Goal: Task Accomplishment & Management: Use online tool/utility

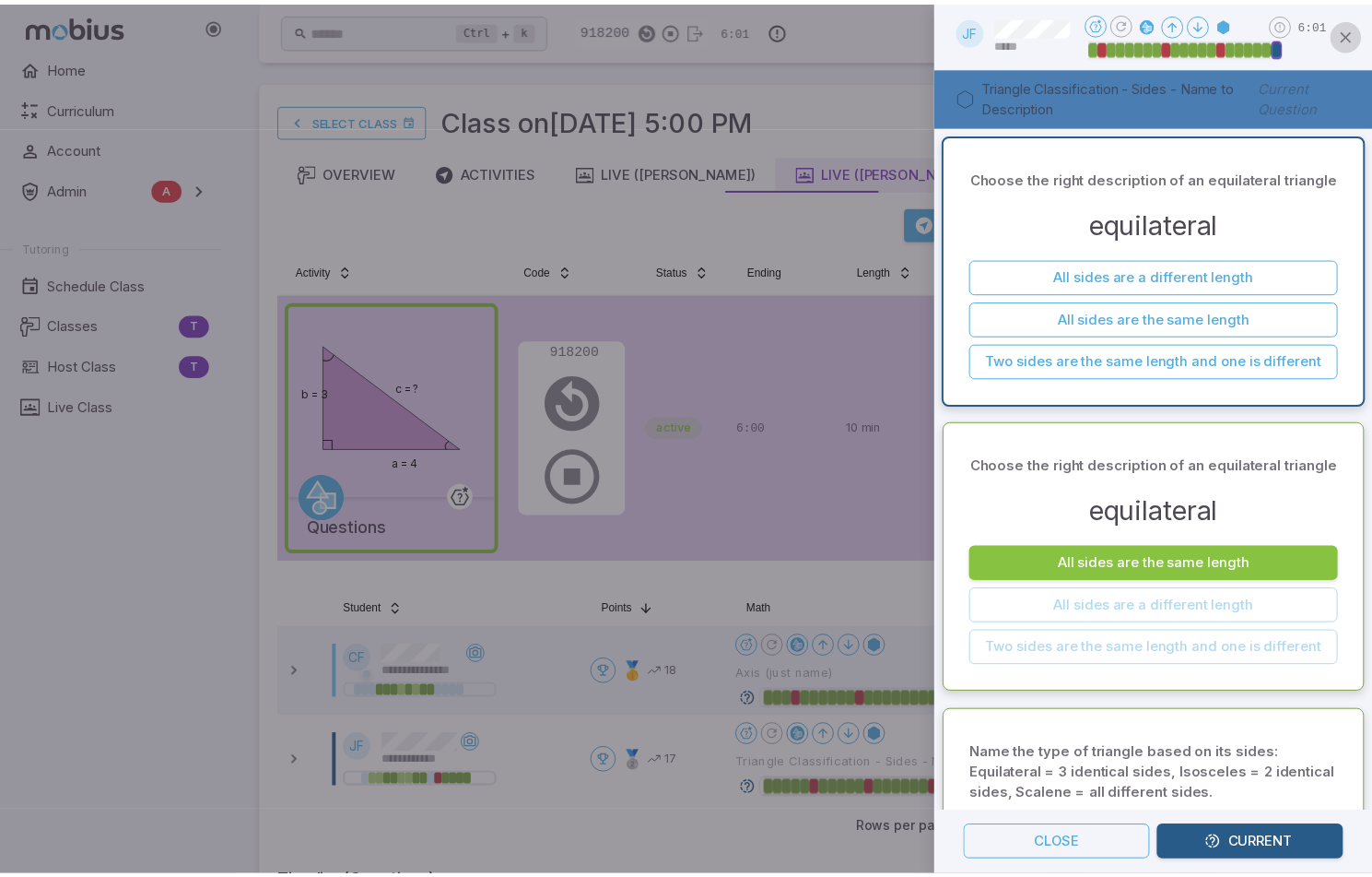
scroll to position [92, 0]
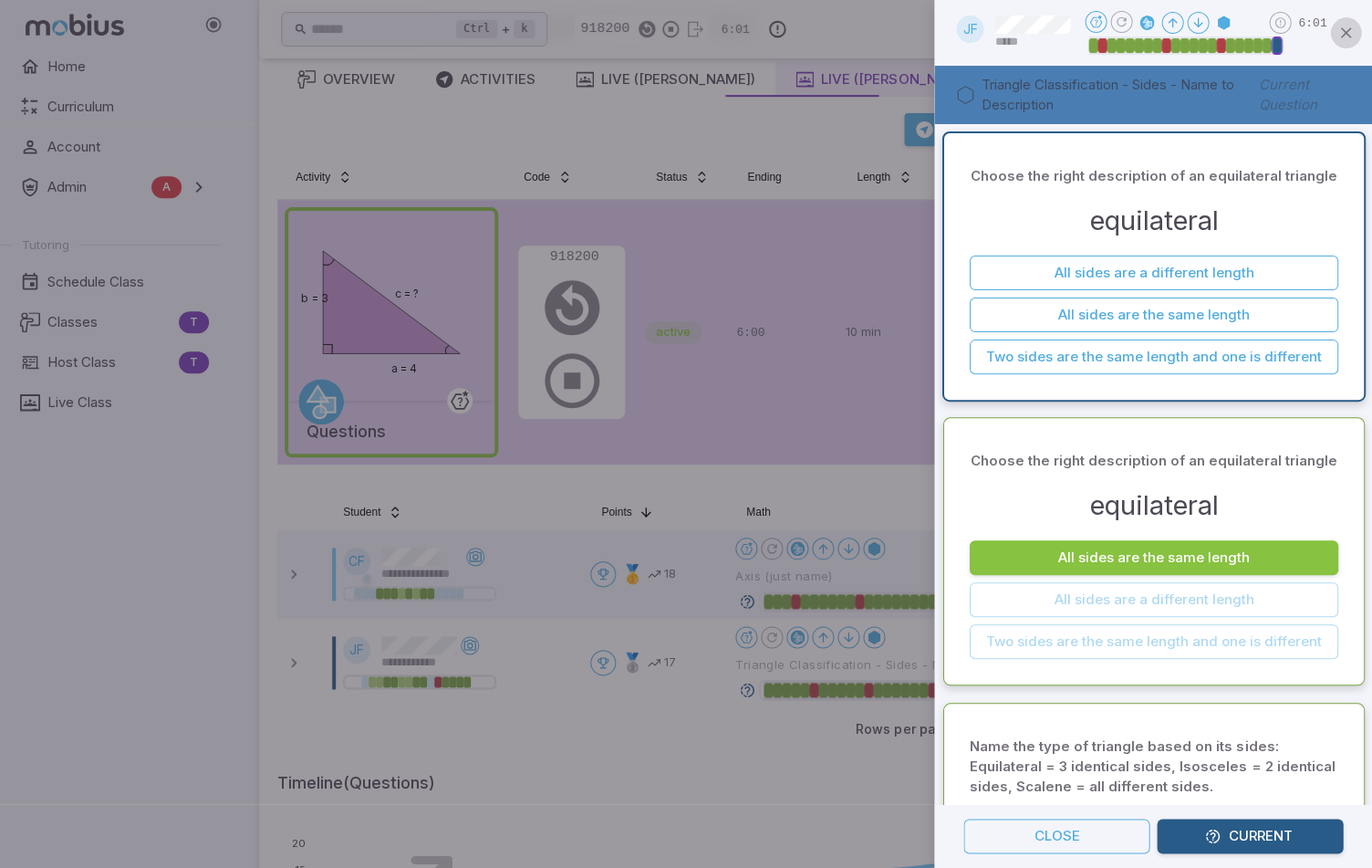
click at [1347, 33] on icon "button" at bounding box center [1345, 33] width 18 height 18
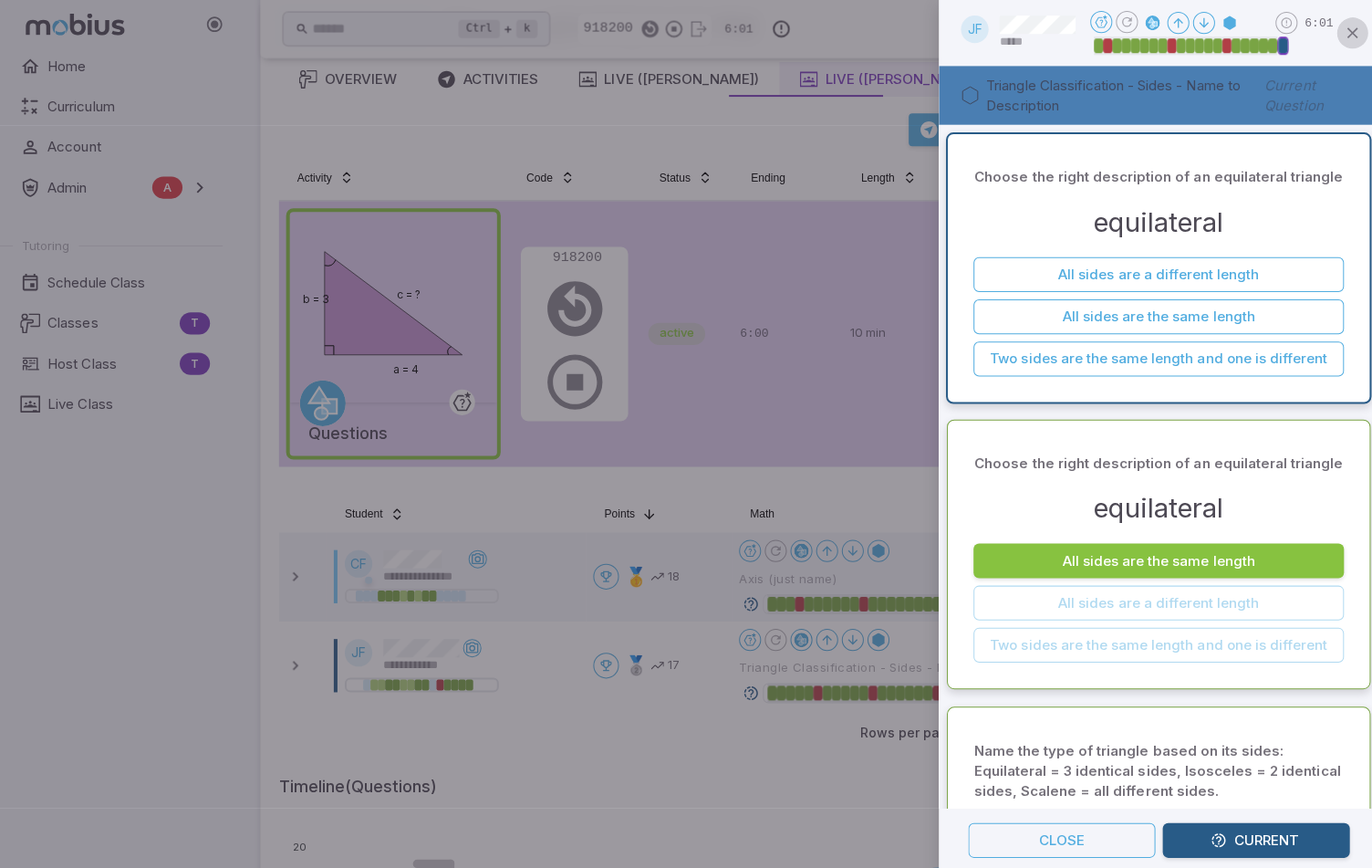
scroll to position [0, 0]
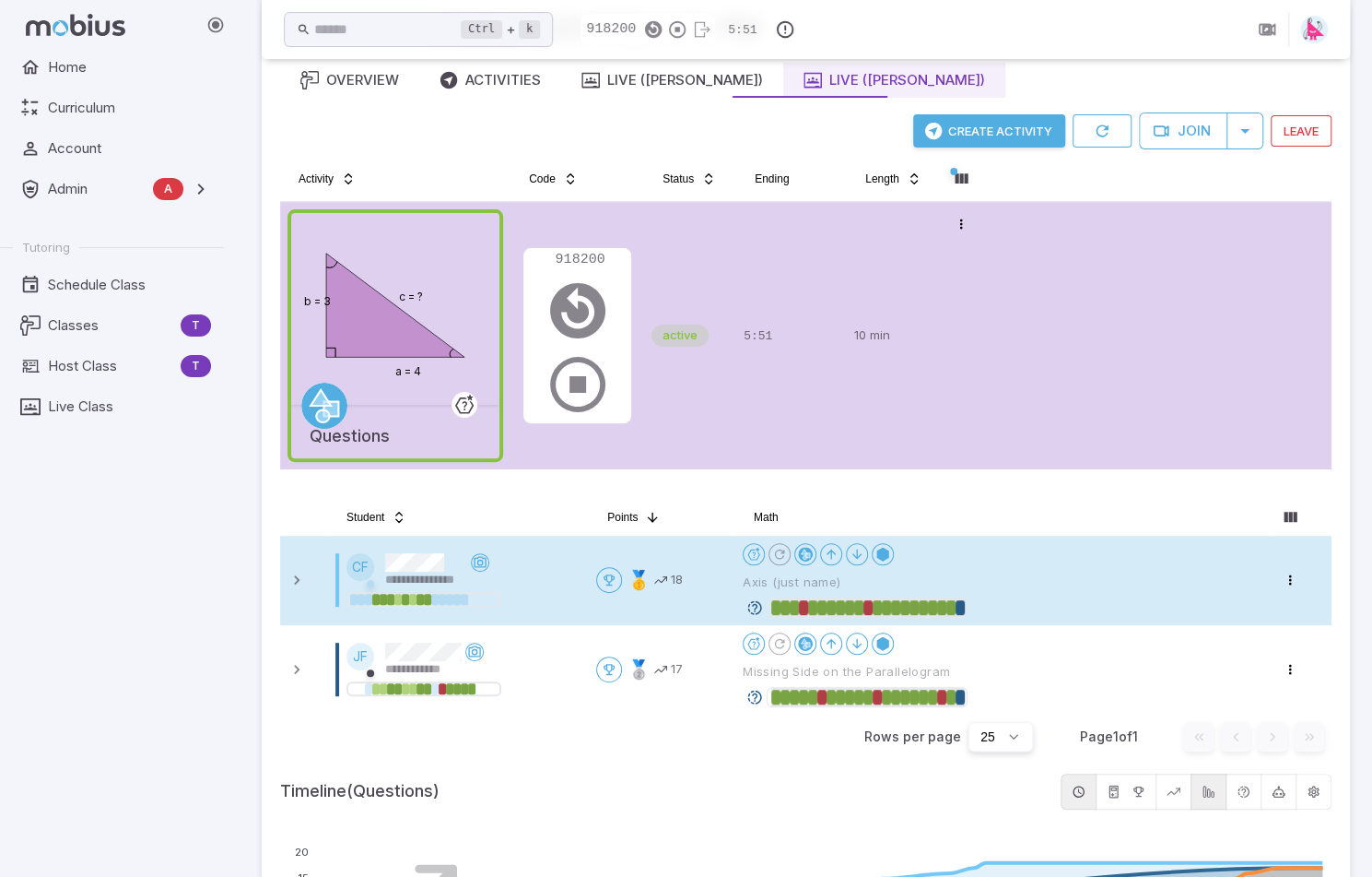
click at [758, 604] on icon at bounding box center [754, 607] width 17 height 17
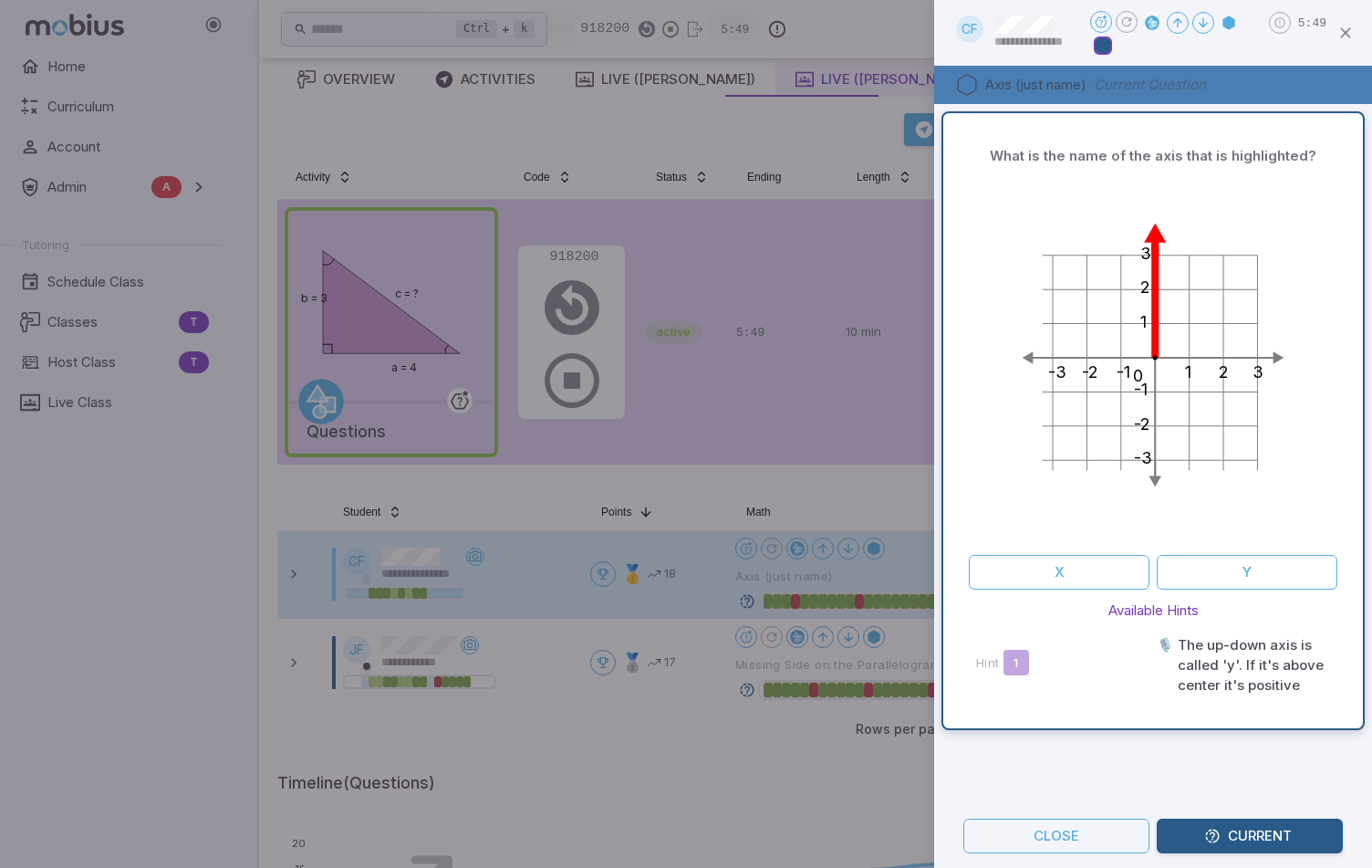
click at [748, 680] on div at bounding box center [686, 434] width 1372 height 868
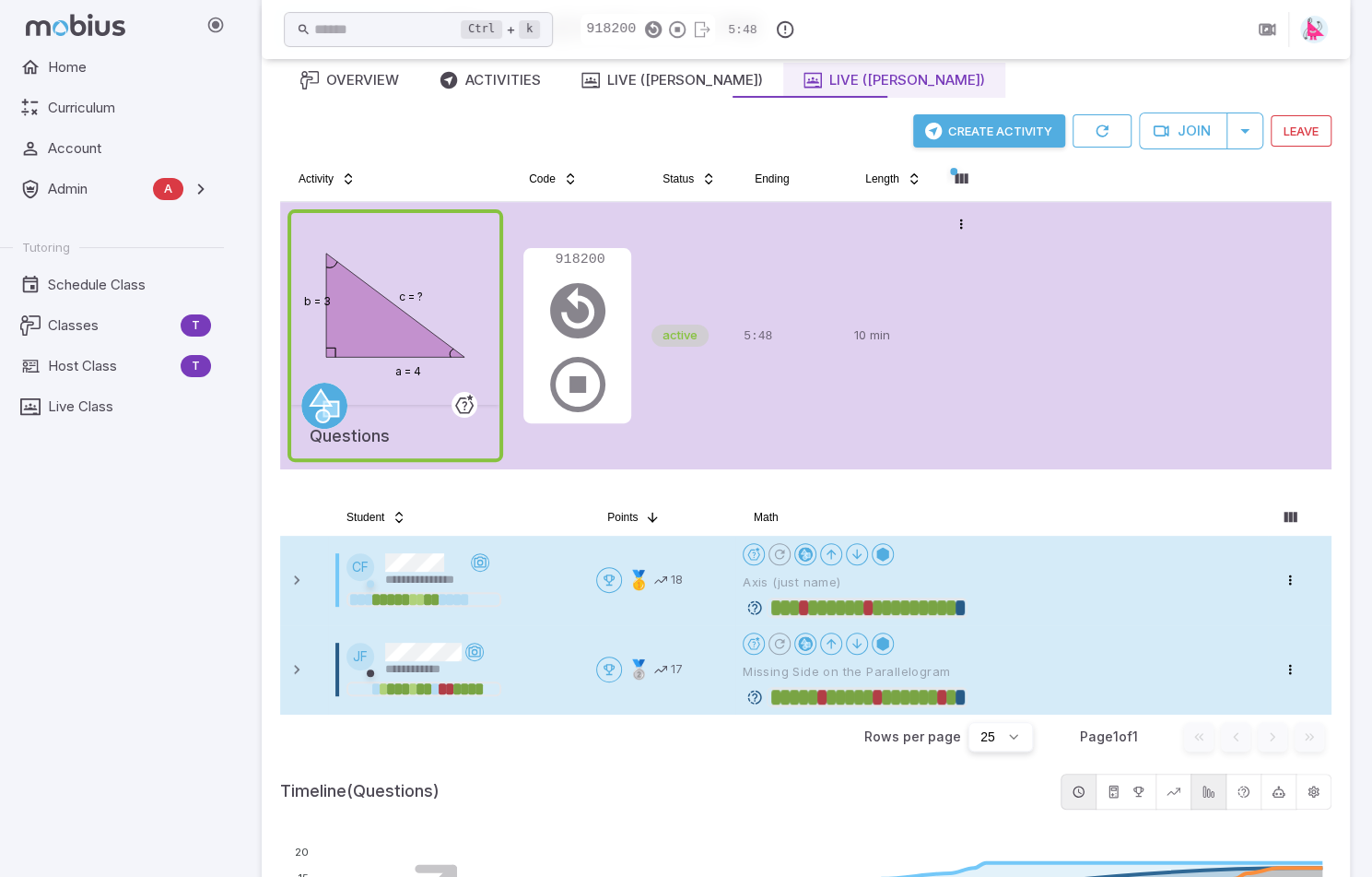
click at [756, 696] on icon at bounding box center [754, 697] width 17 height 17
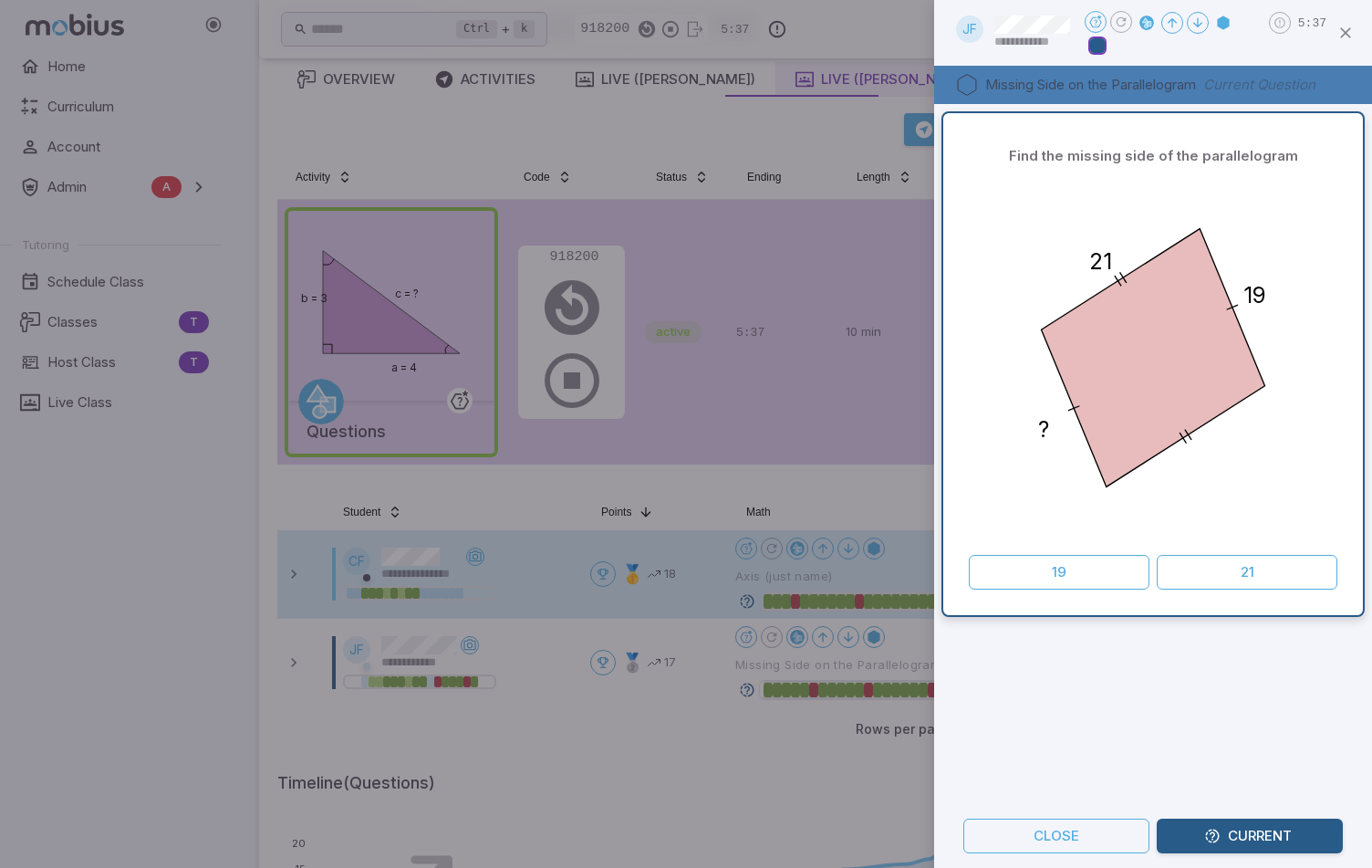
click at [1073, 576] on button "19" at bounding box center [1058, 572] width 181 height 35
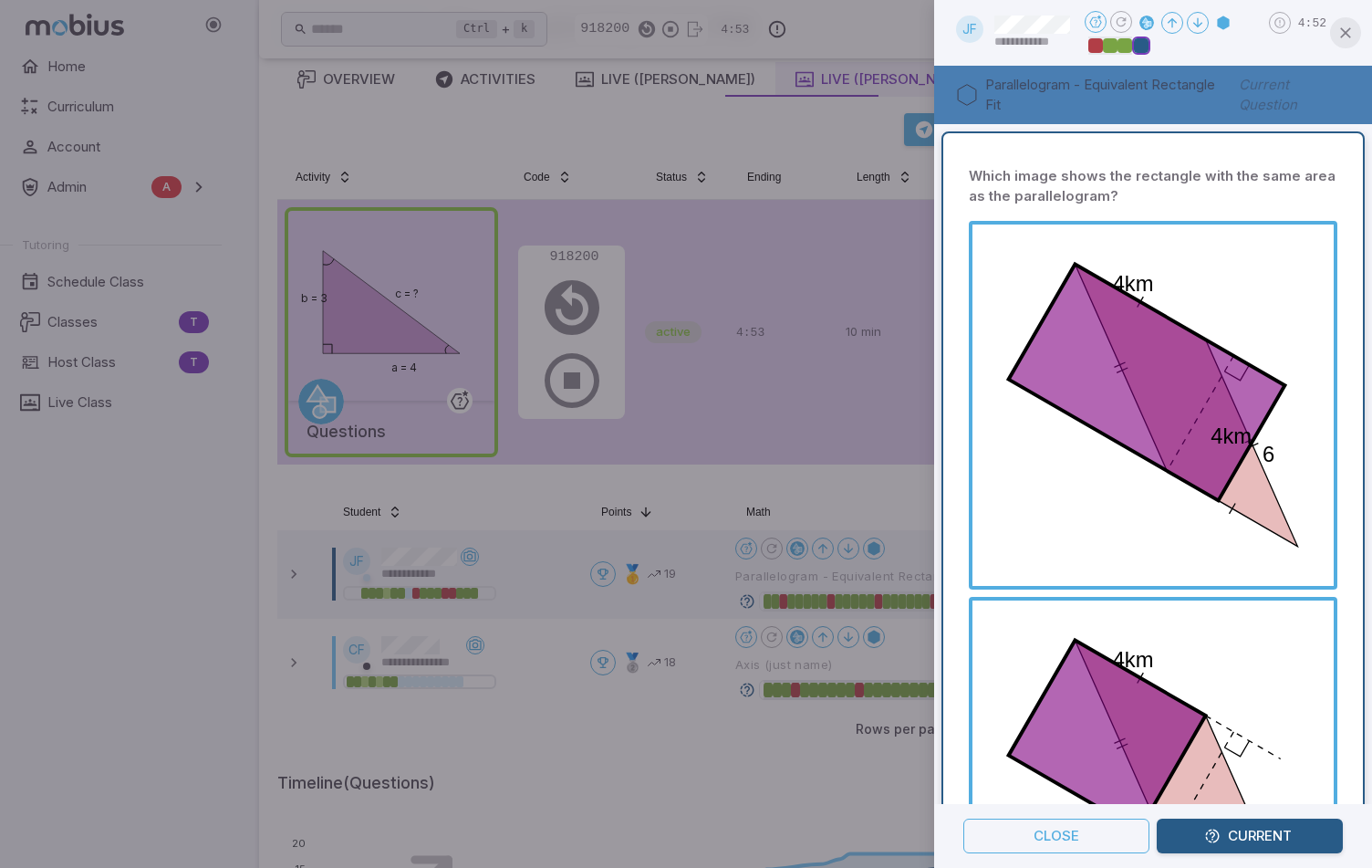
click at [1350, 35] on icon "button" at bounding box center [1345, 33] width 18 height 18
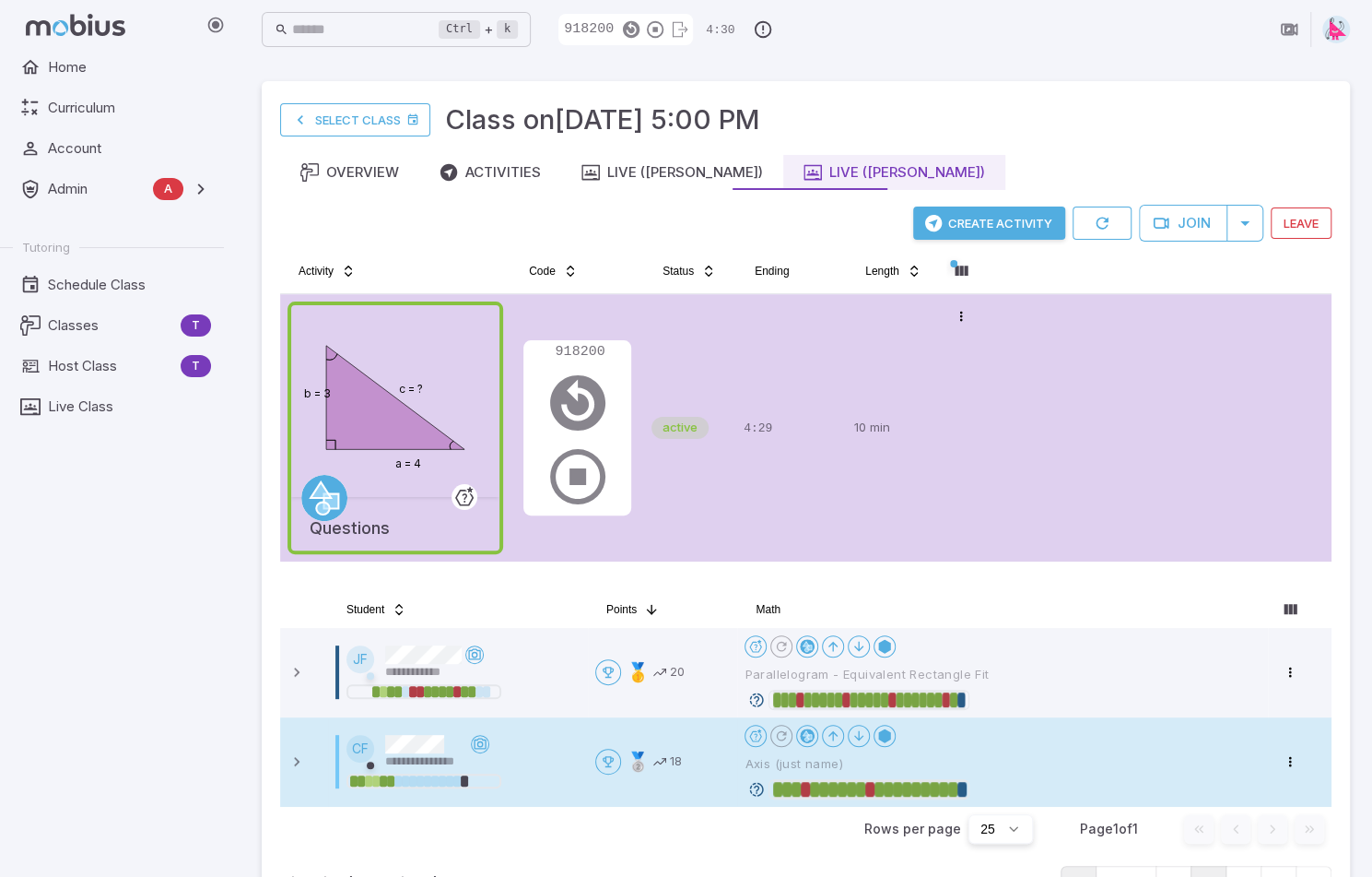
click at [761, 790] on icon at bounding box center [756, 788] width 17 height 17
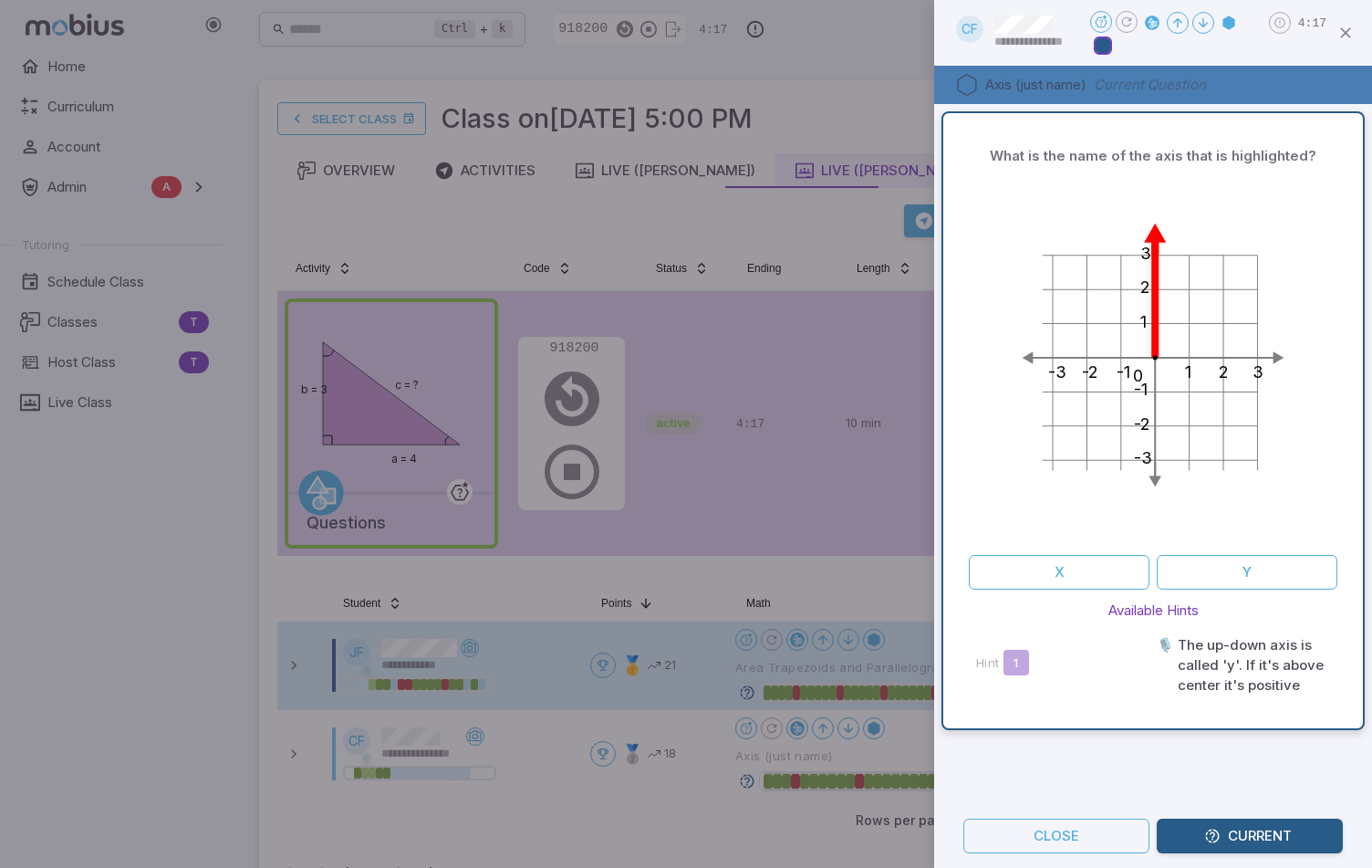
click at [1352, 33] on icon "button" at bounding box center [1345, 33] width 18 height 18
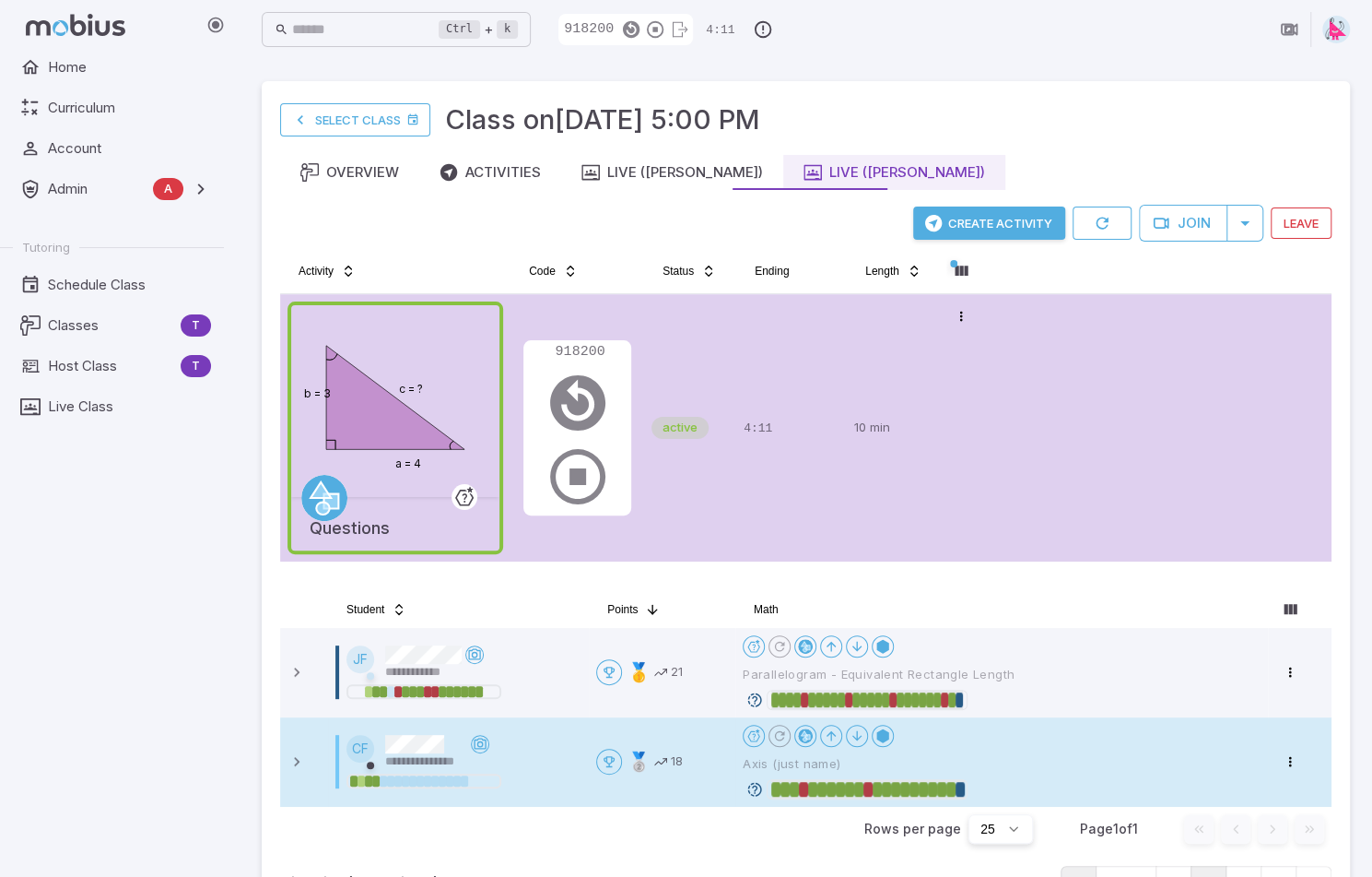
click at [1002, 764] on span "Axis (just name)" at bounding box center [920, 763] width 354 height 17
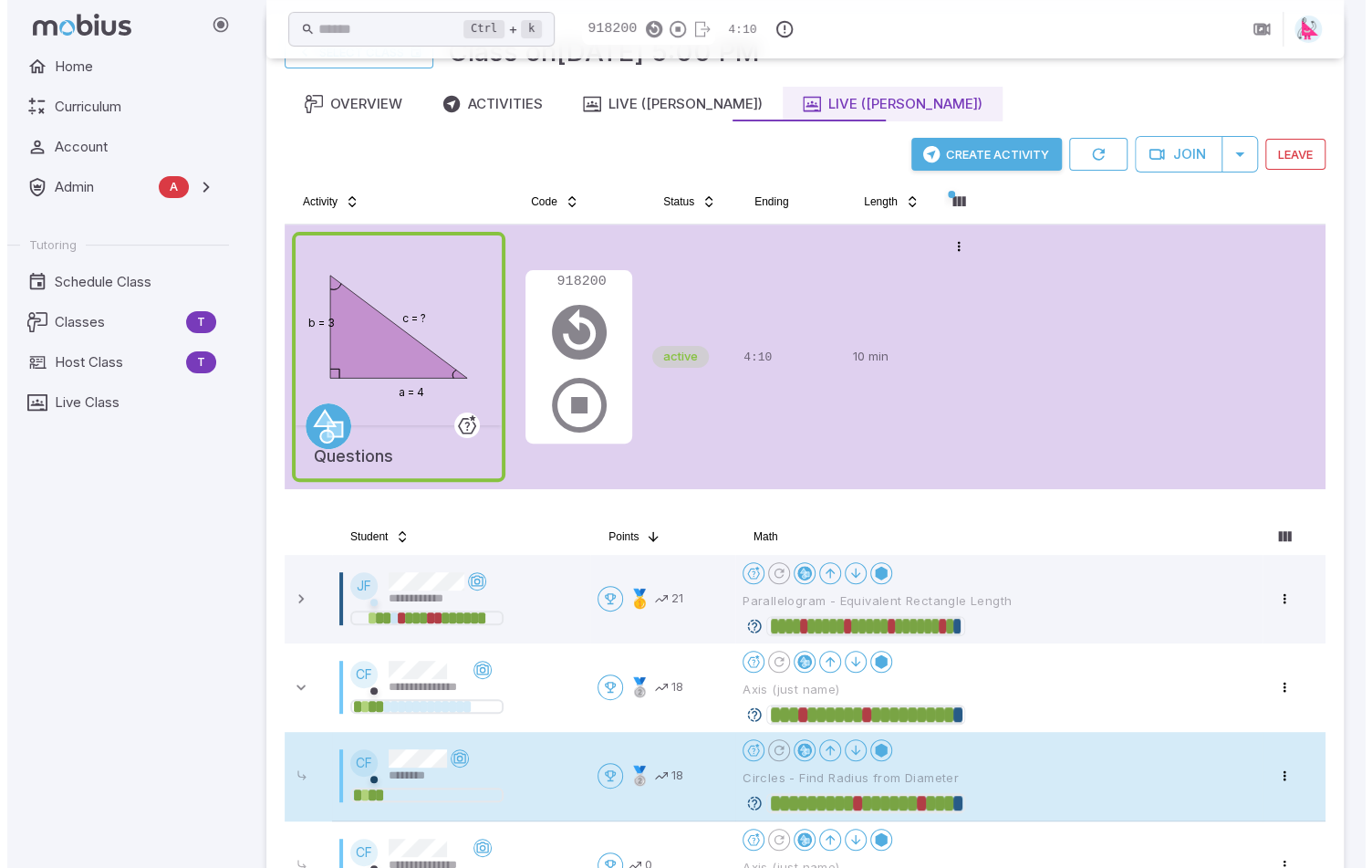
scroll to position [182, 0]
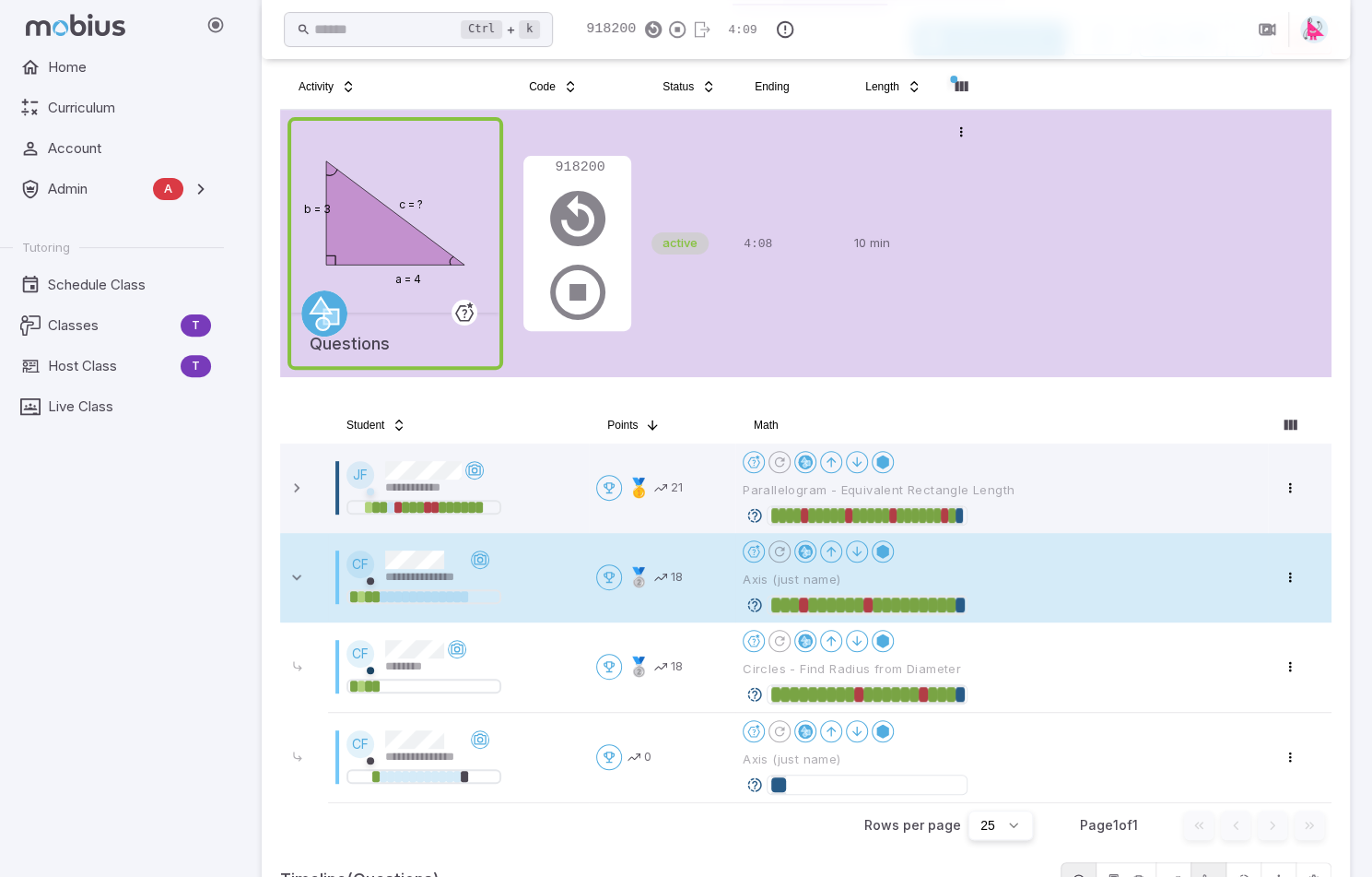
click at [939, 571] on span "Axis (just name)" at bounding box center [920, 578] width 354 height 17
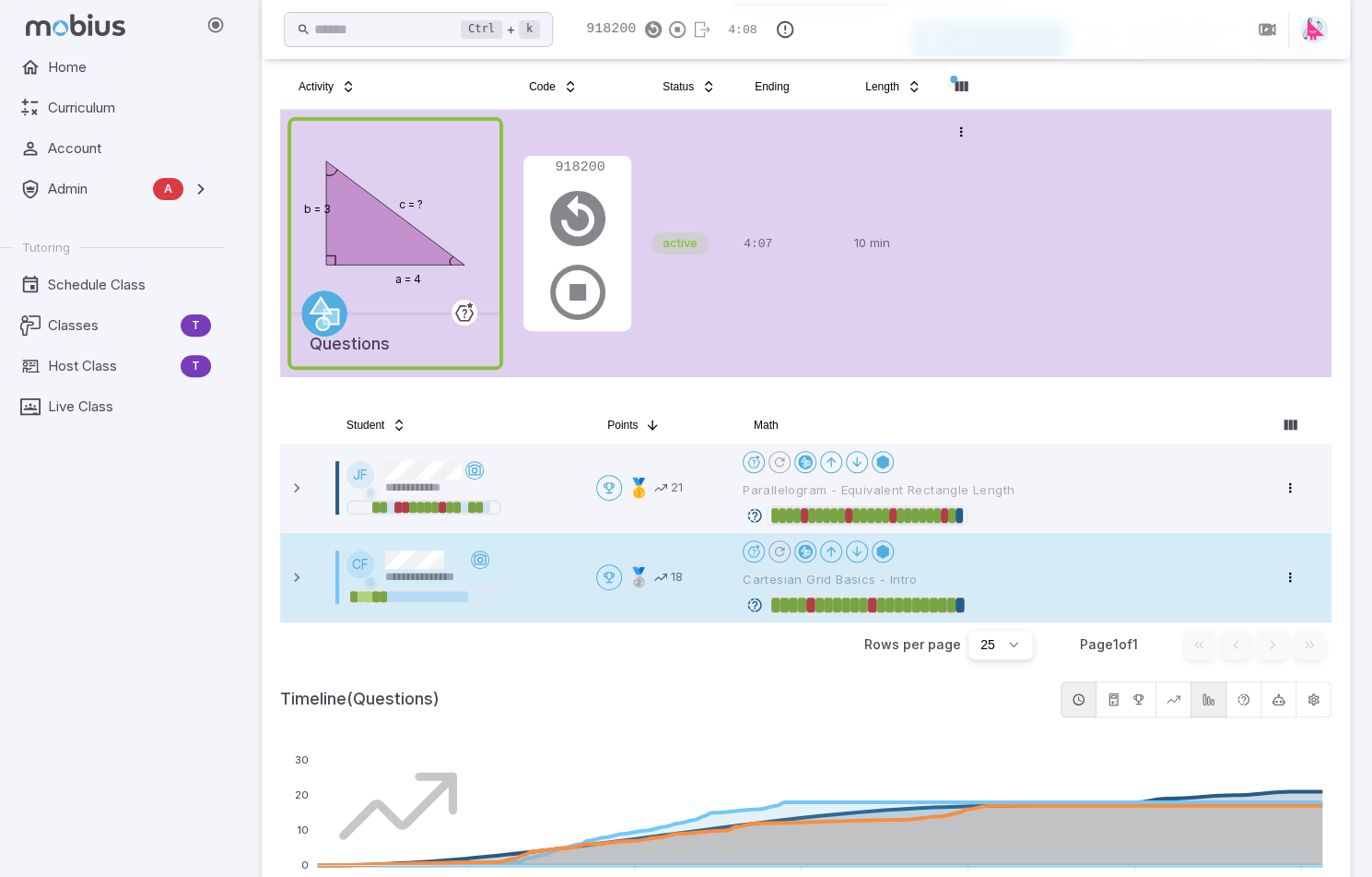
click at [754, 599] on icon at bounding box center [754, 604] width 17 height 17
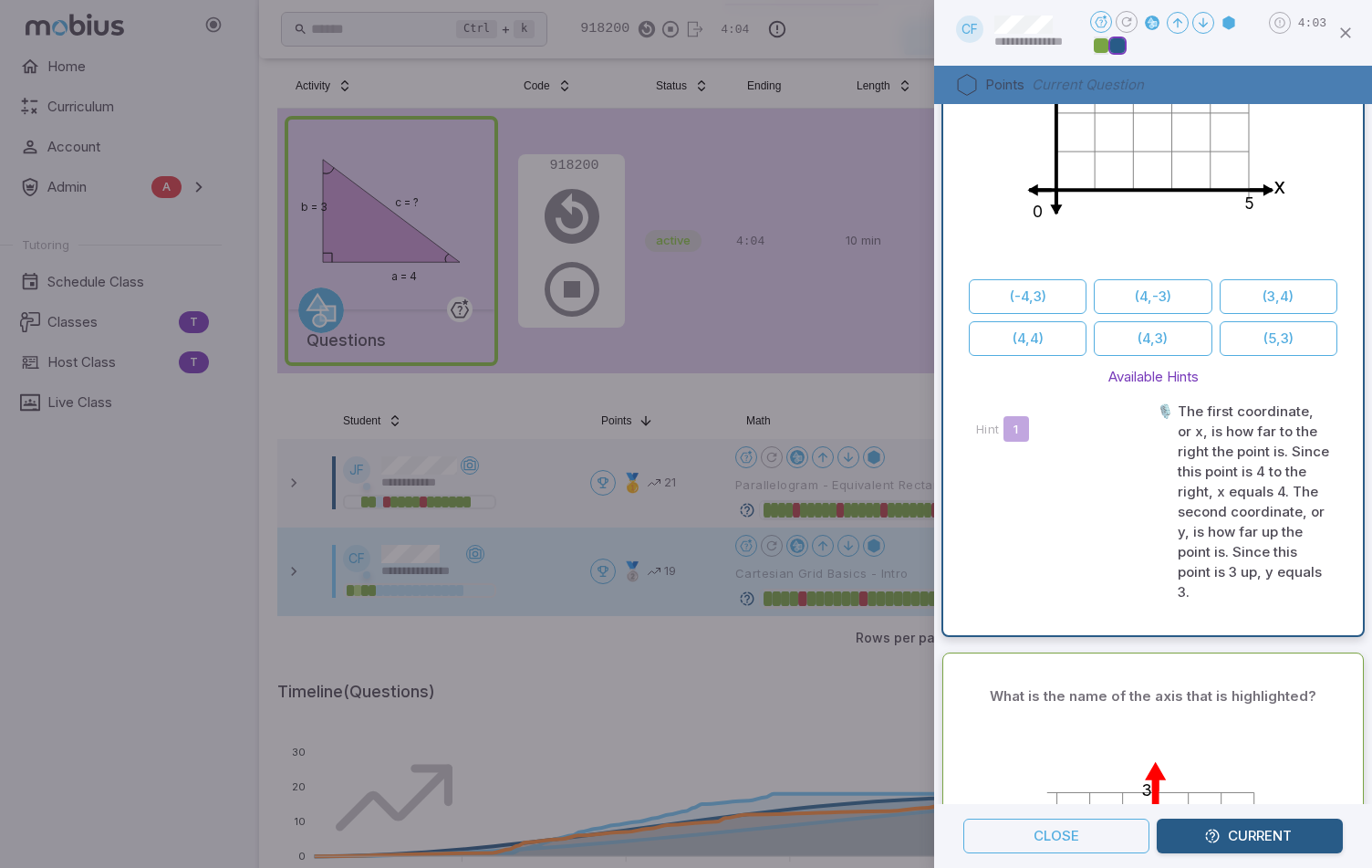
scroll to position [0, 0]
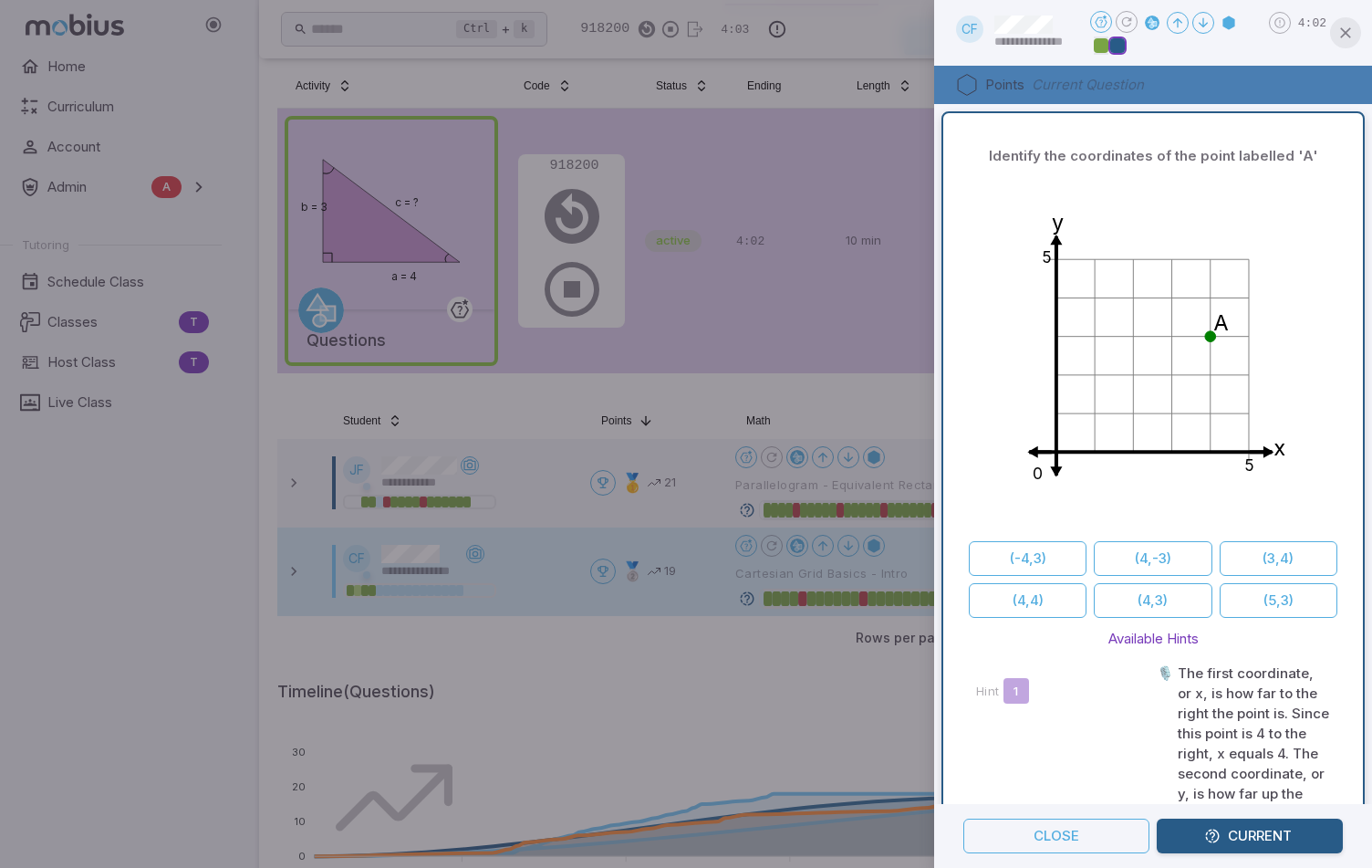
click at [1347, 26] on icon "button" at bounding box center [1345, 33] width 18 height 18
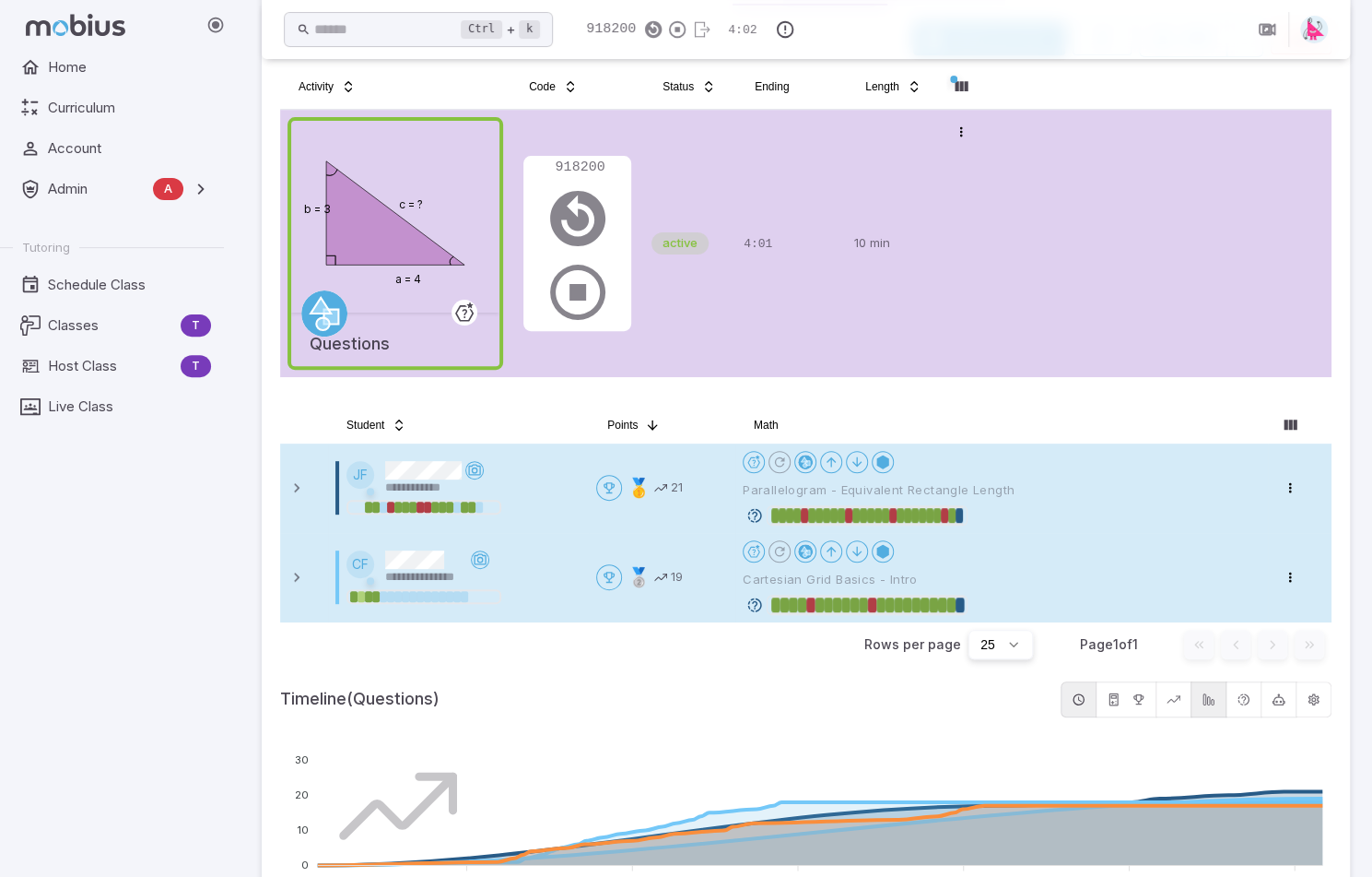
click at [1071, 475] on div "Open menu Parallelogram - Equivalent Rectangle Length" at bounding box center [1001, 488] width 518 height 75
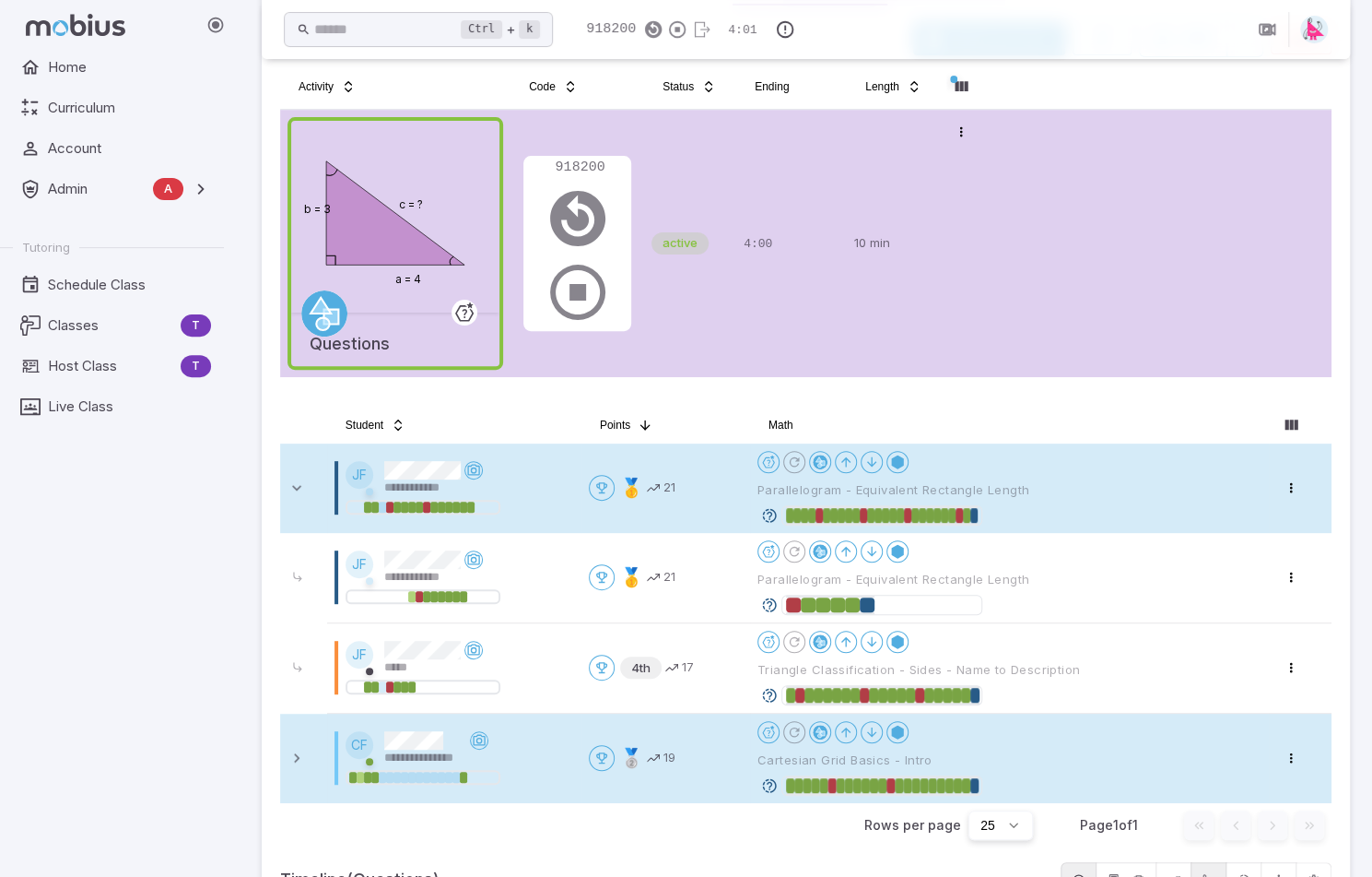
click at [1078, 469] on div "Open menu Parallelogram - Equivalent Rectangle Length" at bounding box center [1009, 488] width 504 height 75
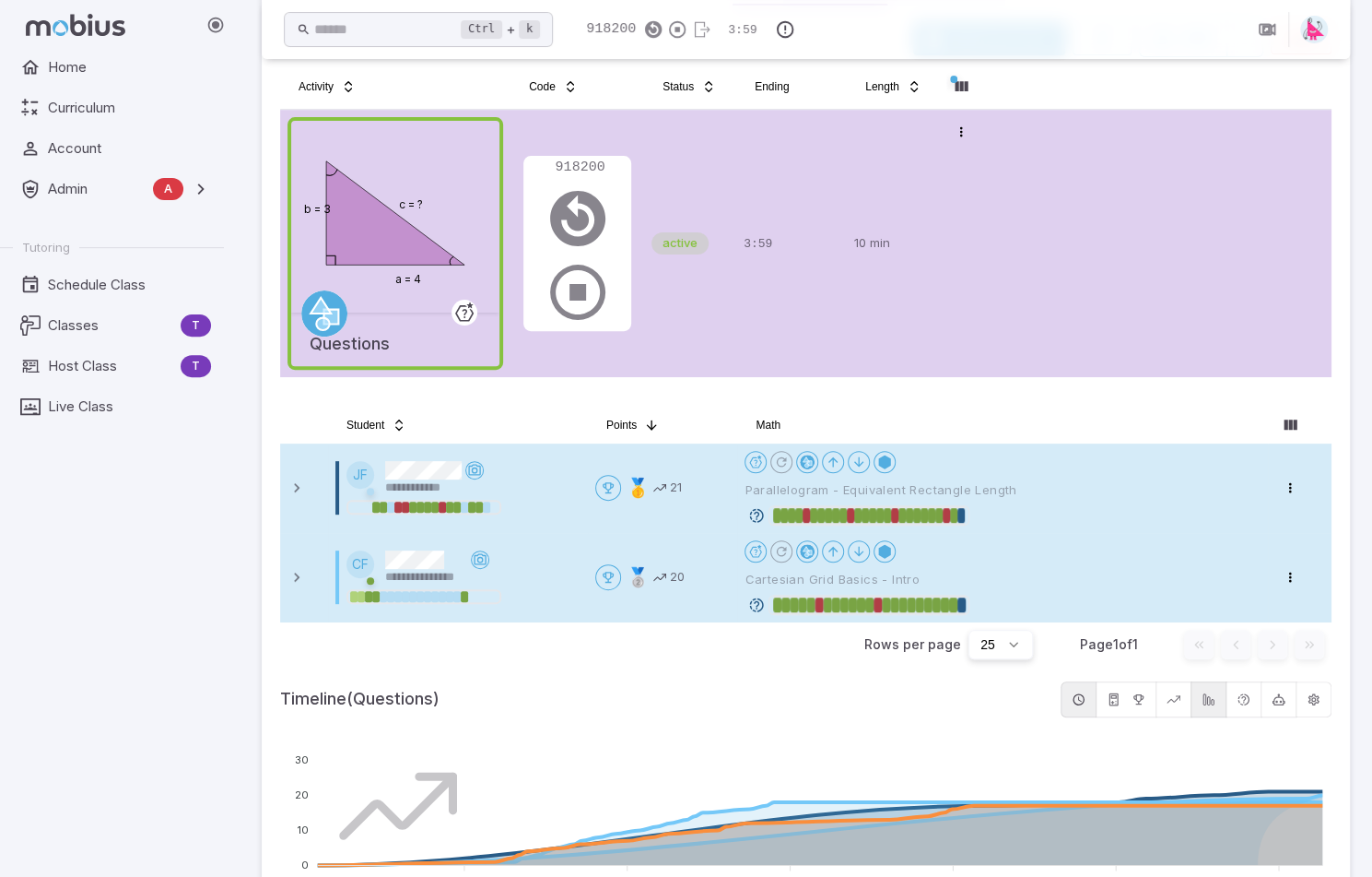
click at [752, 509] on icon at bounding box center [756, 515] width 17 height 17
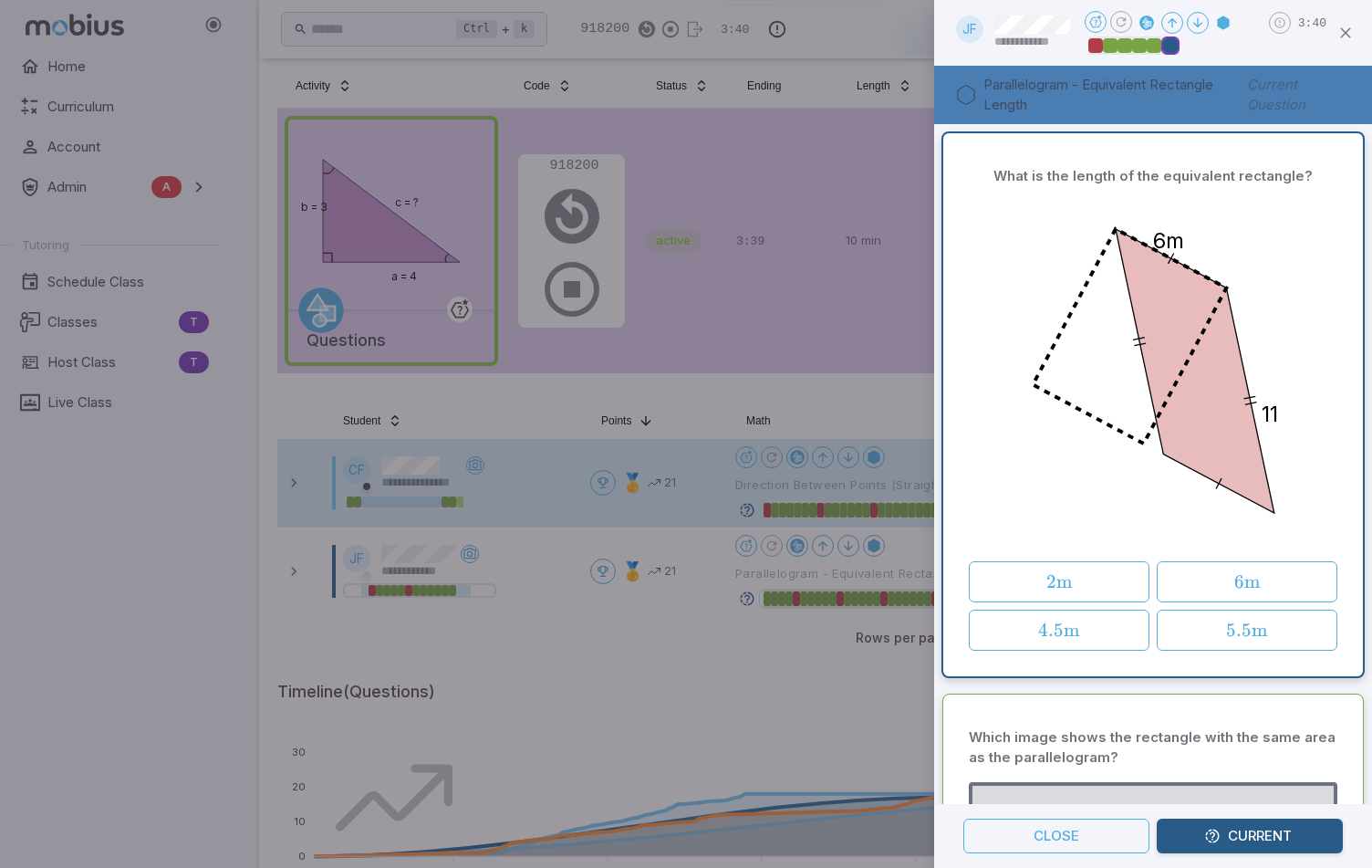
click at [1247, 574] on span "m" at bounding box center [1252, 582] width 16 height 23
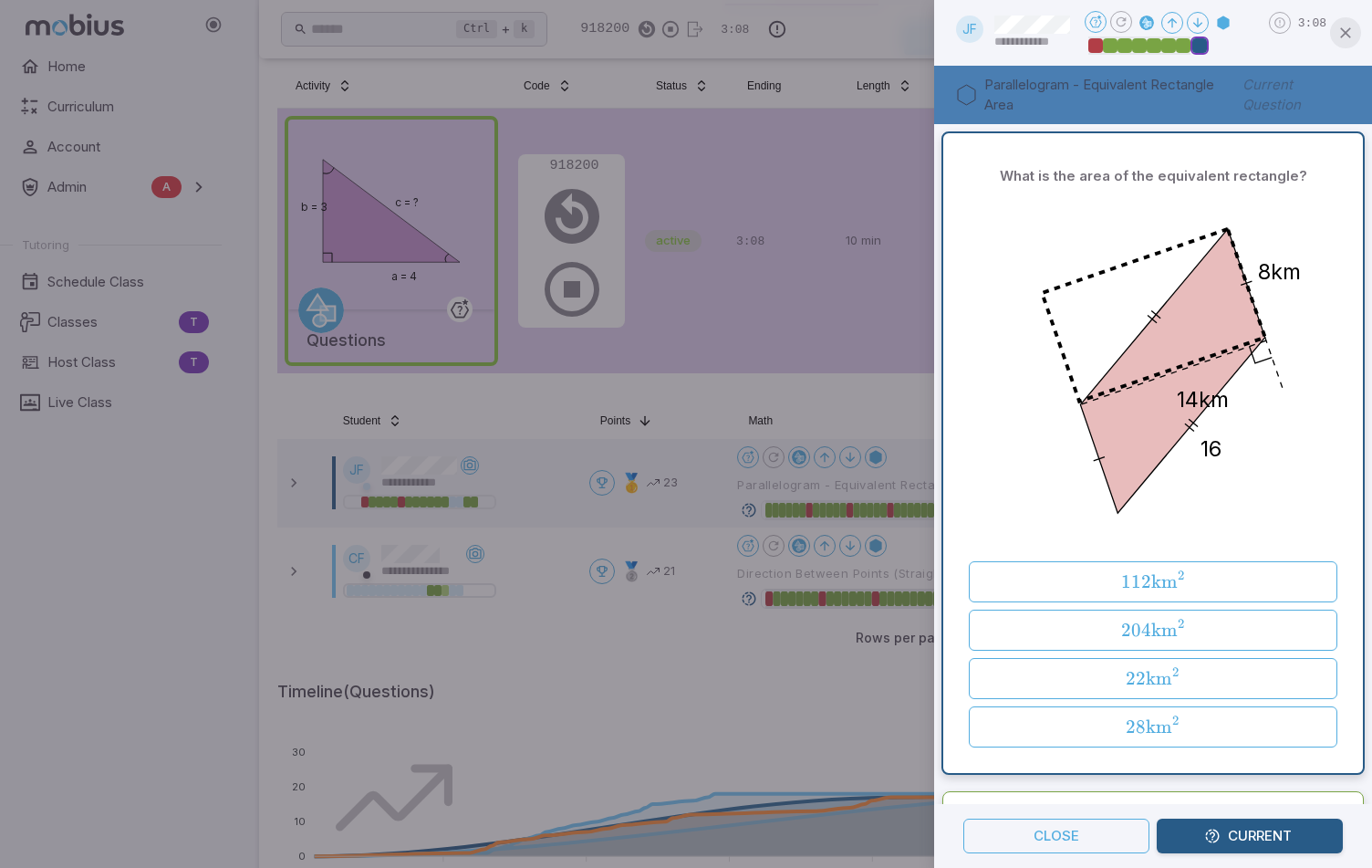
click at [1355, 33] on button "button" at bounding box center [1346, 33] width 31 height 31
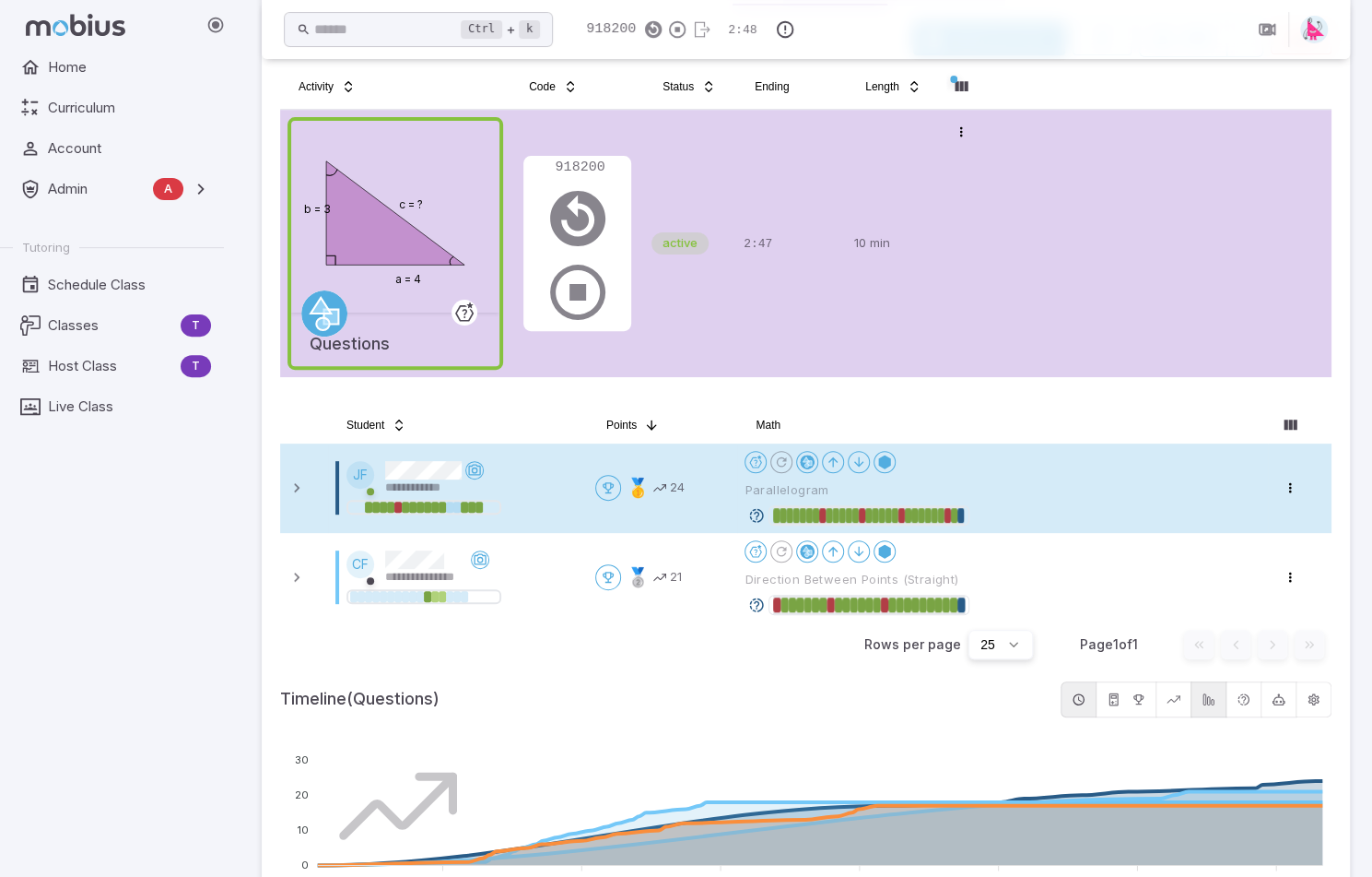
click at [758, 596] on icon at bounding box center [756, 604] width 17 height 17
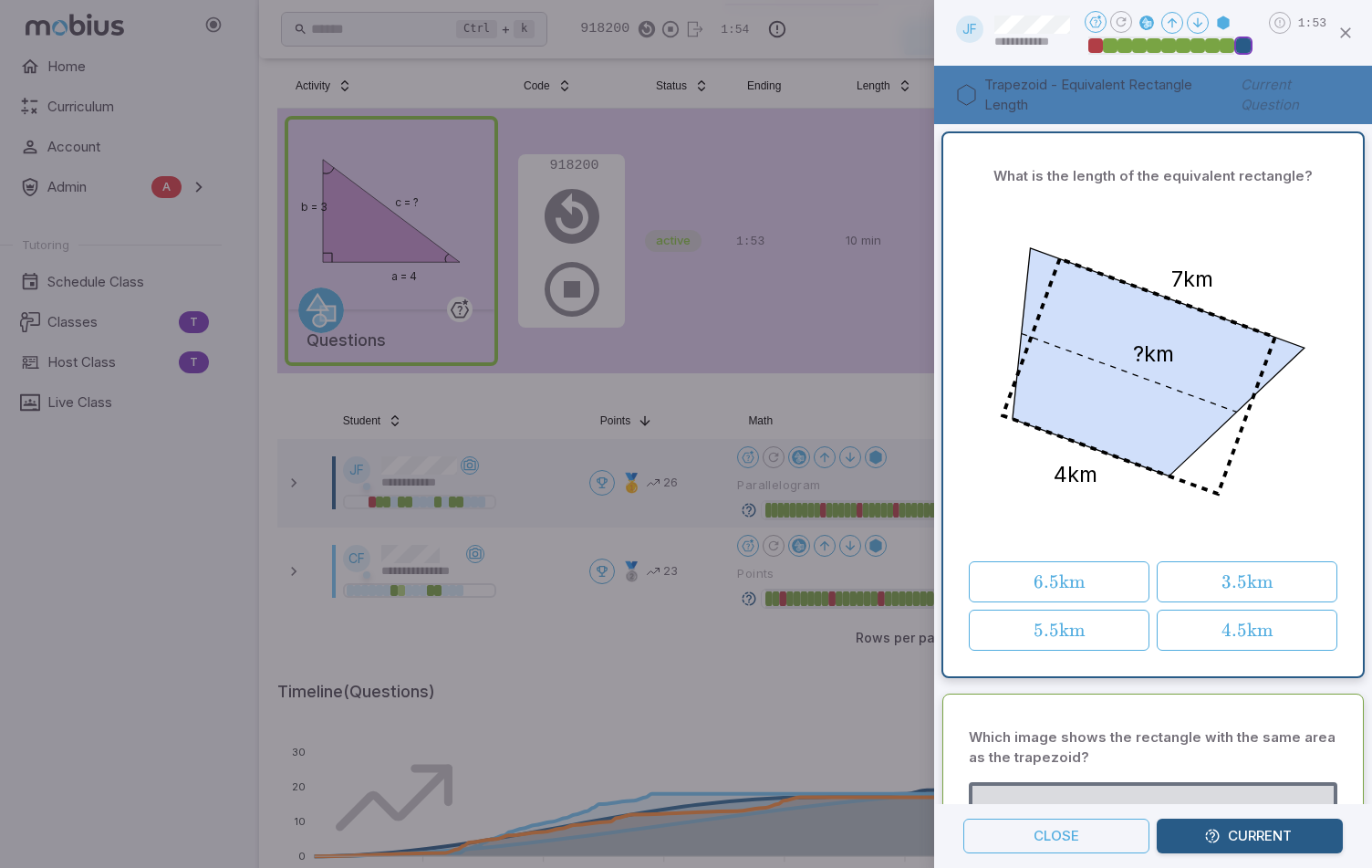
click at [1348, 33] on icon "button" at bounding box center [1345, 33] width 18 height 18
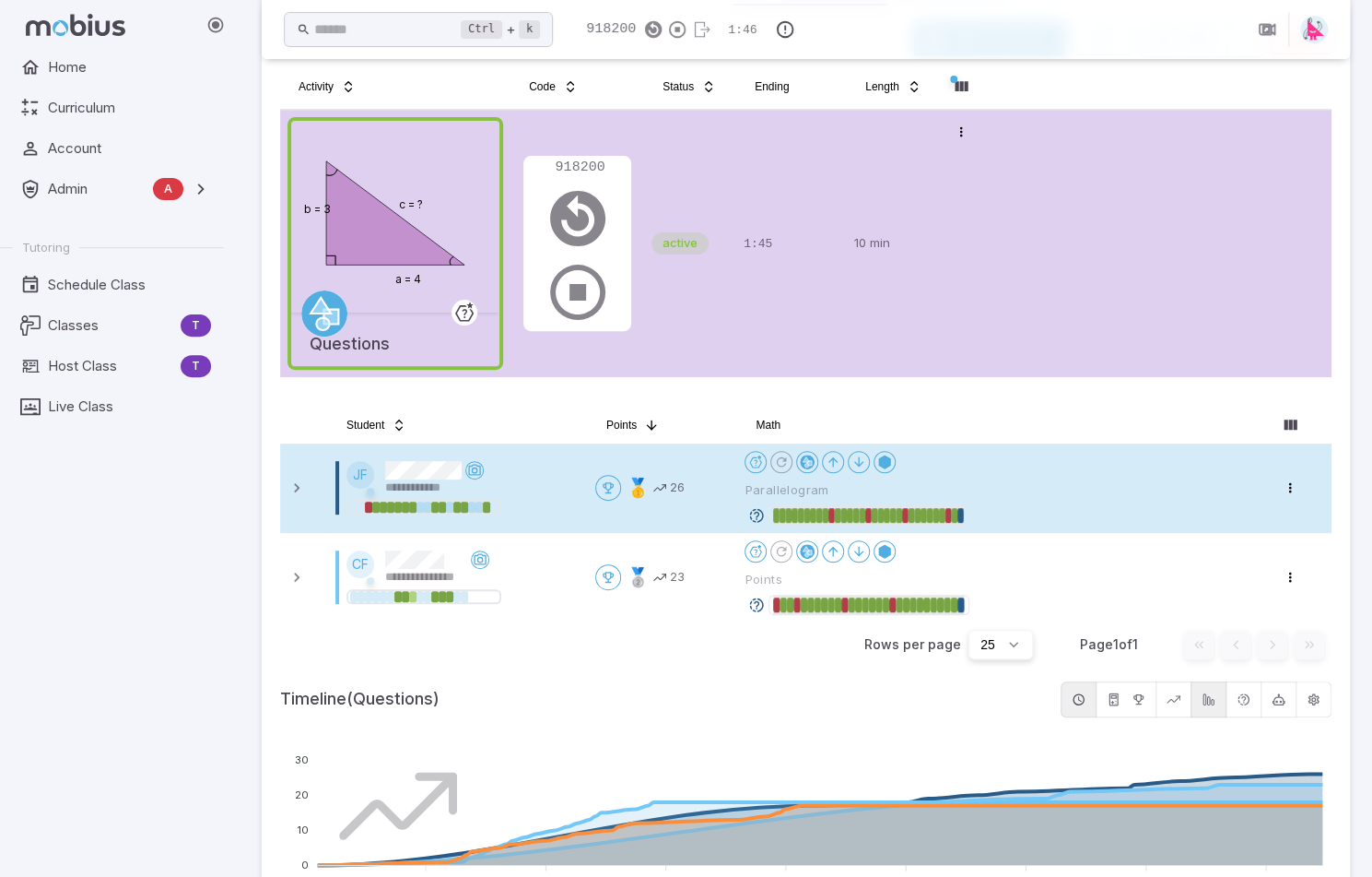
click at [555, 476] on div "**********" at bounding box center [463, 478] width 234 height 35
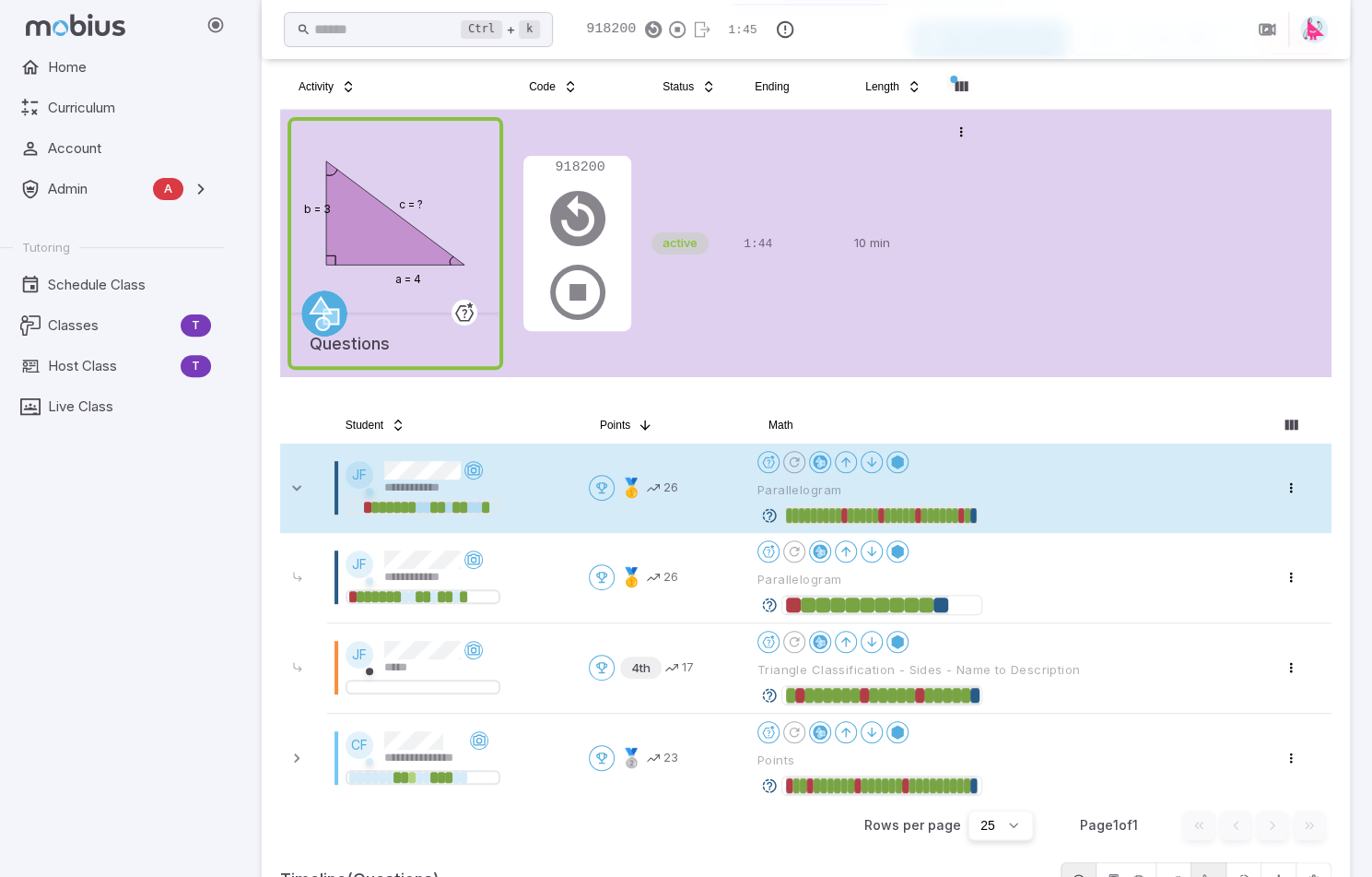
click at [550, 475] on div "**********" at bounding box center [459, 478] width 228 height 35
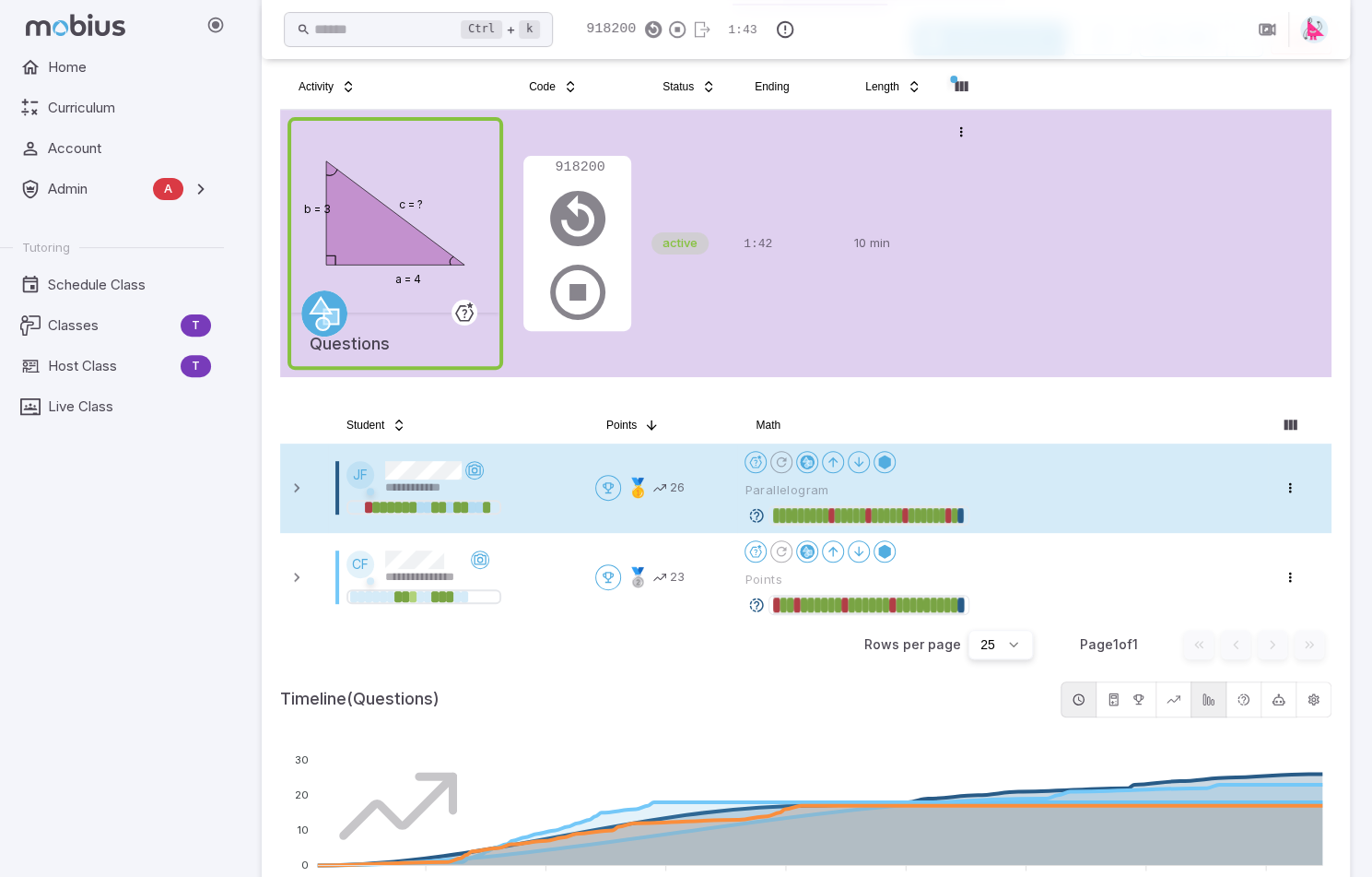
click at [760, 513] on icon at bounding box center [756, 515] width 17 height 17
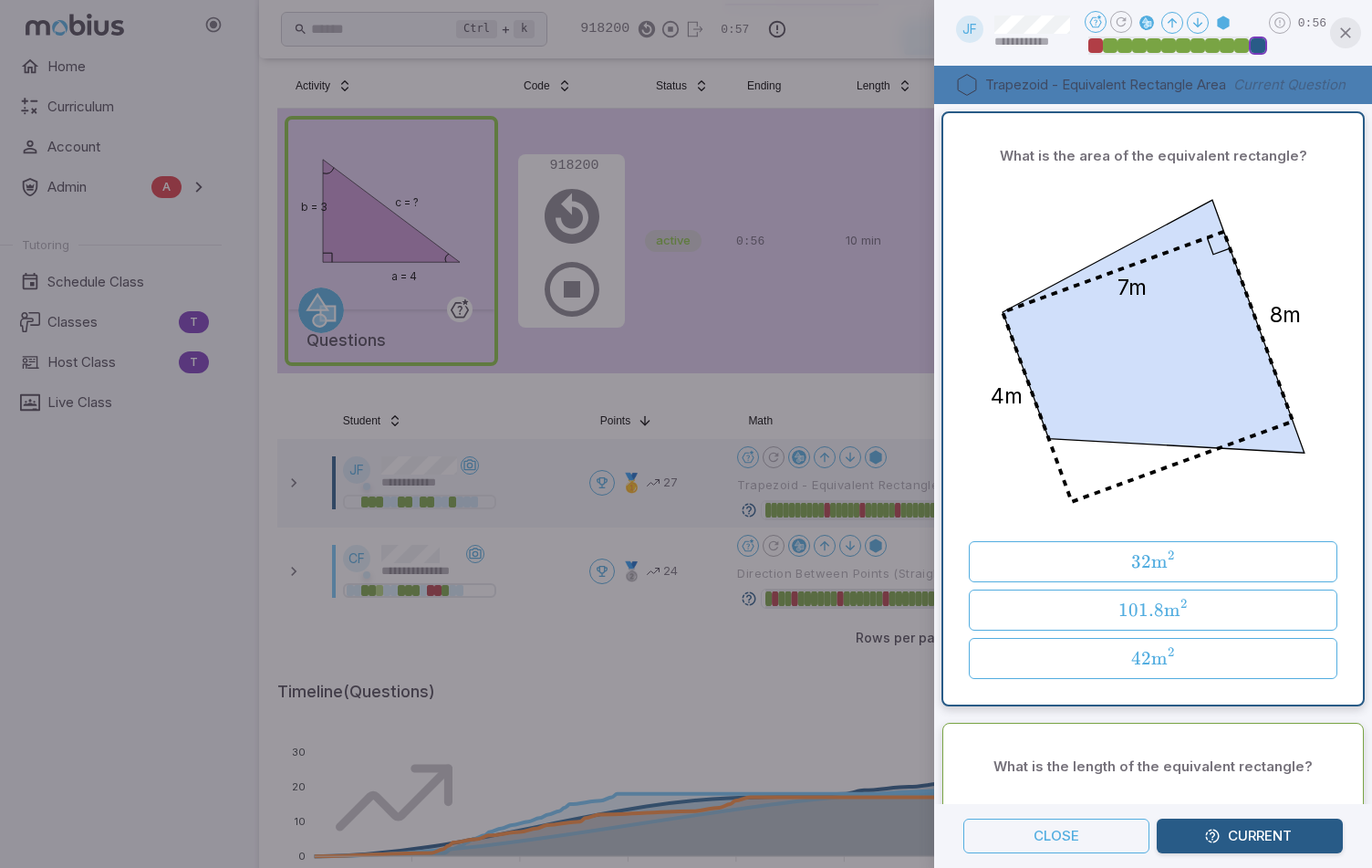
click at [1354, 32] on icon "button" at bounding box center [1345, 33] width 18 height 18
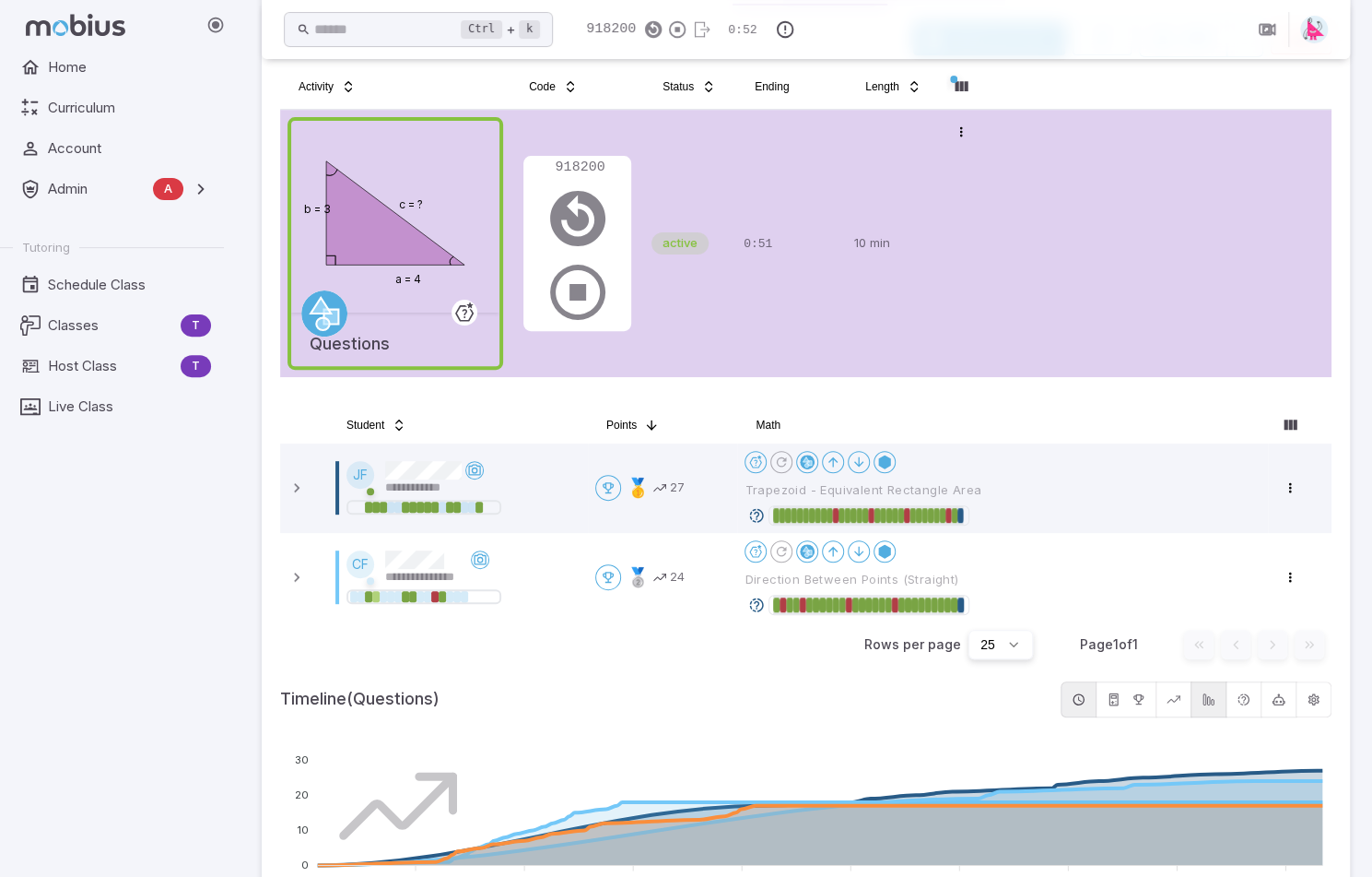
click at [760, 512] on icon at bounding box center [756, 515] width 17 height 17
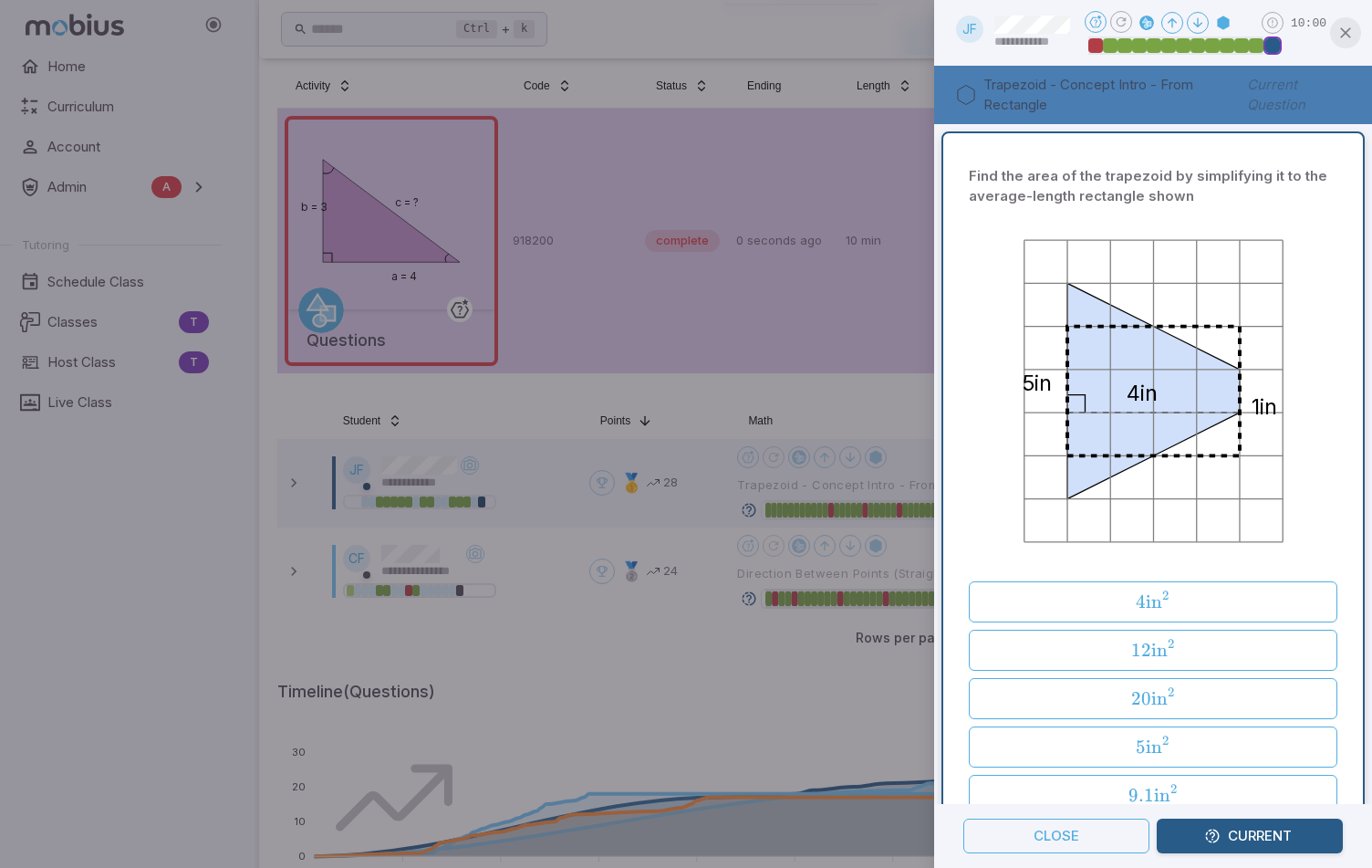
click at [1351, 36] on icon "button" at bounding box center [1345, 33] width 18 height 18
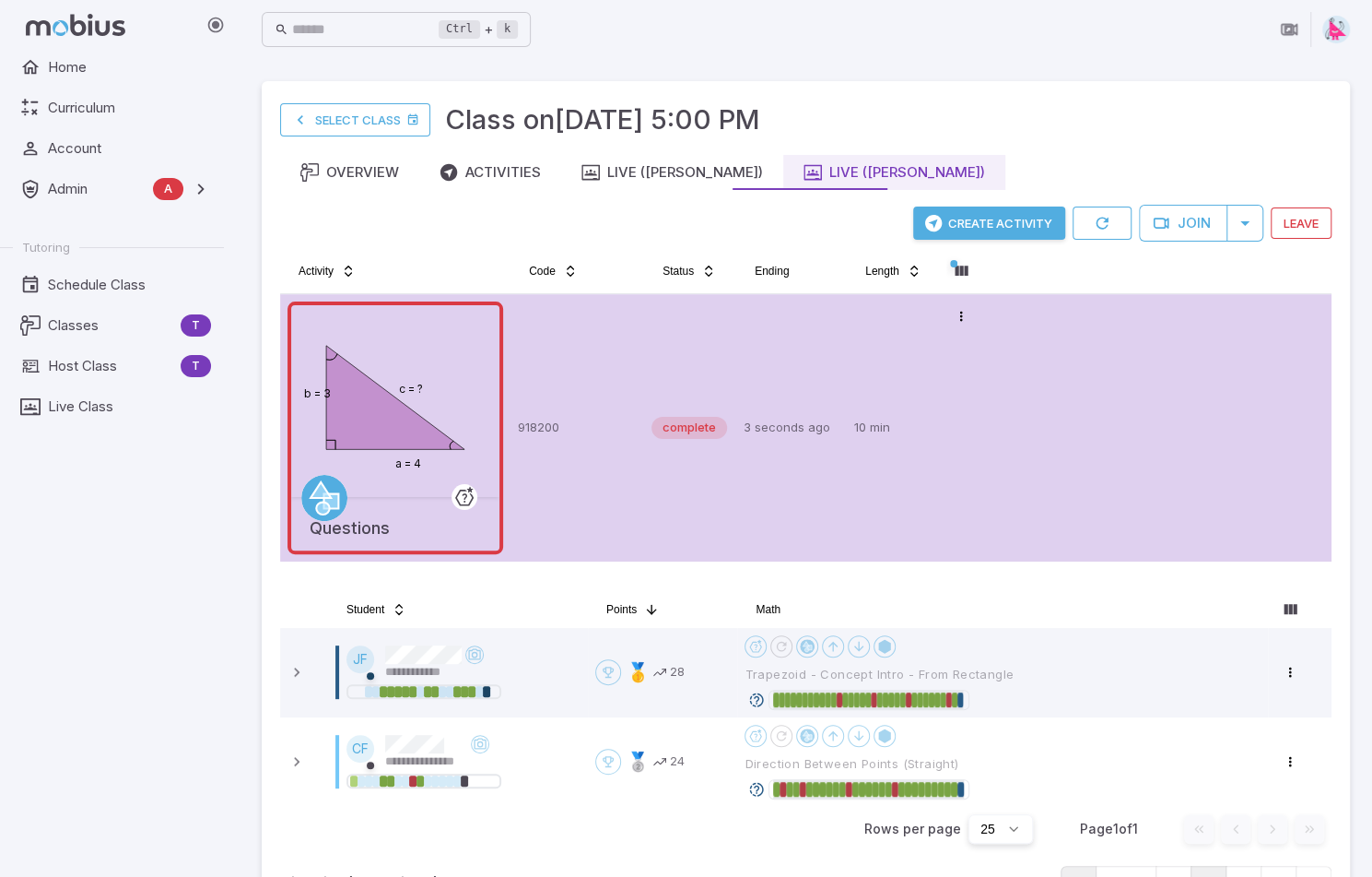
click at [995, 218] on button "Create Activity" at bounding box center [989, 223] width 152 height 33
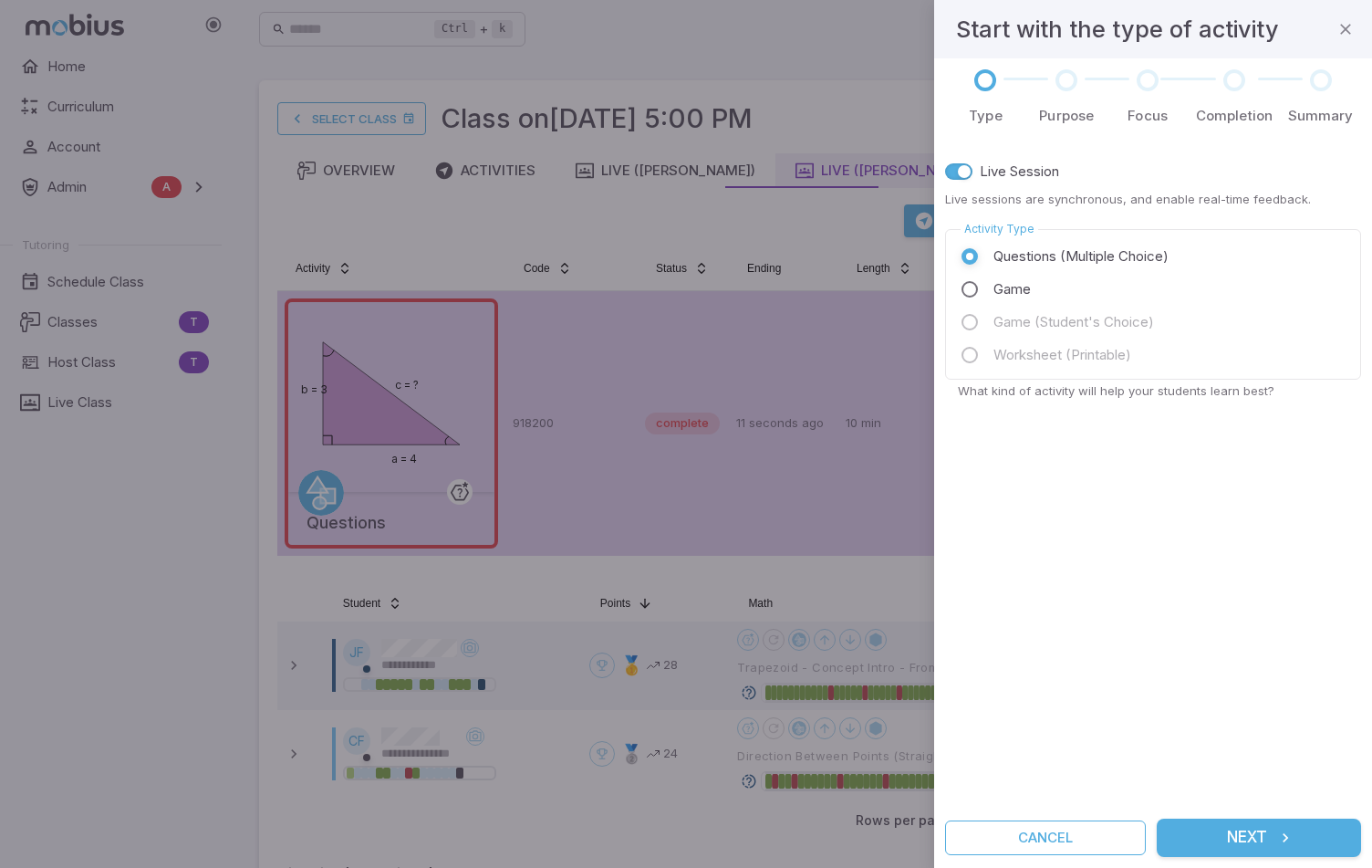
click at [1239, 847] on button "Next" at bounding box center [1259, 837] width 205 height 39
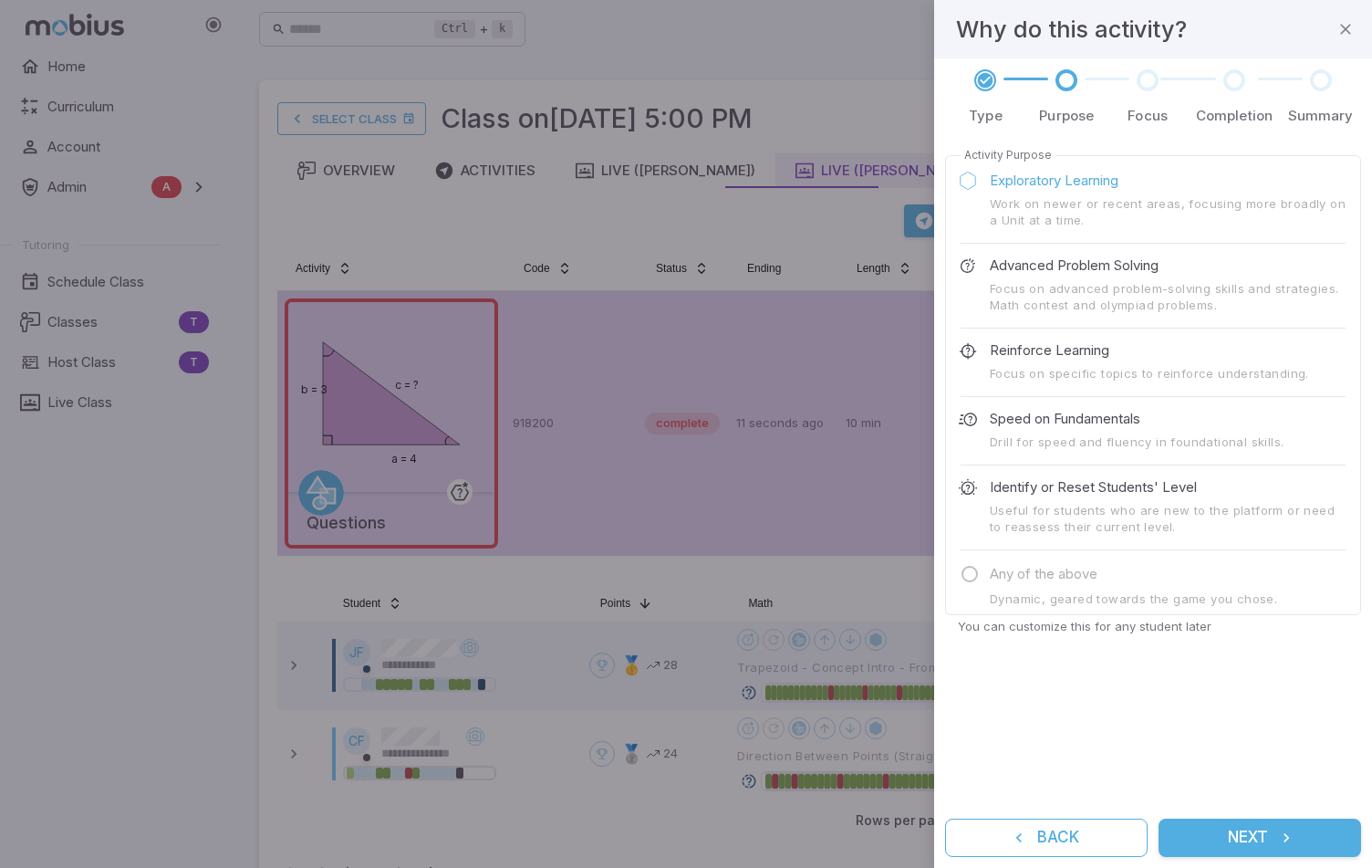
click at [1041, 298] on span "Focus on advanced problem-solving skills and strategies. Math contest and olymp…" at bounding box center [1153, 296] width 385 height 33
click at [992, 265] on p "Advanced Problem Solving" at bounding box center [1074, 266] width 169 height 20
click at [1249, 831] on button "Next" at bounding box center [1260, 837] width 203 height 39
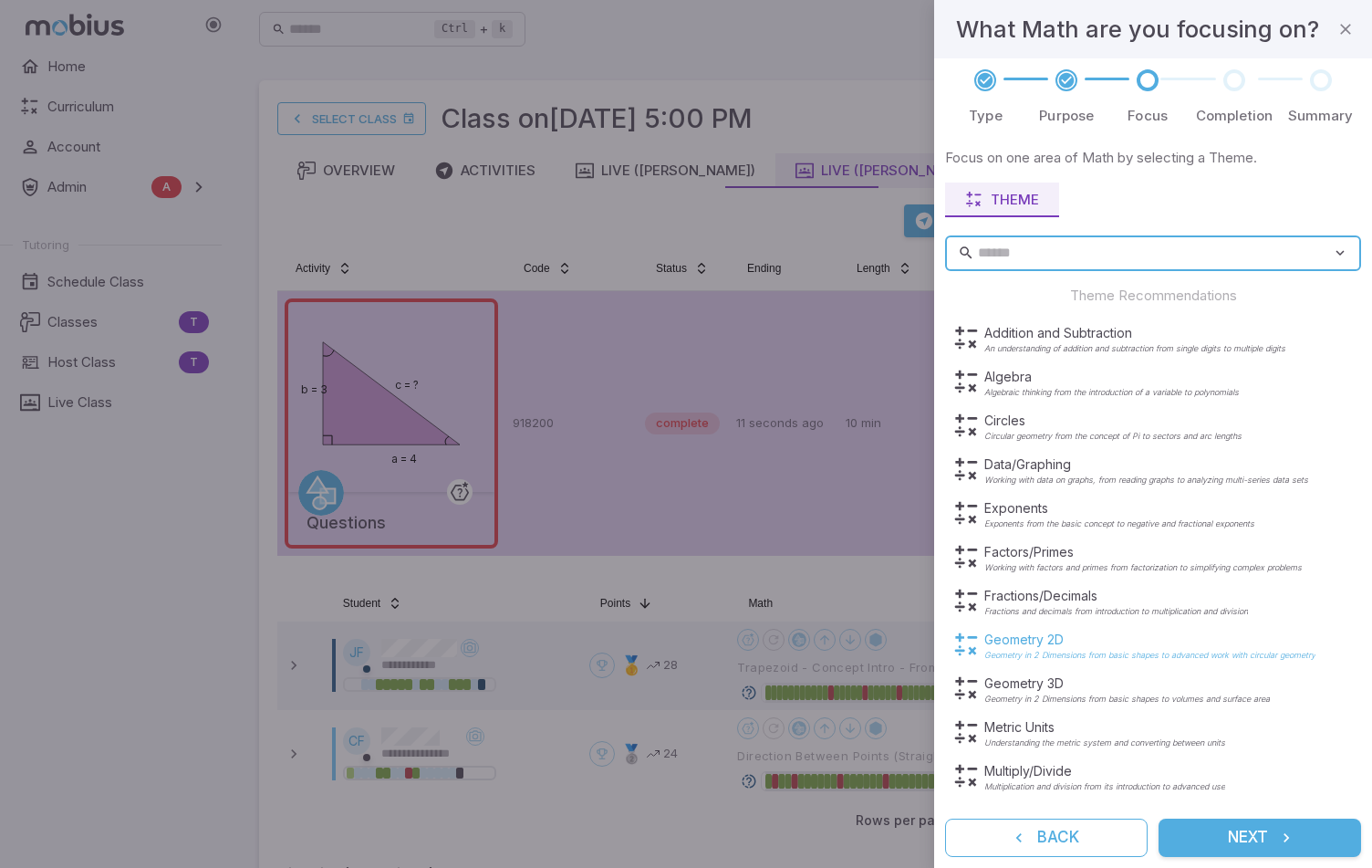
click at [1029, 639] on p "Geometry 2D" at bounding box center [1149, 639] width 331 height 18
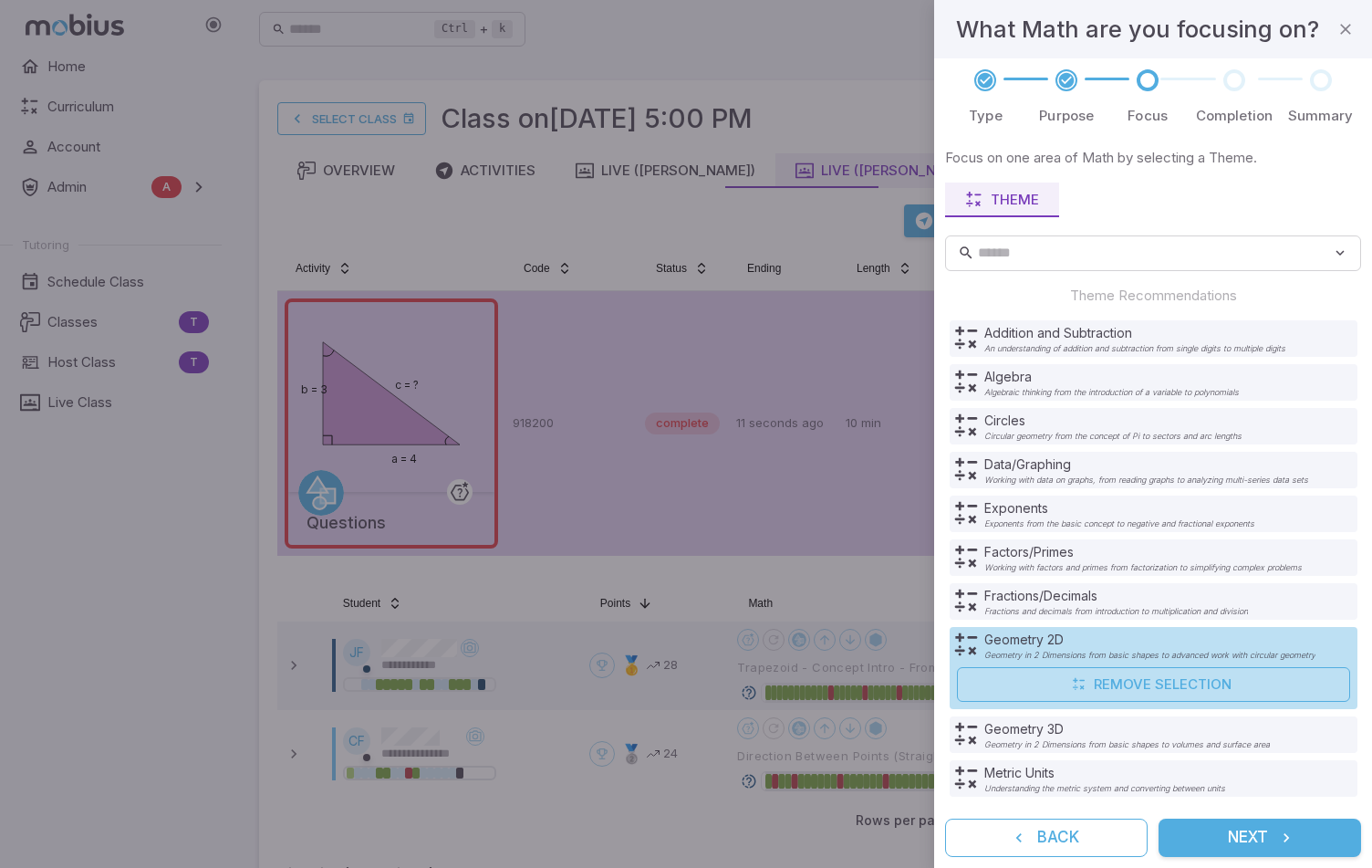
click at [1251, 831] on button "Next" at bounding box center [1260, 837] width 203 height 39
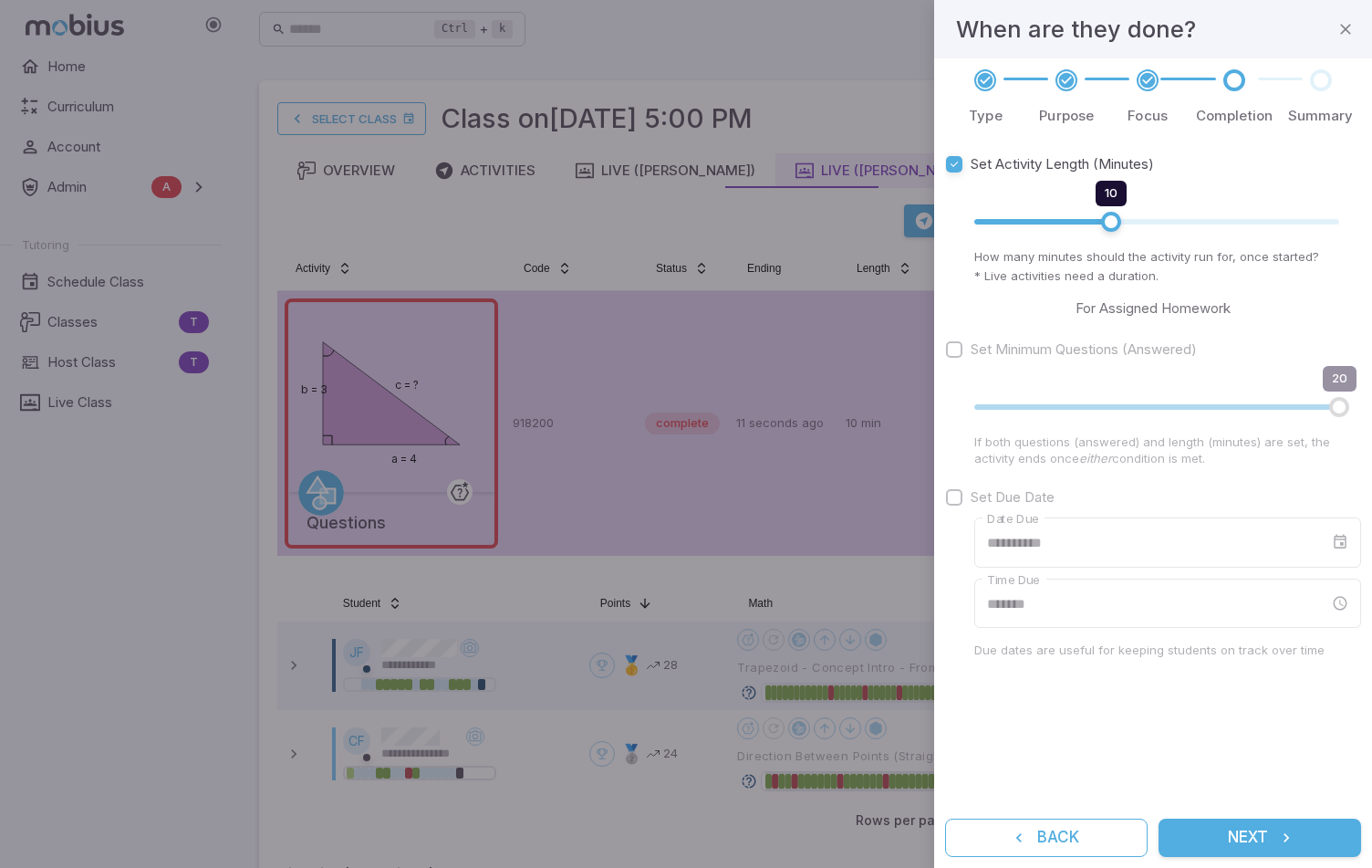
click at [1257, 834] on button "Next" at bounding box center [1260, 837] width 203 height 39
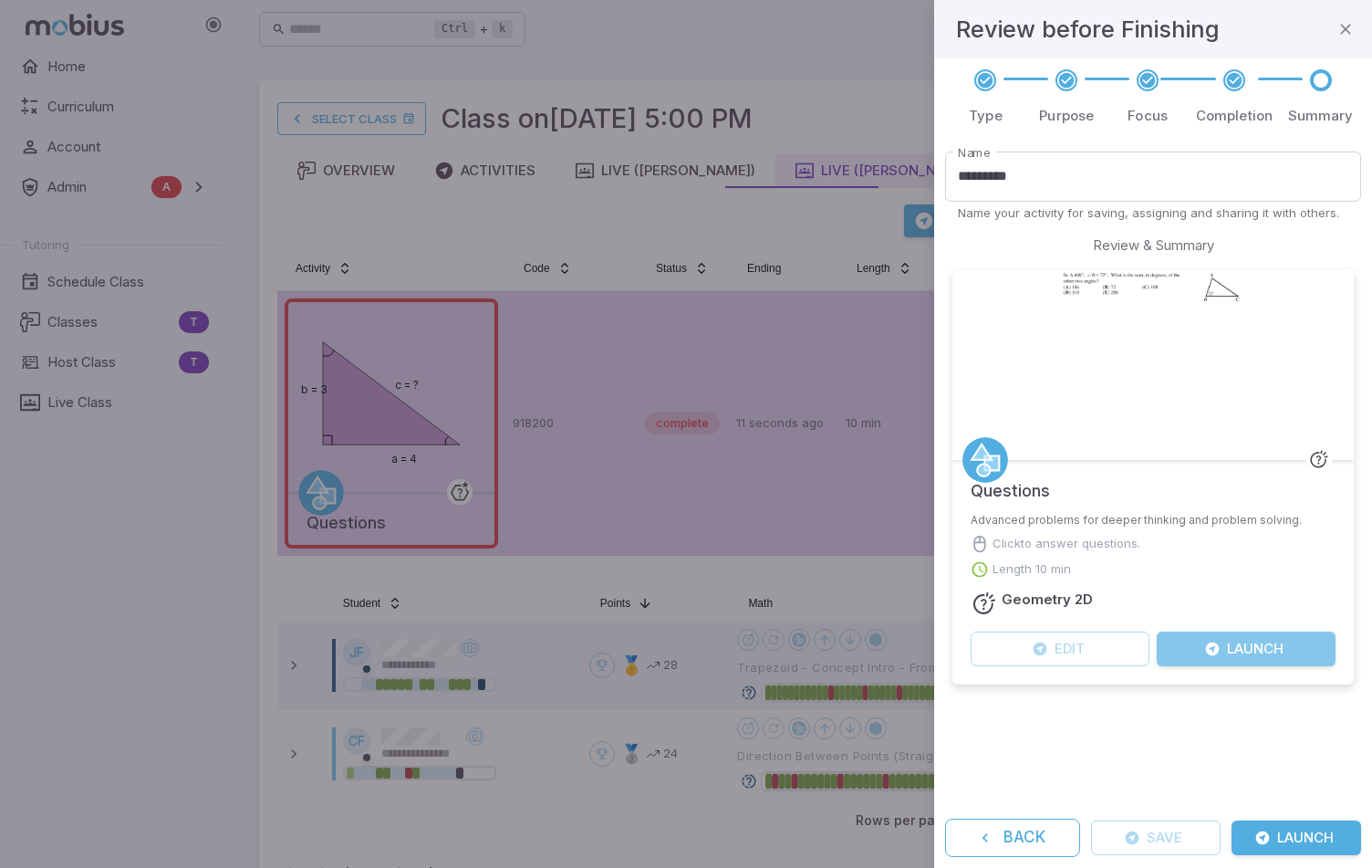
click at [1270, 643] on button "Launch" at bounding box center [1246, 649] width 179 height 35
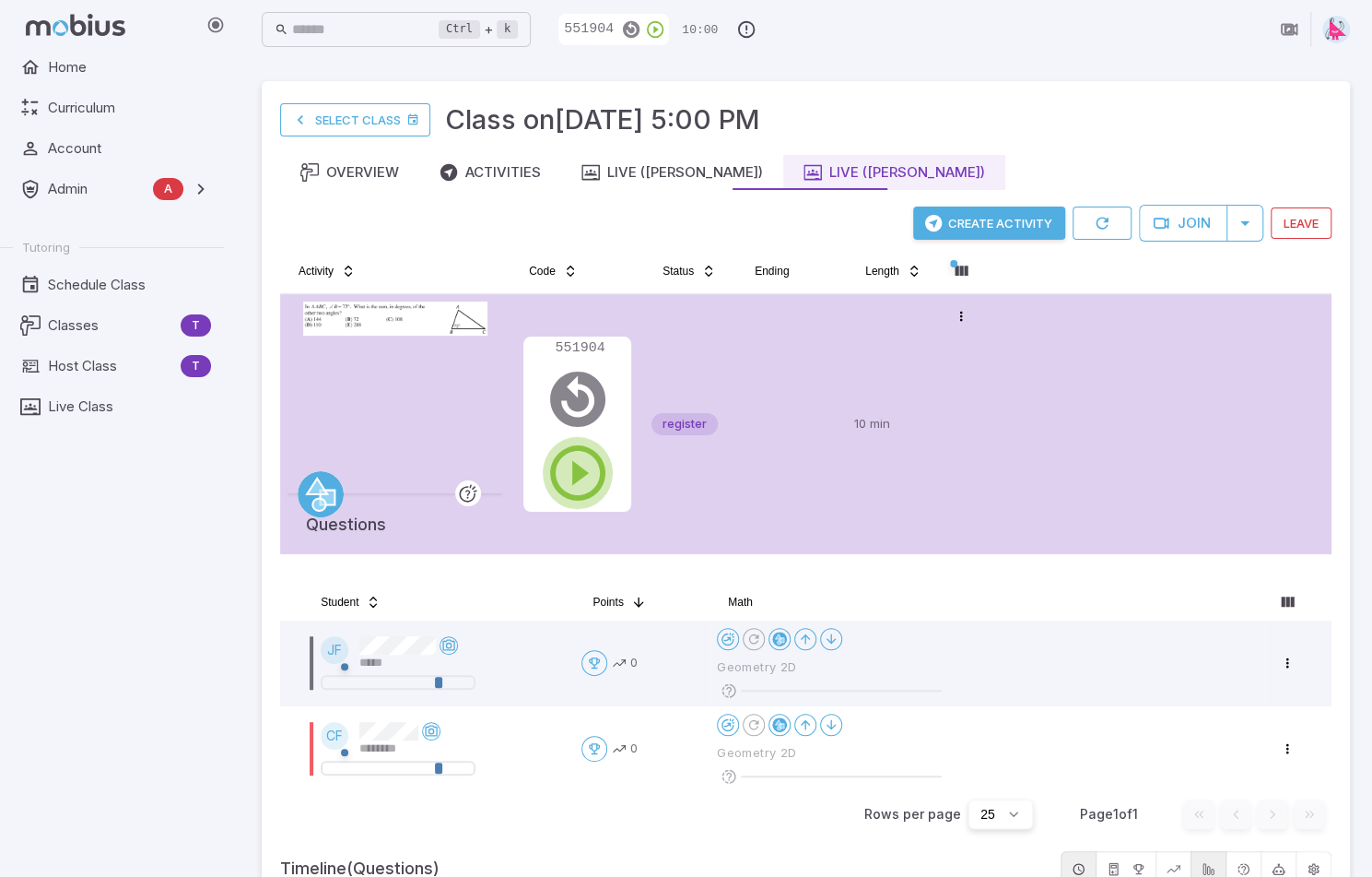
click at [571, 467] on icon "button" at bounding box center [577, 473] width 66 height 66
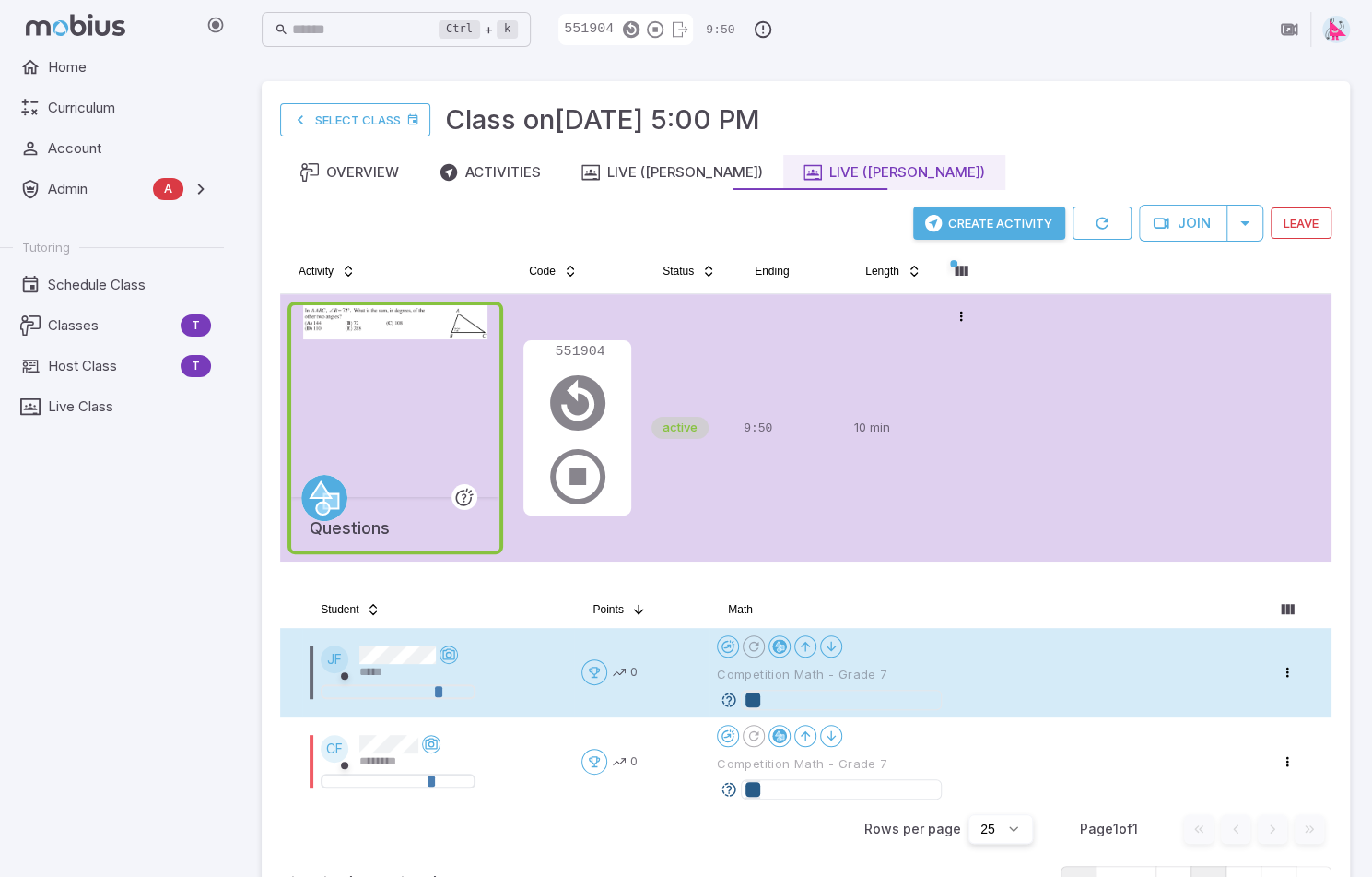
click at [730, 698] on icon at bounding box center [728, 699] width 17 height 17
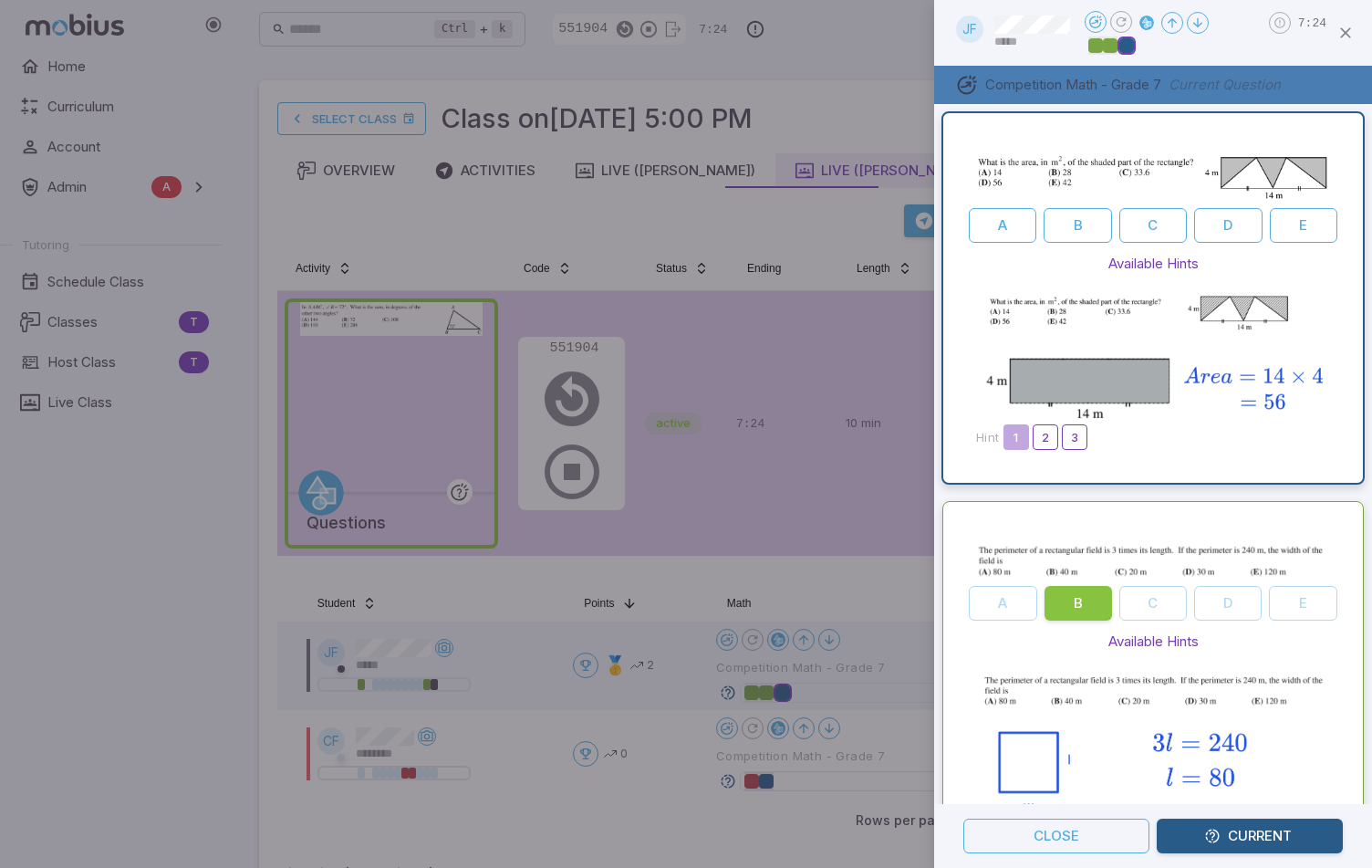
click at [731, 779] on div at bounding box center [686, 434] width 1372 height 868
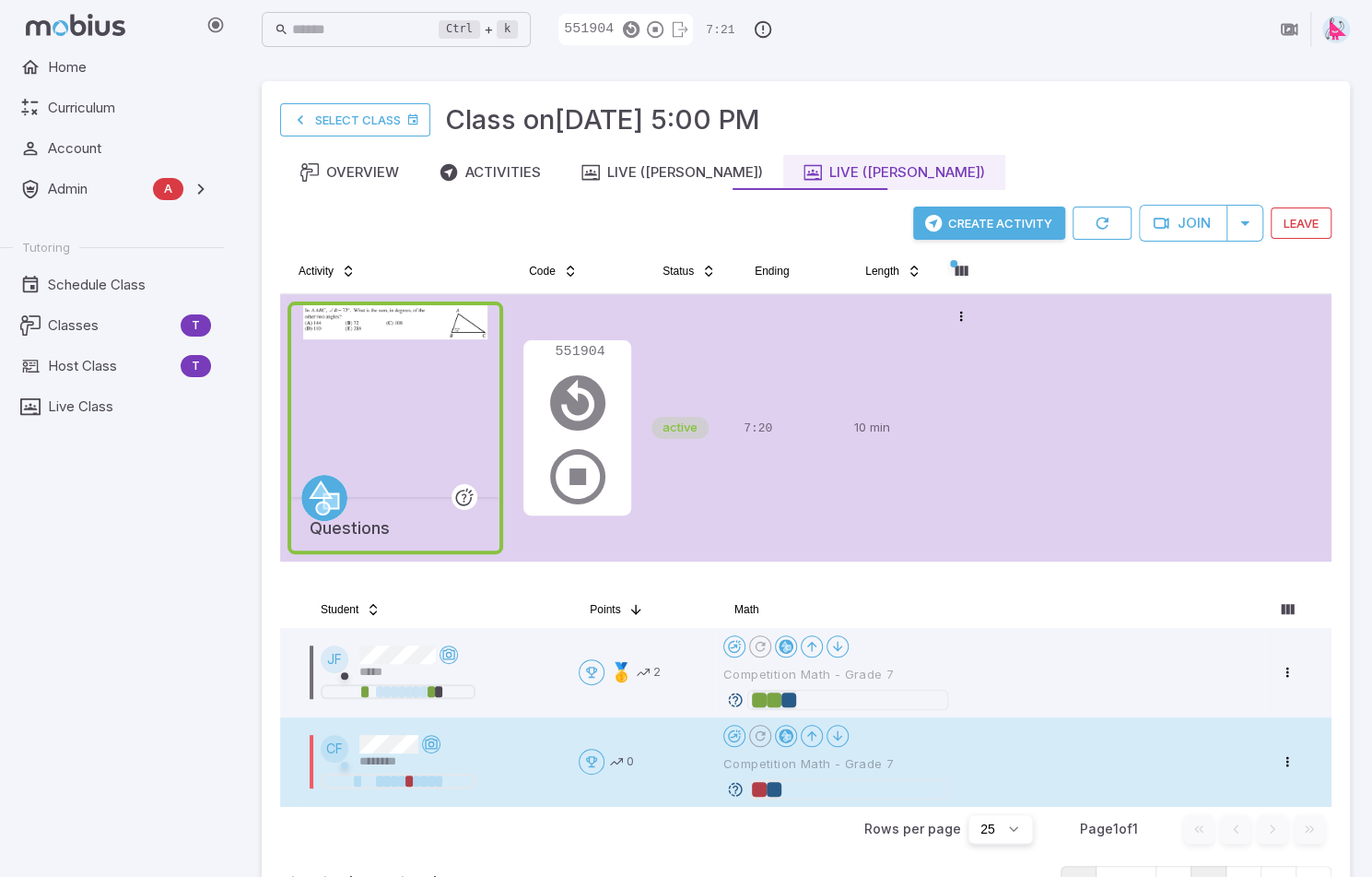
click at [737, 788] on icon at bounding box center [734, 788] width 17 height 17
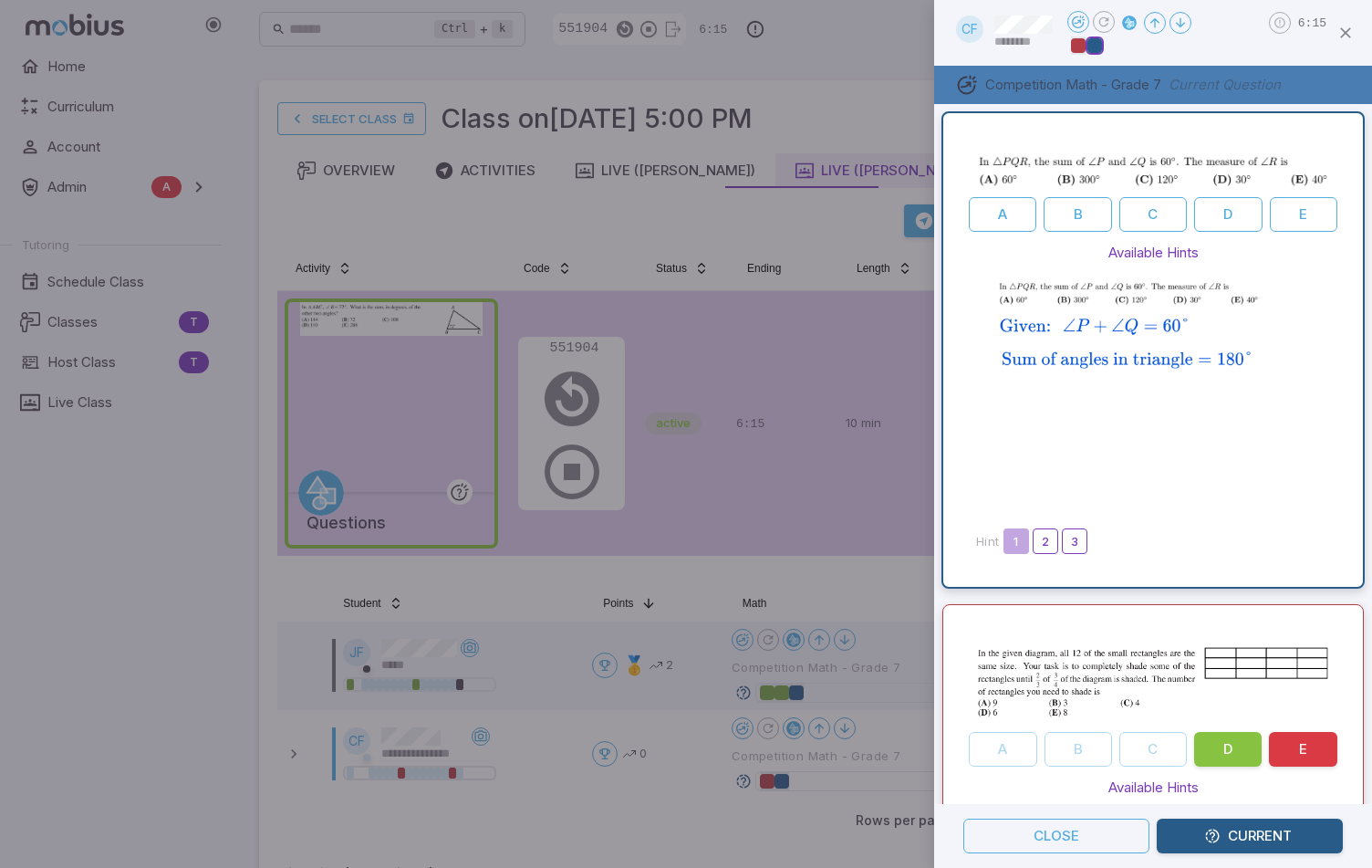
click at [667, 585] on div at bounding box center [686, 434] width 1372 height 868
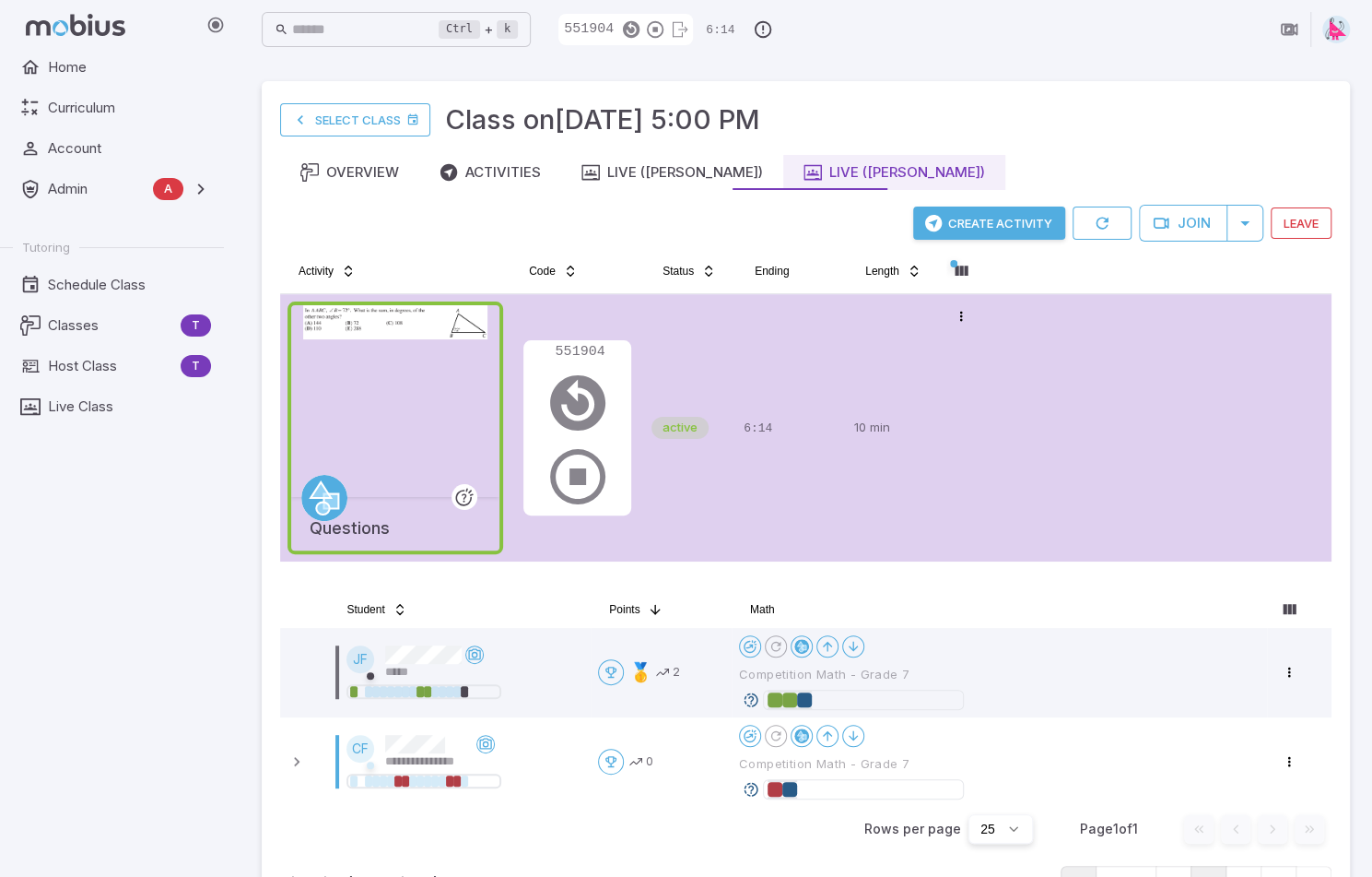
click at [752, 789] on icon at bounding box center [751, 788] width 17 height 17
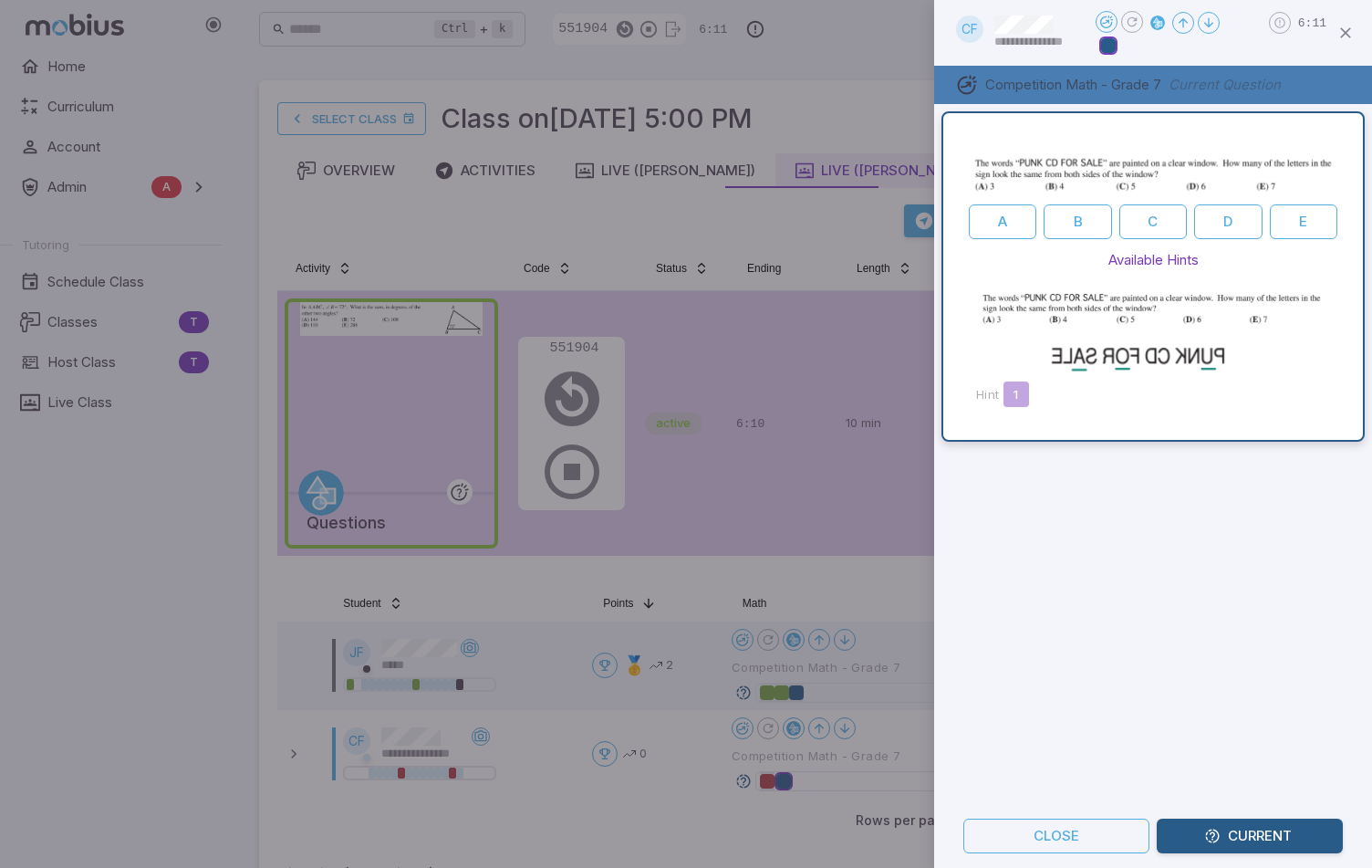
click at [742, 577] on div at bounding box center [686, 434] width 1372 height 868
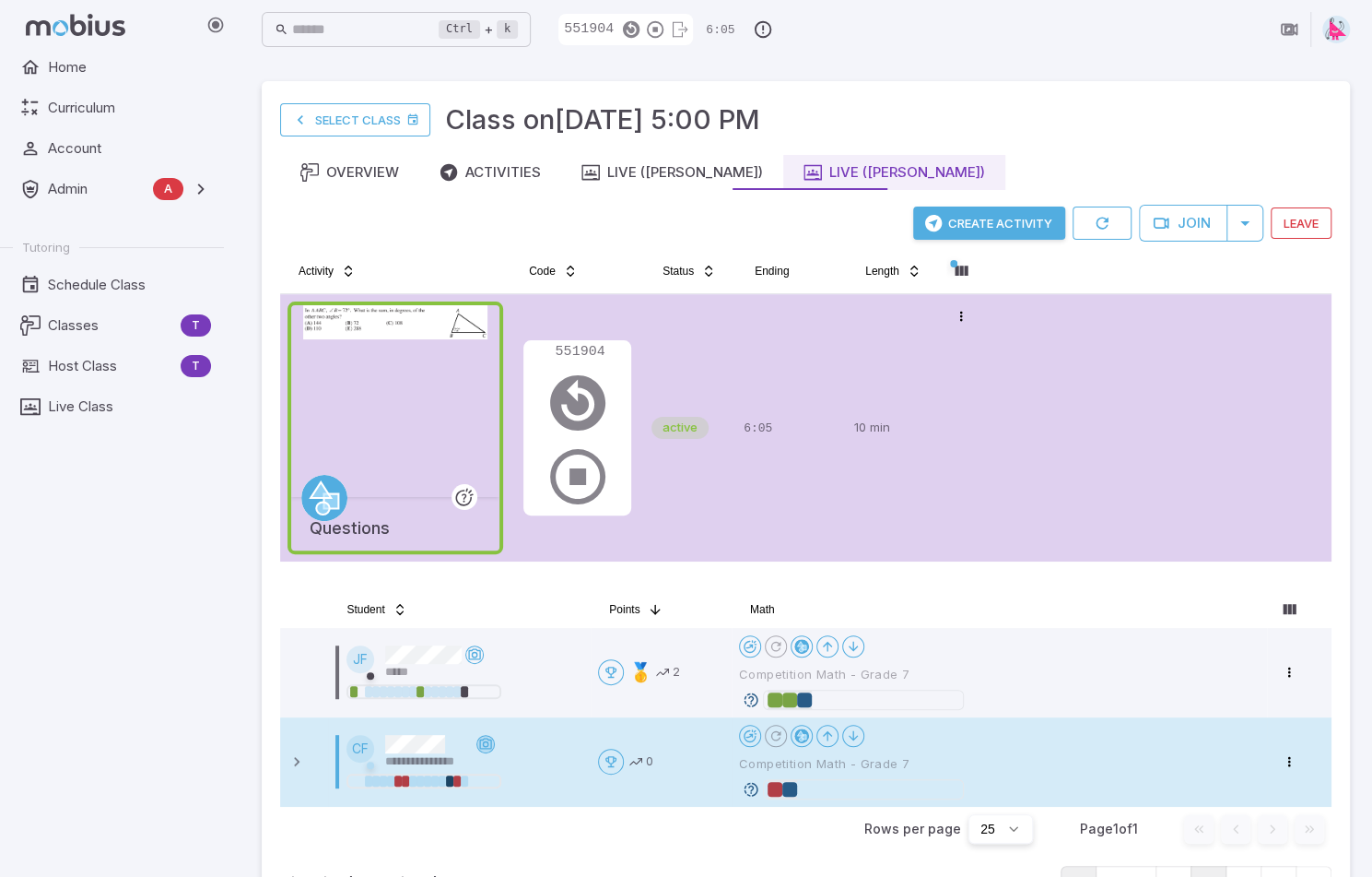
click at [489, 738] on icon at bounding box center [485, 743] width 15 height 15
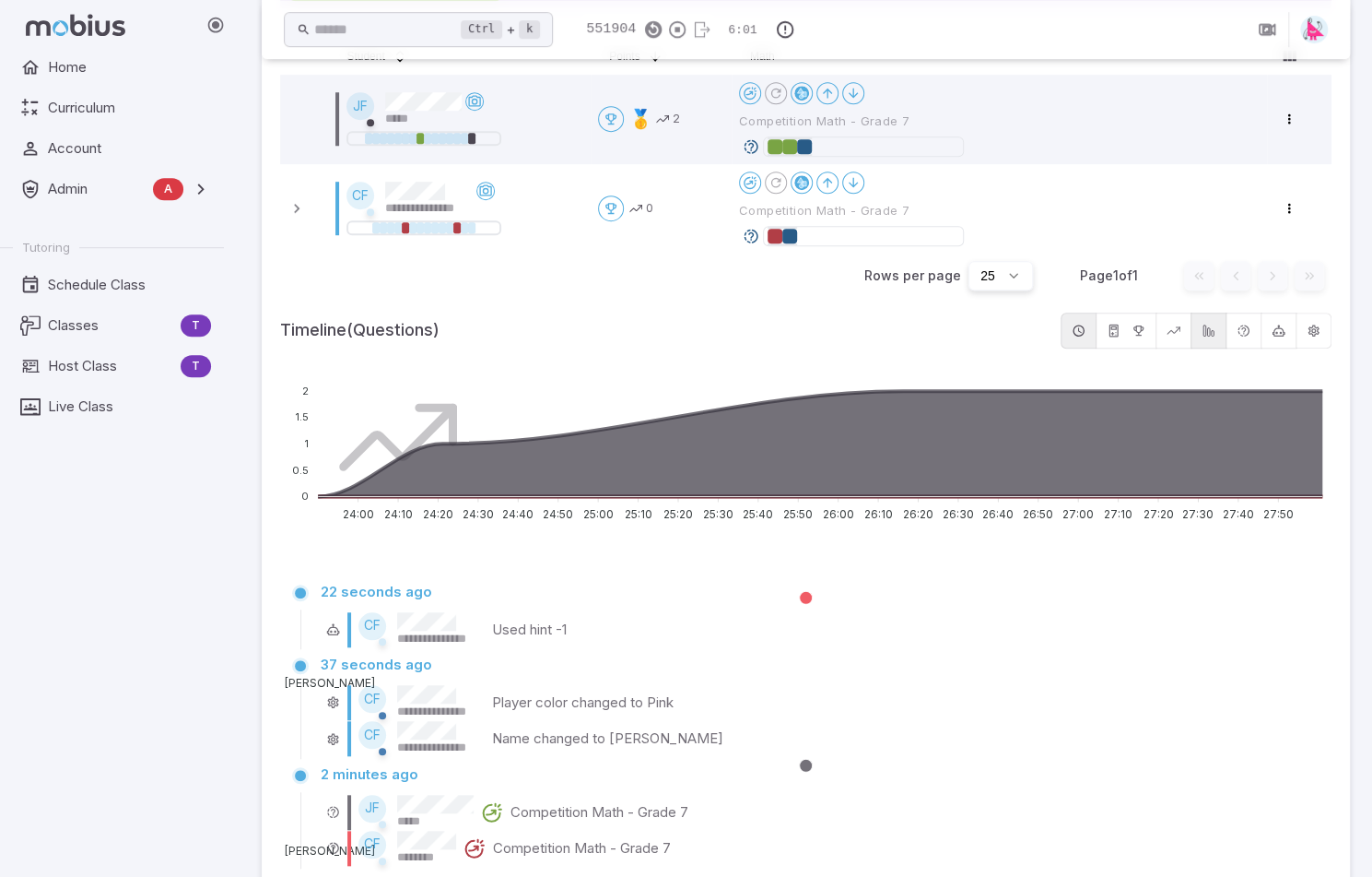
scroll to position [276, 0]
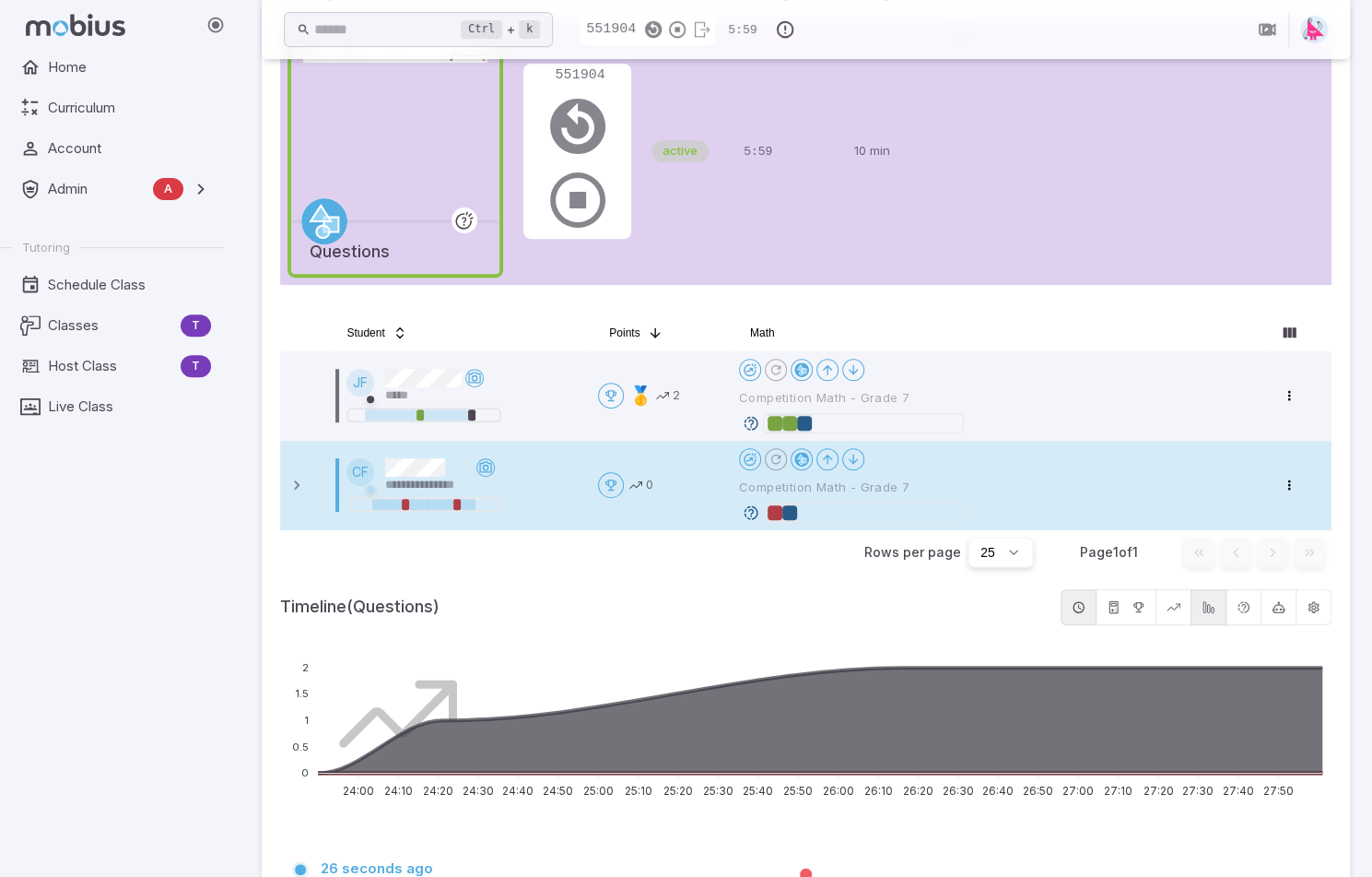
click at [754, 511] on icon at bounding box center [751, 512] width 17 height 17
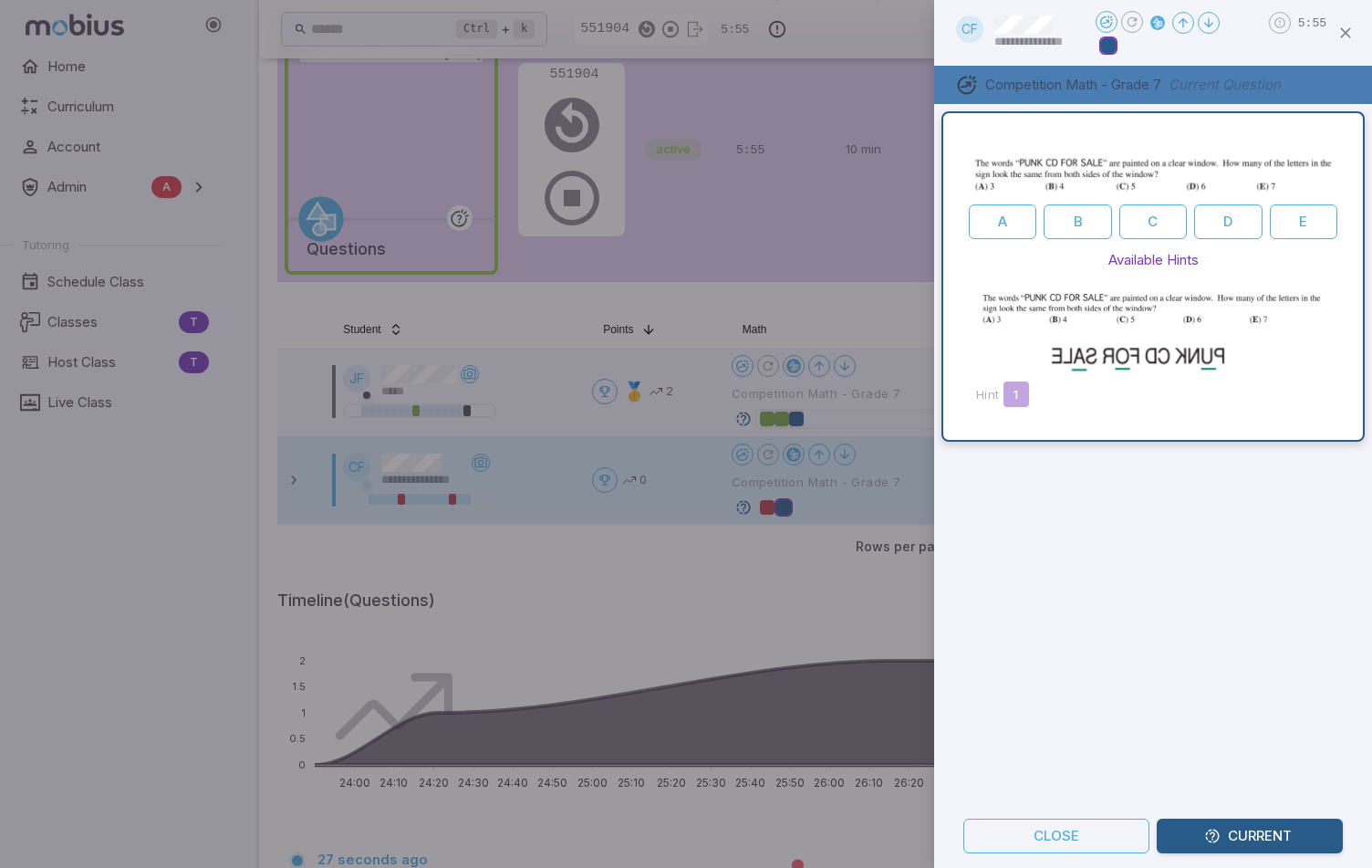
click at [661, 238] on div at bounding box center [686, 434] width 1372 height 868
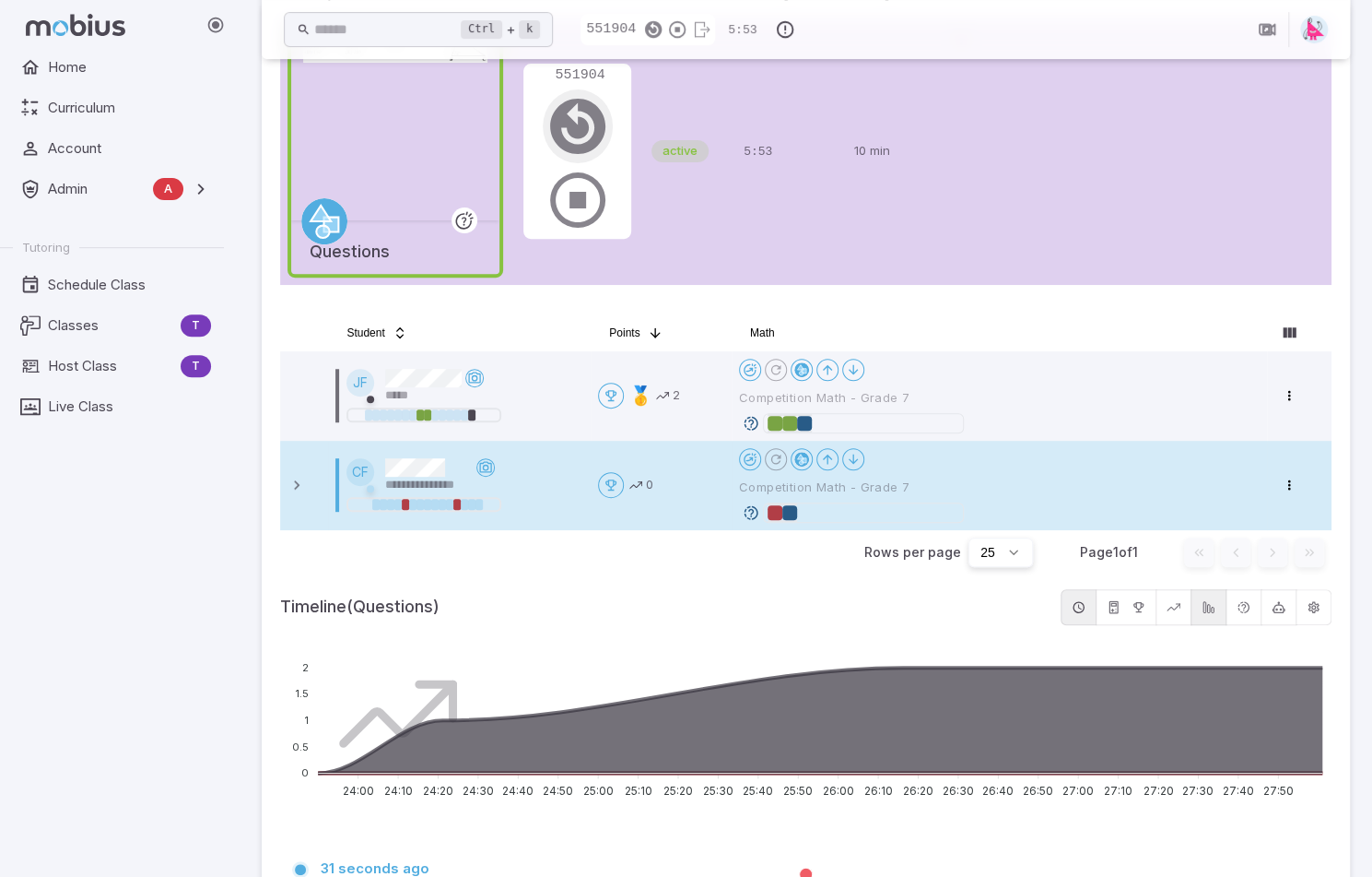
click at [568, 117] on icon "button" at bounding box center [577, 126] width 66 height 66
click at [750, 508] on icon at bounding box center [751, 512] width 17 height 17
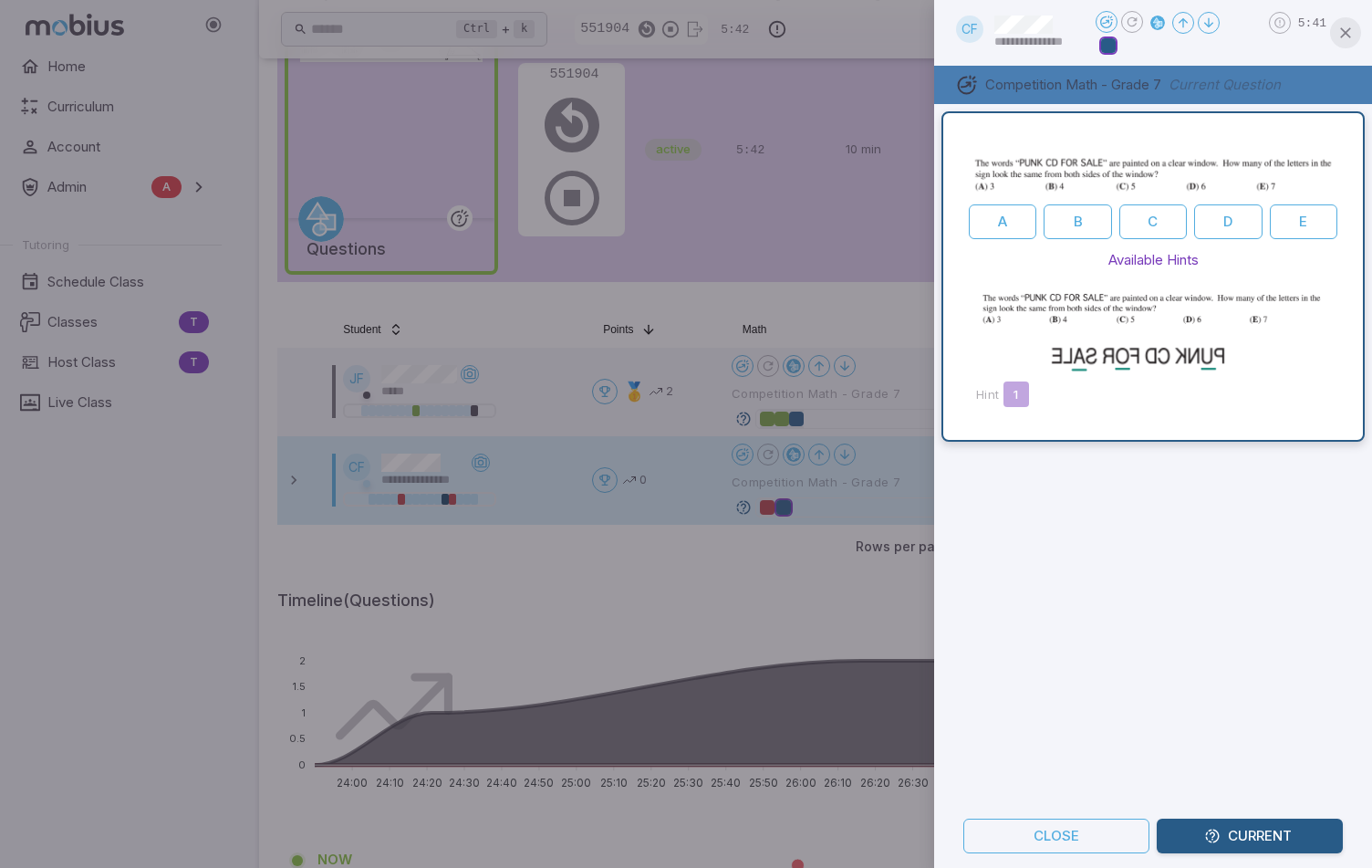
click at [1344, 38] on icon "button" at bounding box center [1345, 33] width 18 height 18
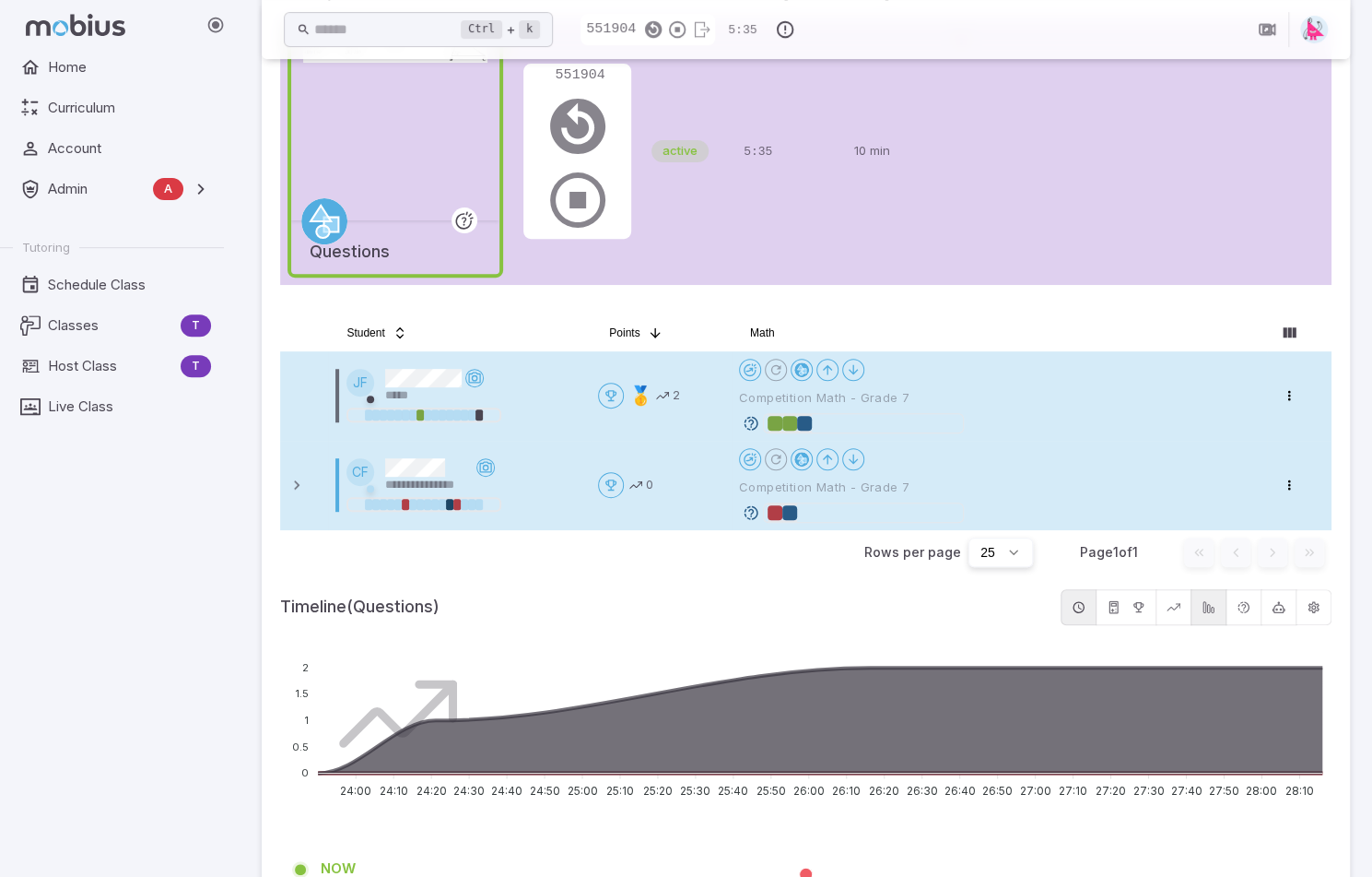
click at [754, 420] on icon at bounding box center [751, 422] width 17 height 17
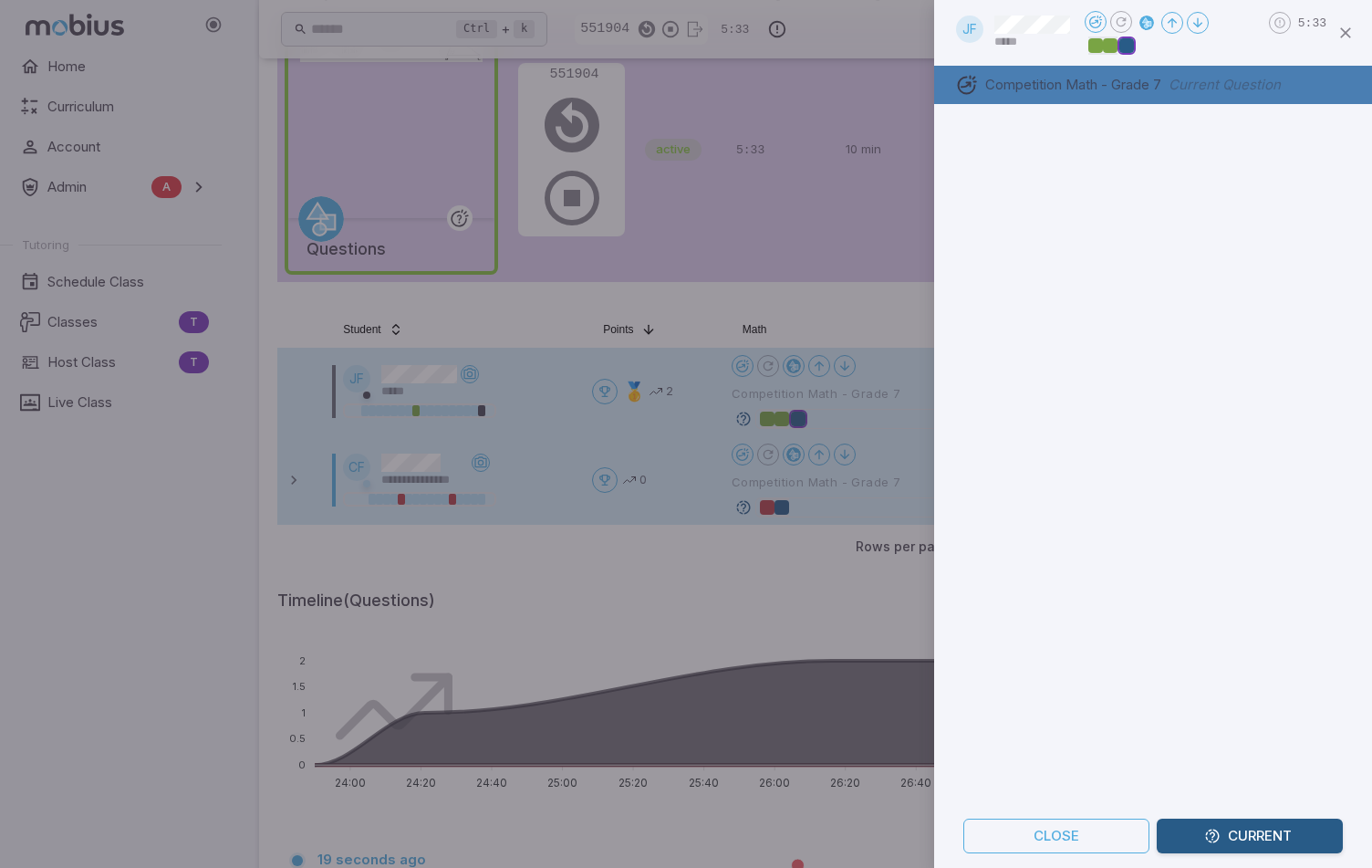
click at [743, 419] on div at bounding box center [686, 434] width 1372 height 868
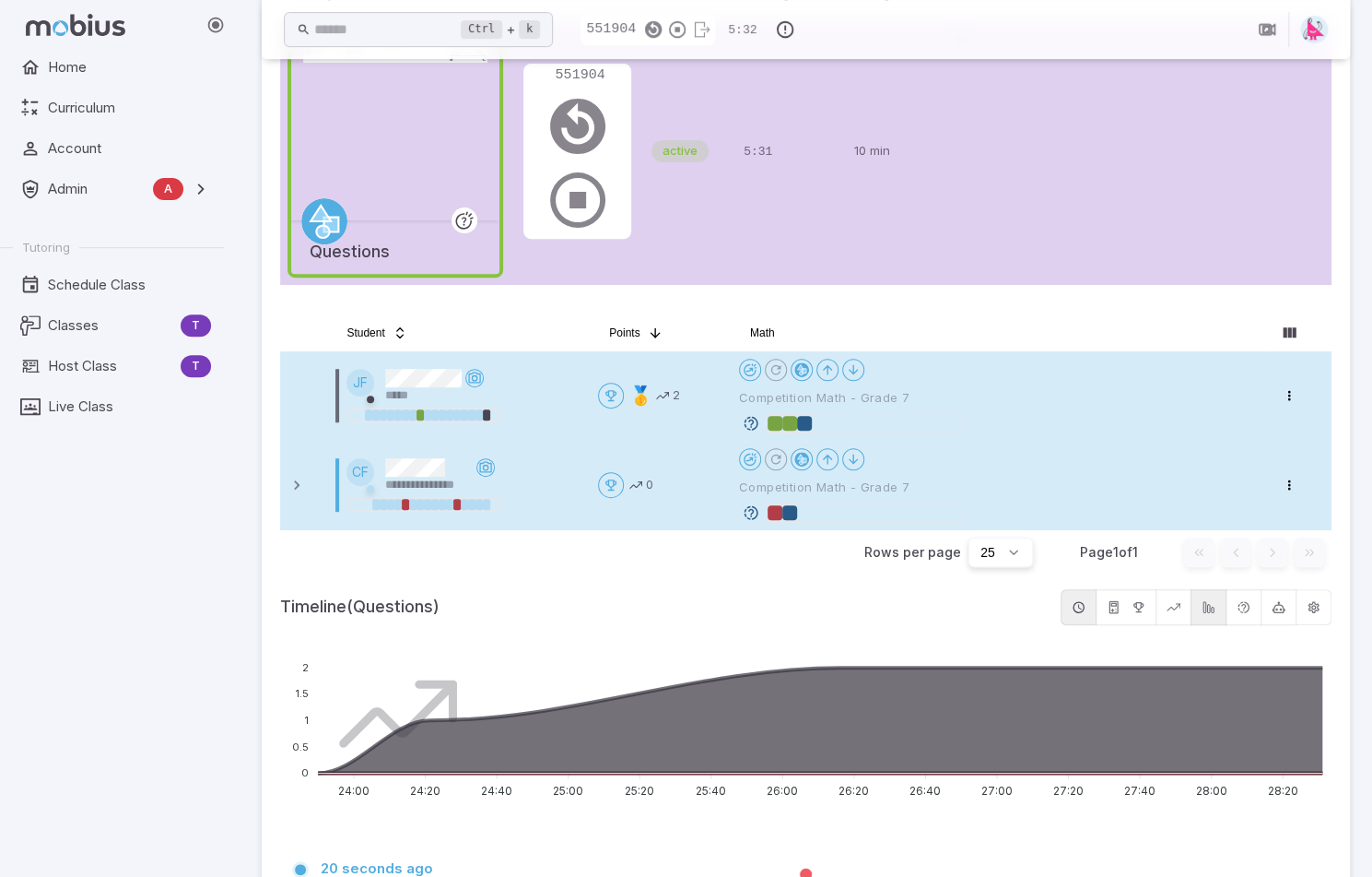
click at [747, 423] on icon at bounding box center [751, 422] width 17 height 17
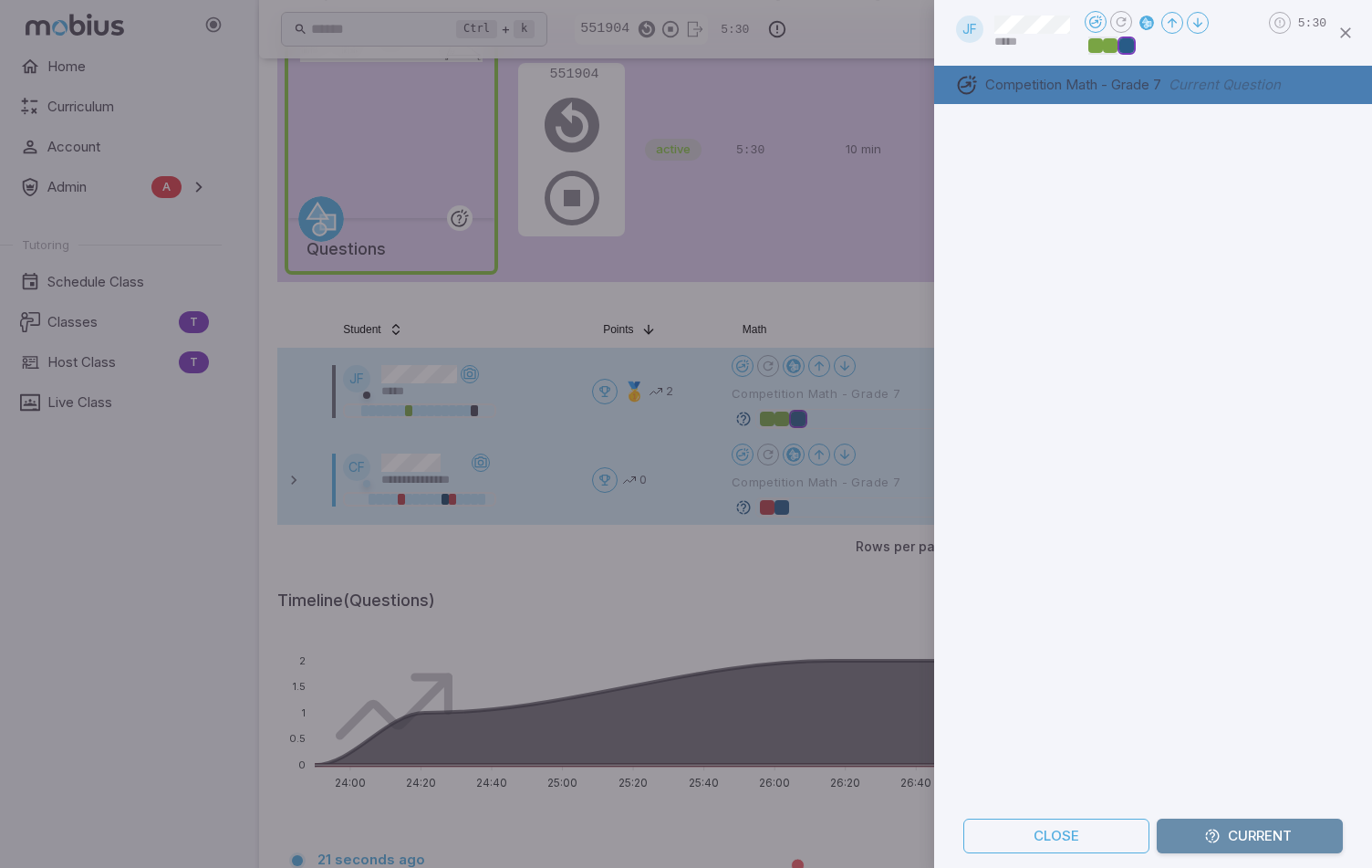
click at [1226, 836] on button "Current" at bounding box center [1249, 835] width 186 height 35
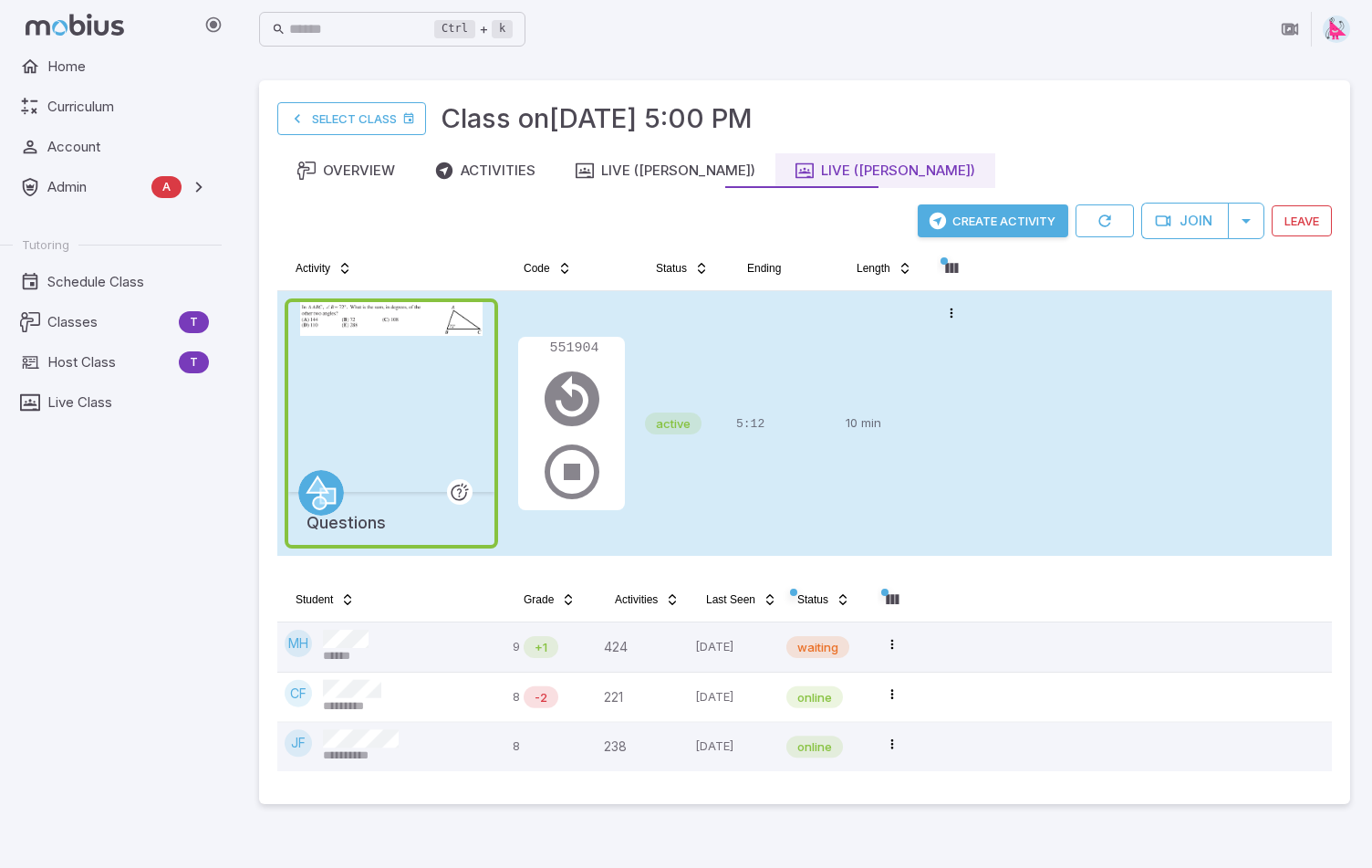
click at [757, 351] on div "5:12" at bounding box center [783, 423] width 95 height 250
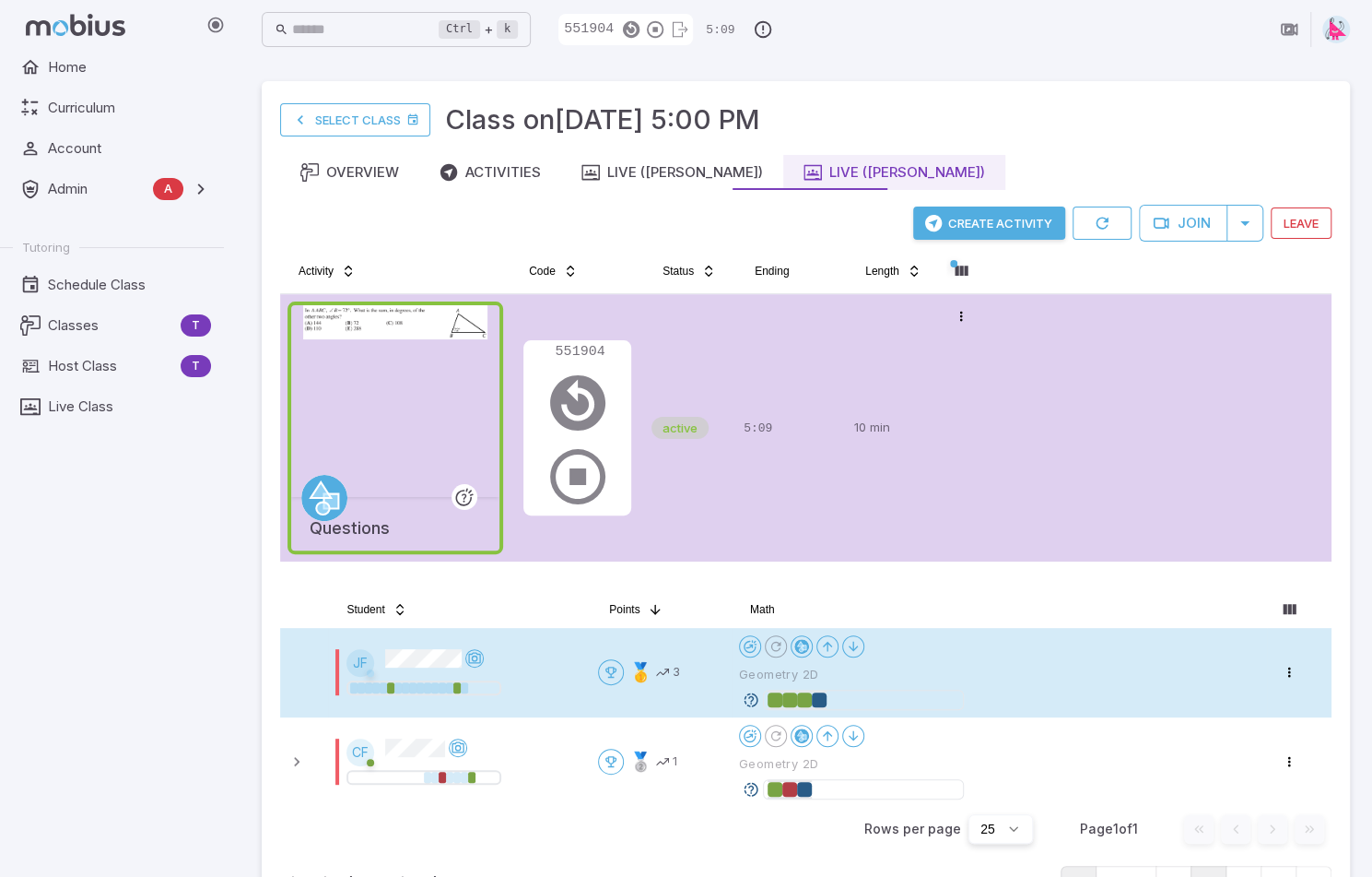
click at [687, 645] on td "Open menu 🥇 3" at bounding box center [661, 672] width 141 height 90
click at [752, 694] on icon at bounding box center [751, 699] width 17 height 17
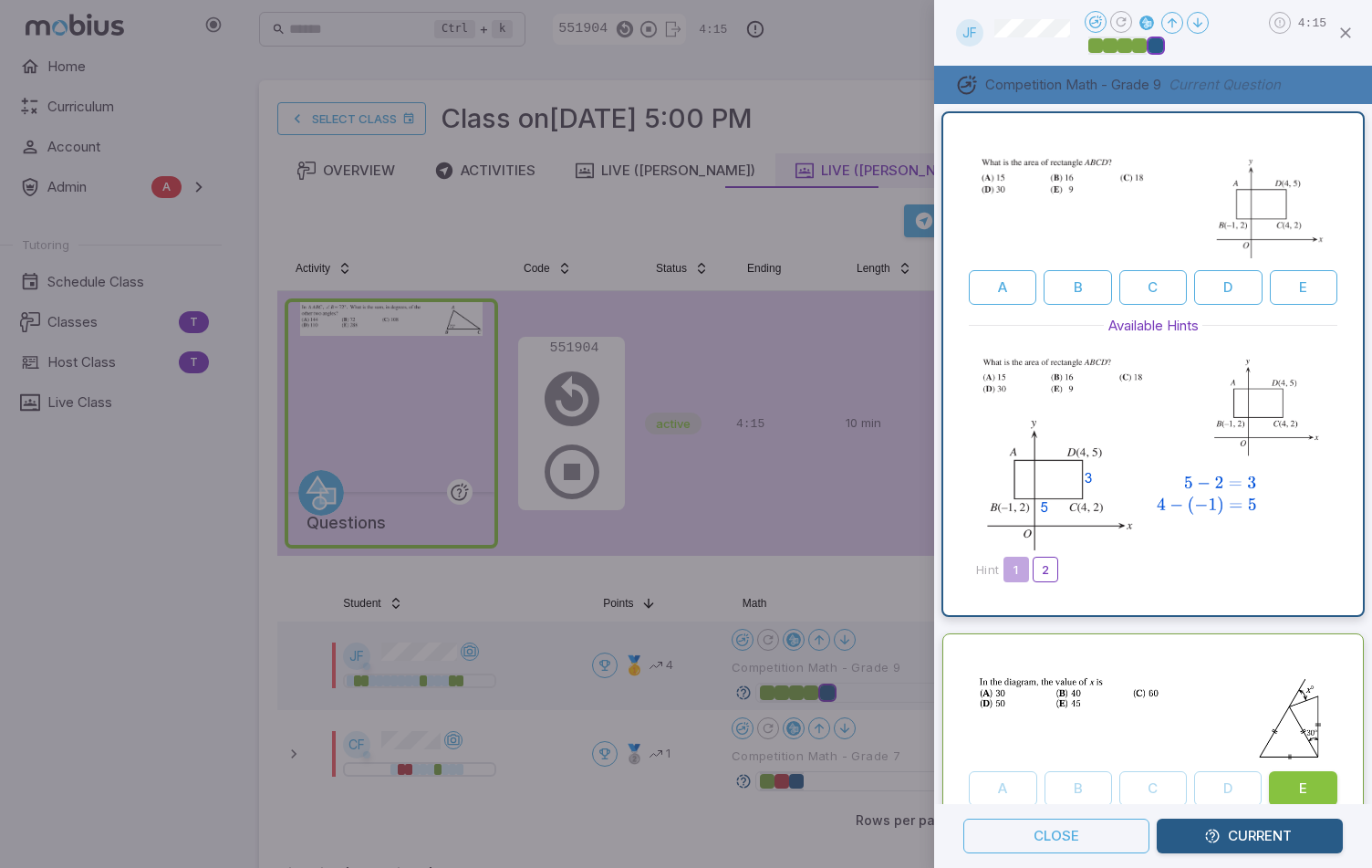
click at [737, 578] on div at bounding box center [686, 434] width 1372 height 868
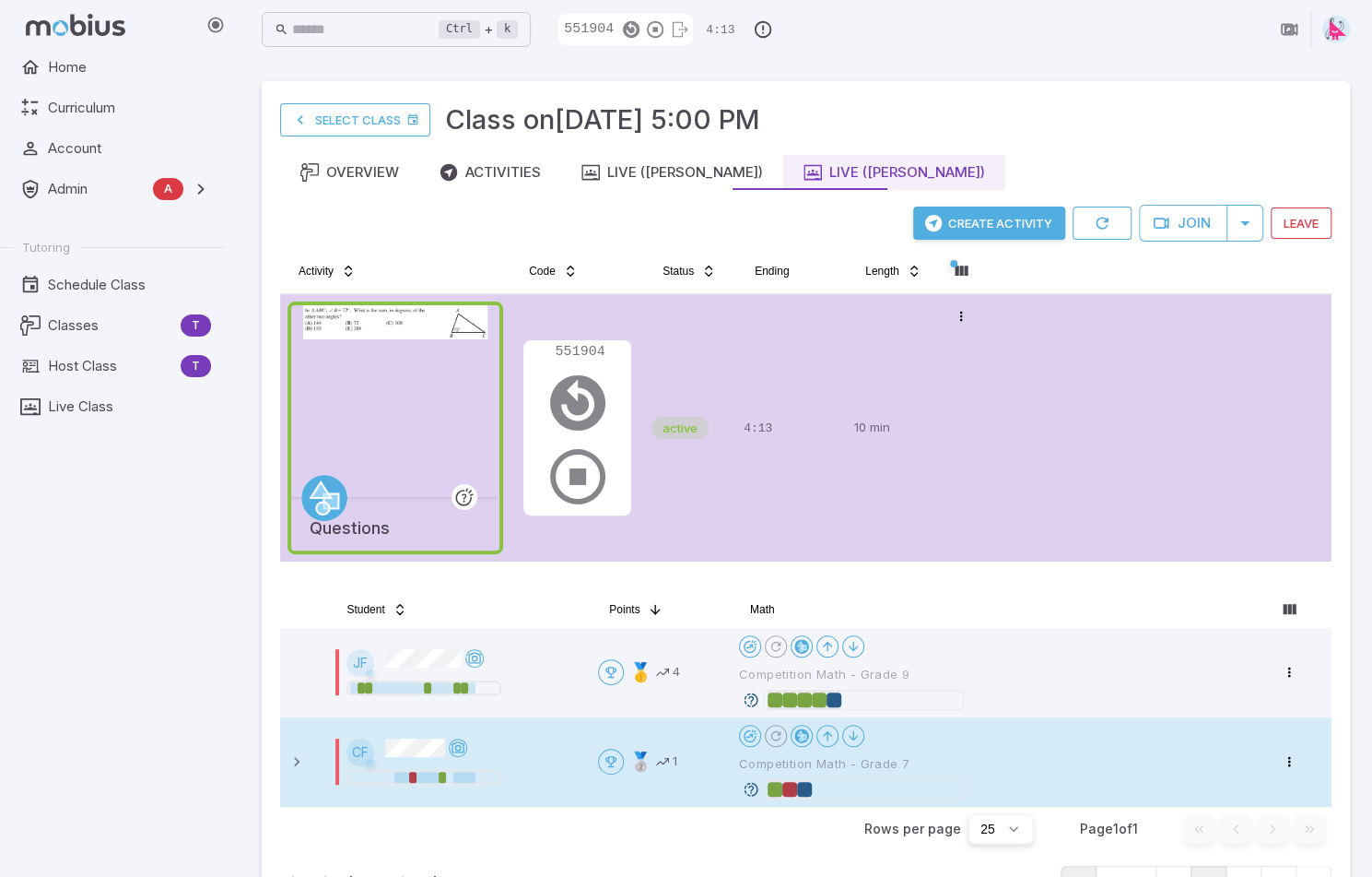
click at [750, 788] on icon at bounding box center [751, 788] width 17 height 17
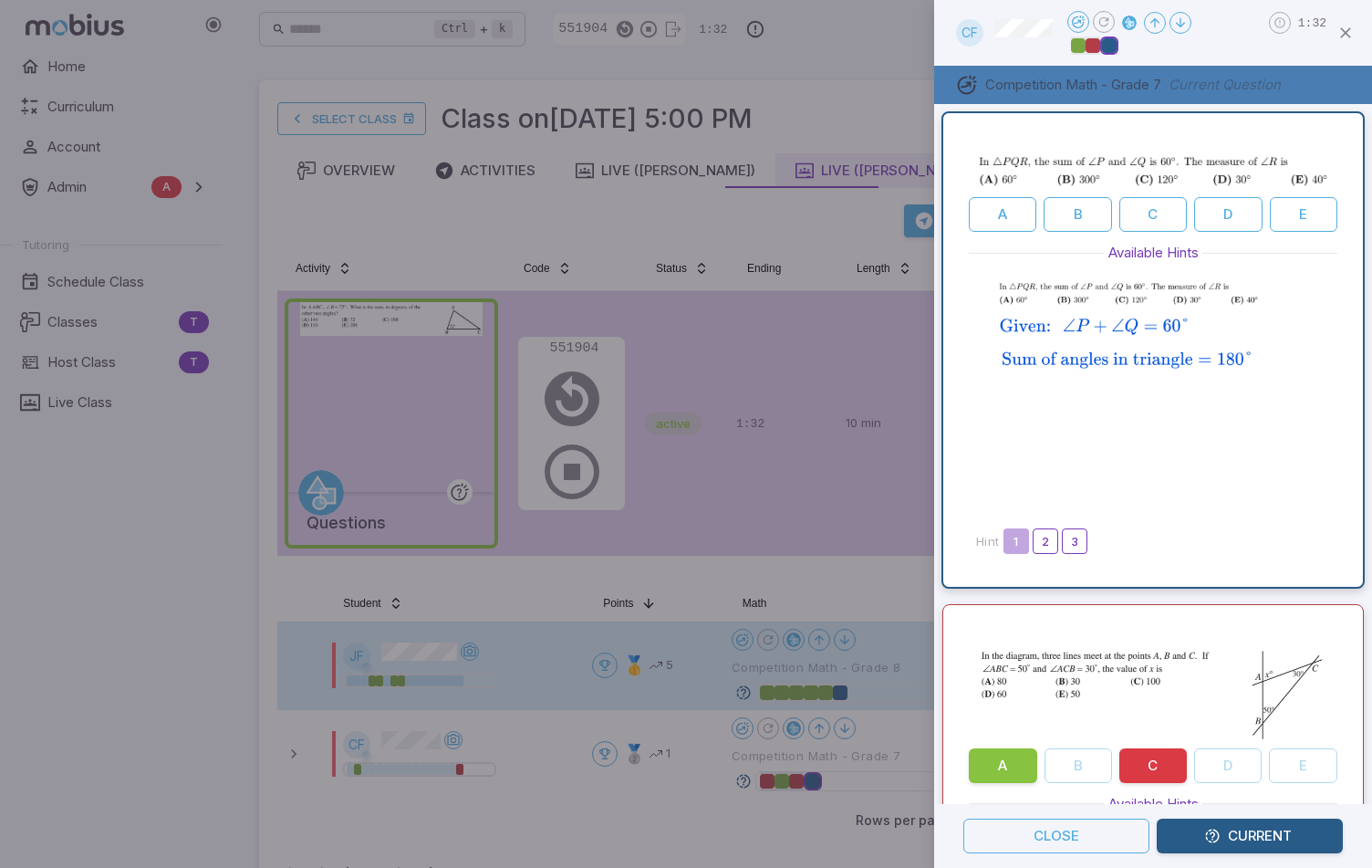
click at [750, 586] on div at bounding box center [686, 434] width 1372 height 868
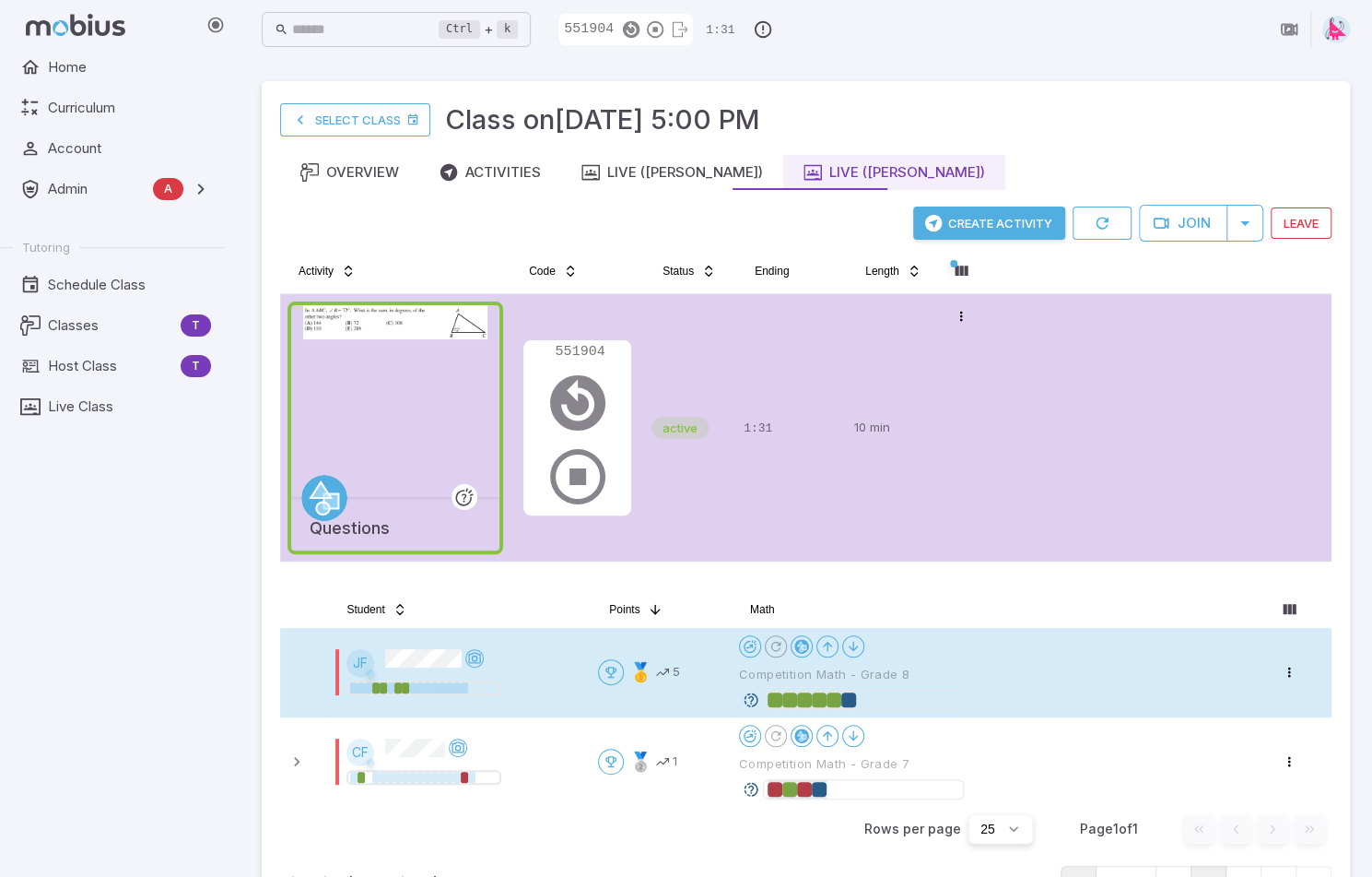
click at [756, 699] on icon at bounding box center [751, 699] width 17 height 17
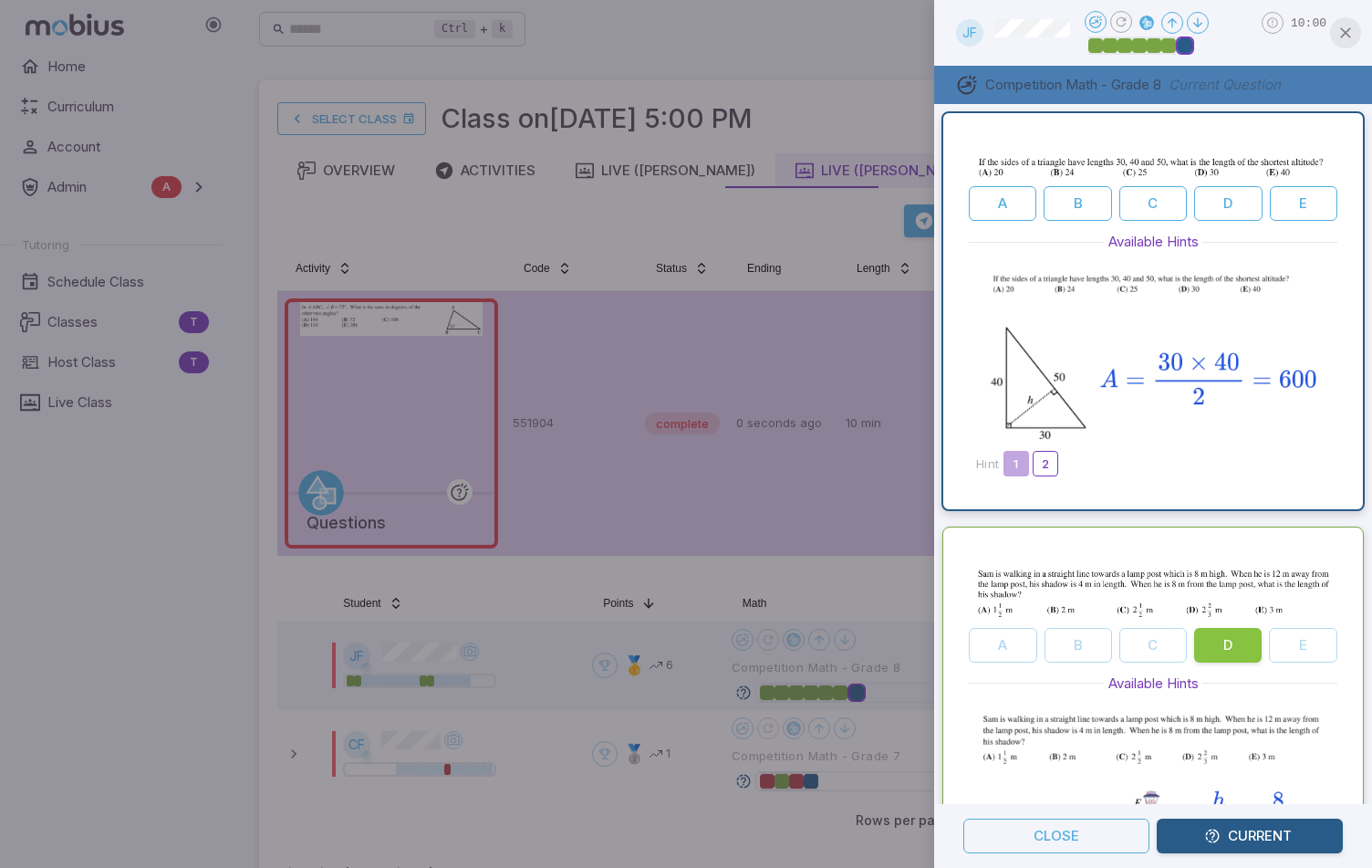
click at [1345, 36] on icon "button" at bounding box center [1345, 33] width 18 height 18
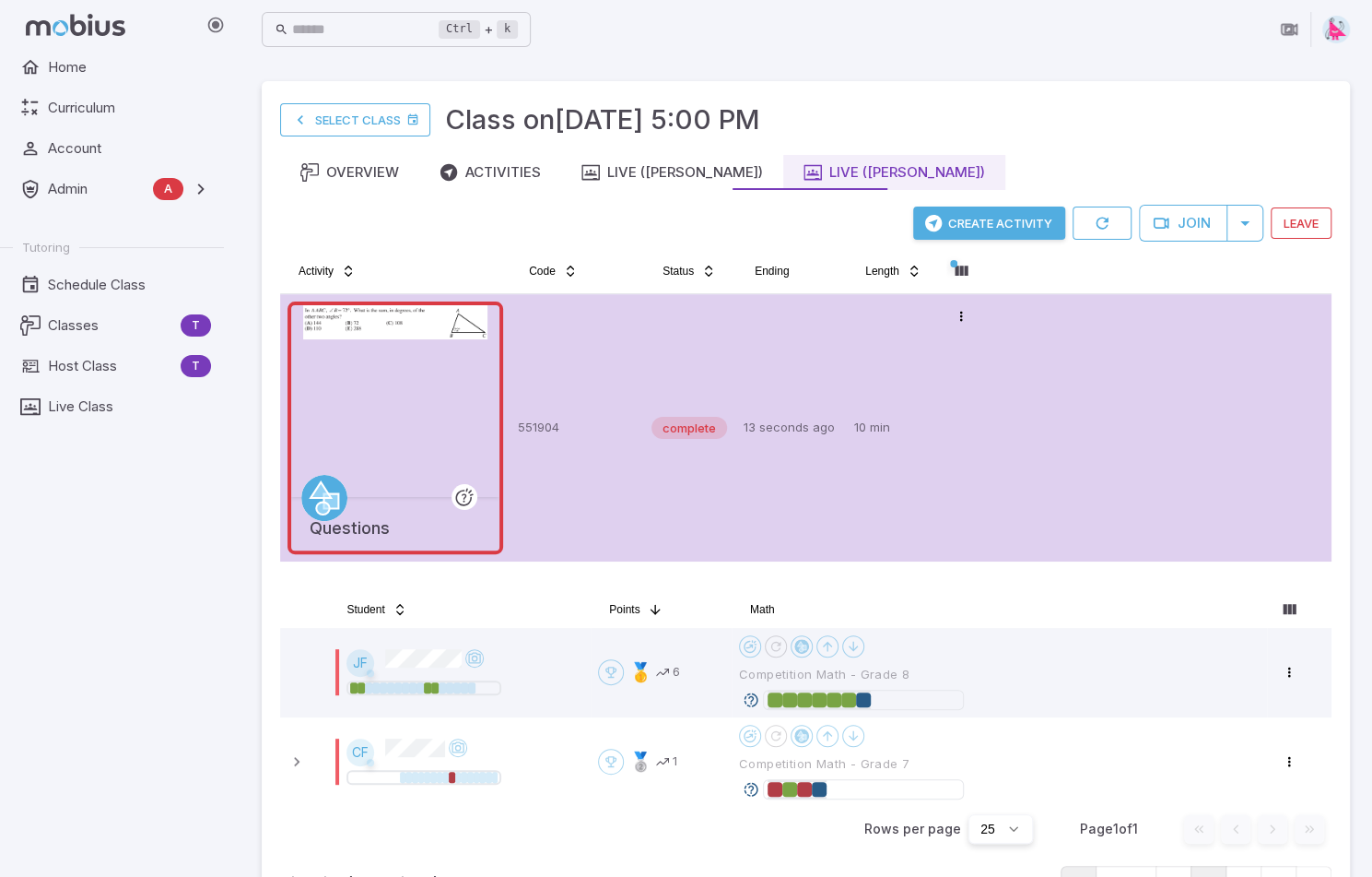
click at [980, 219] on button "Create Activity" at bounding box center [989, 223] width 152 height 33
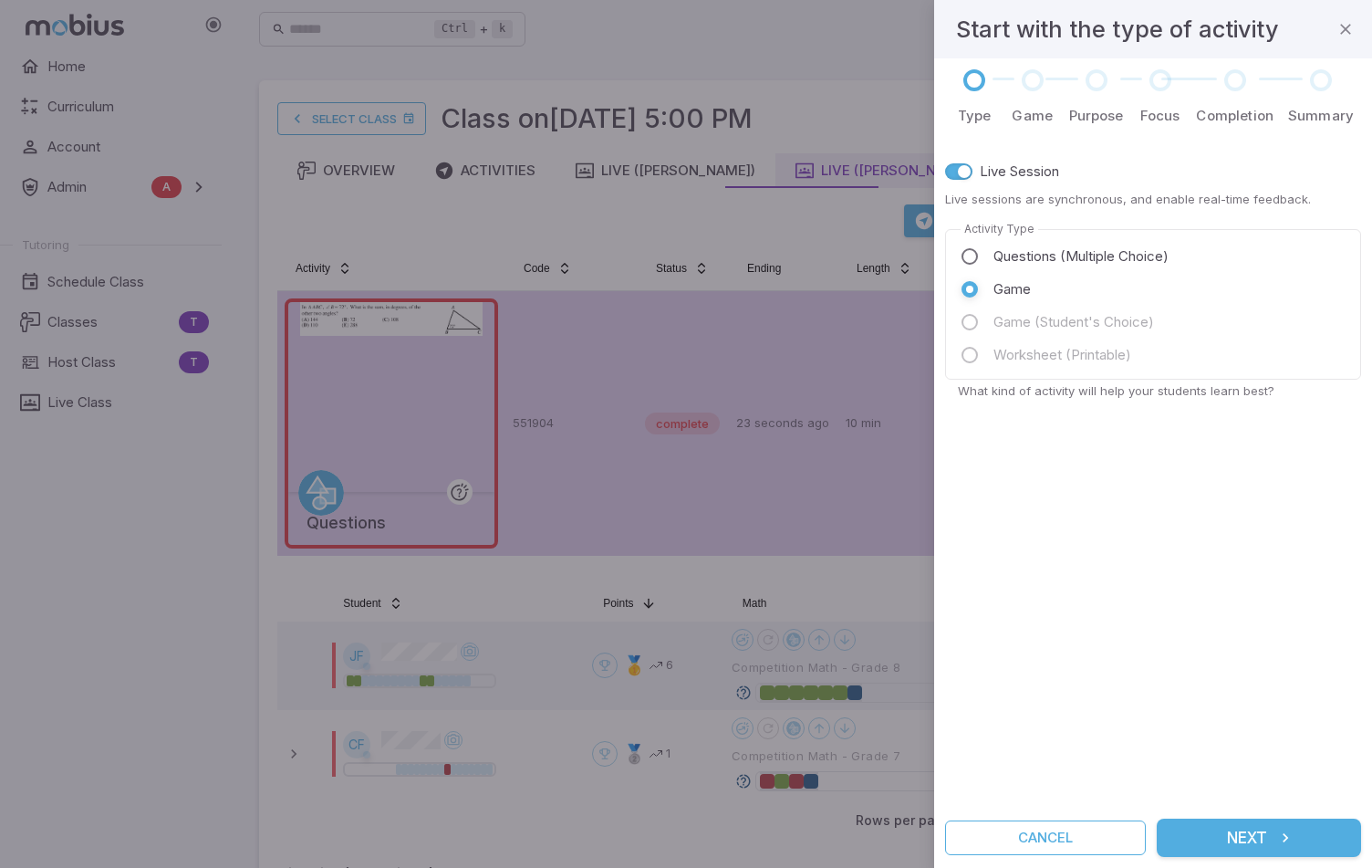
click at [1238, 842] on button "Next" at bounding box center [1259, 837] width 205 height 39
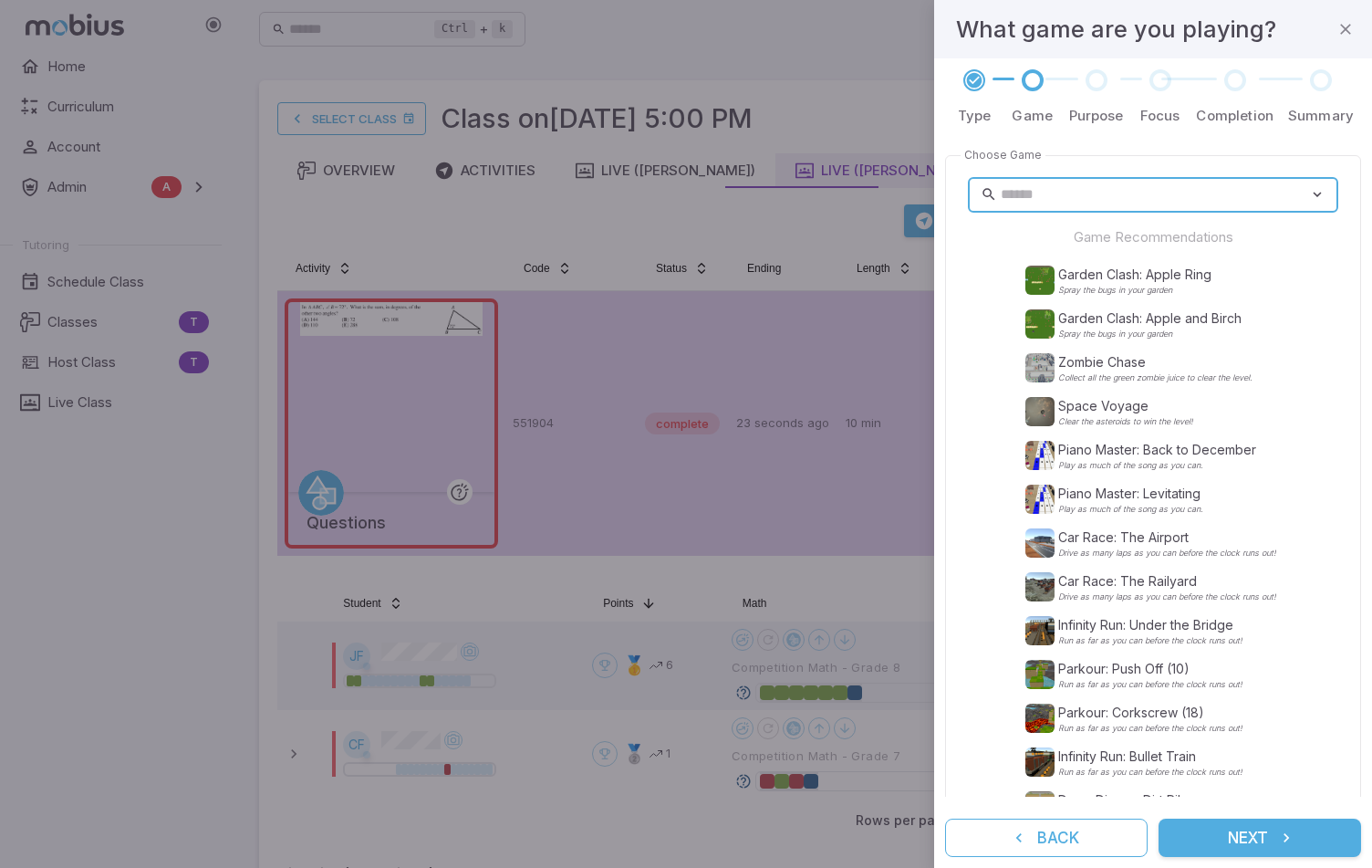
click at [1058, 198] on input "text" at bounding box center [1154, 194] width 308 height 36
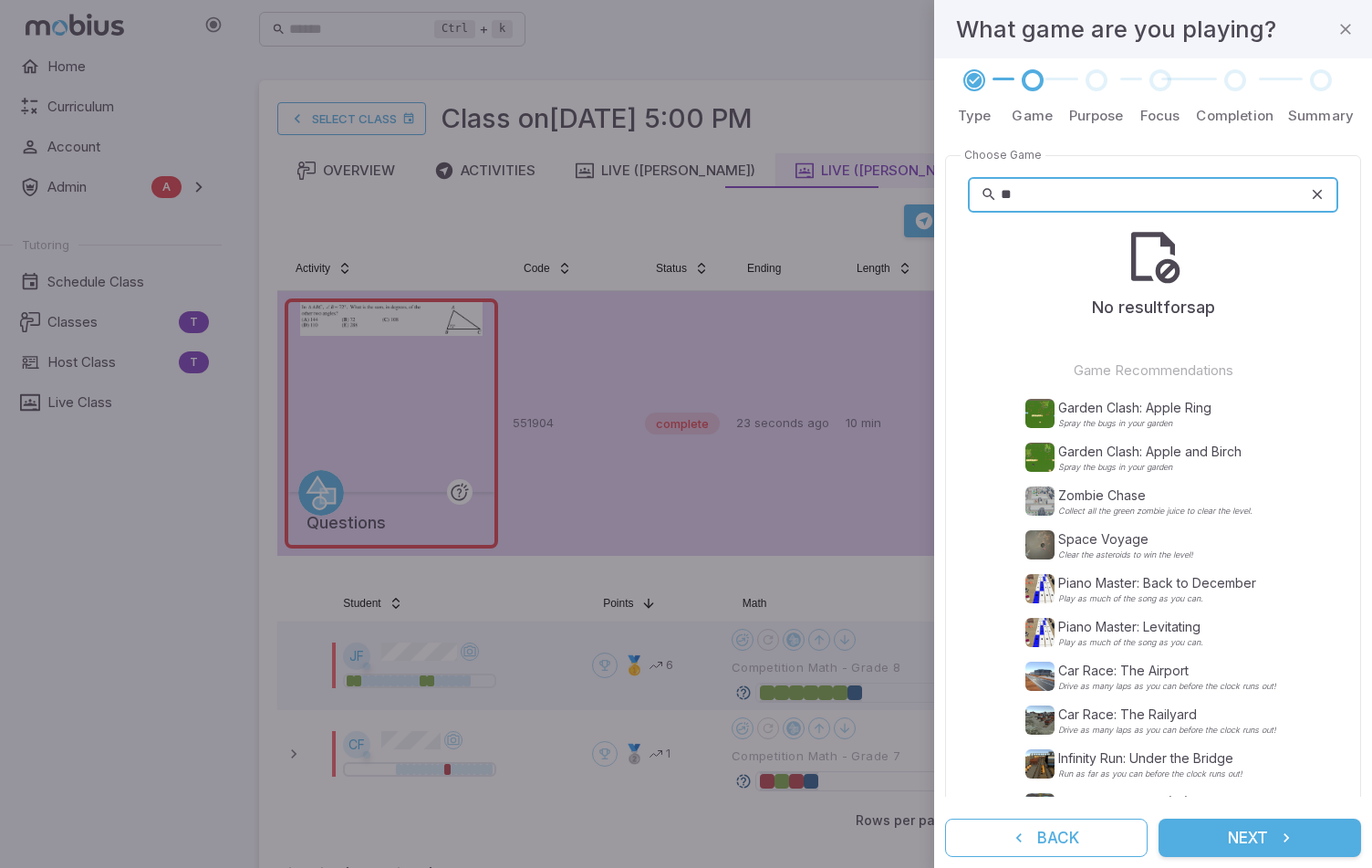
type input "*"
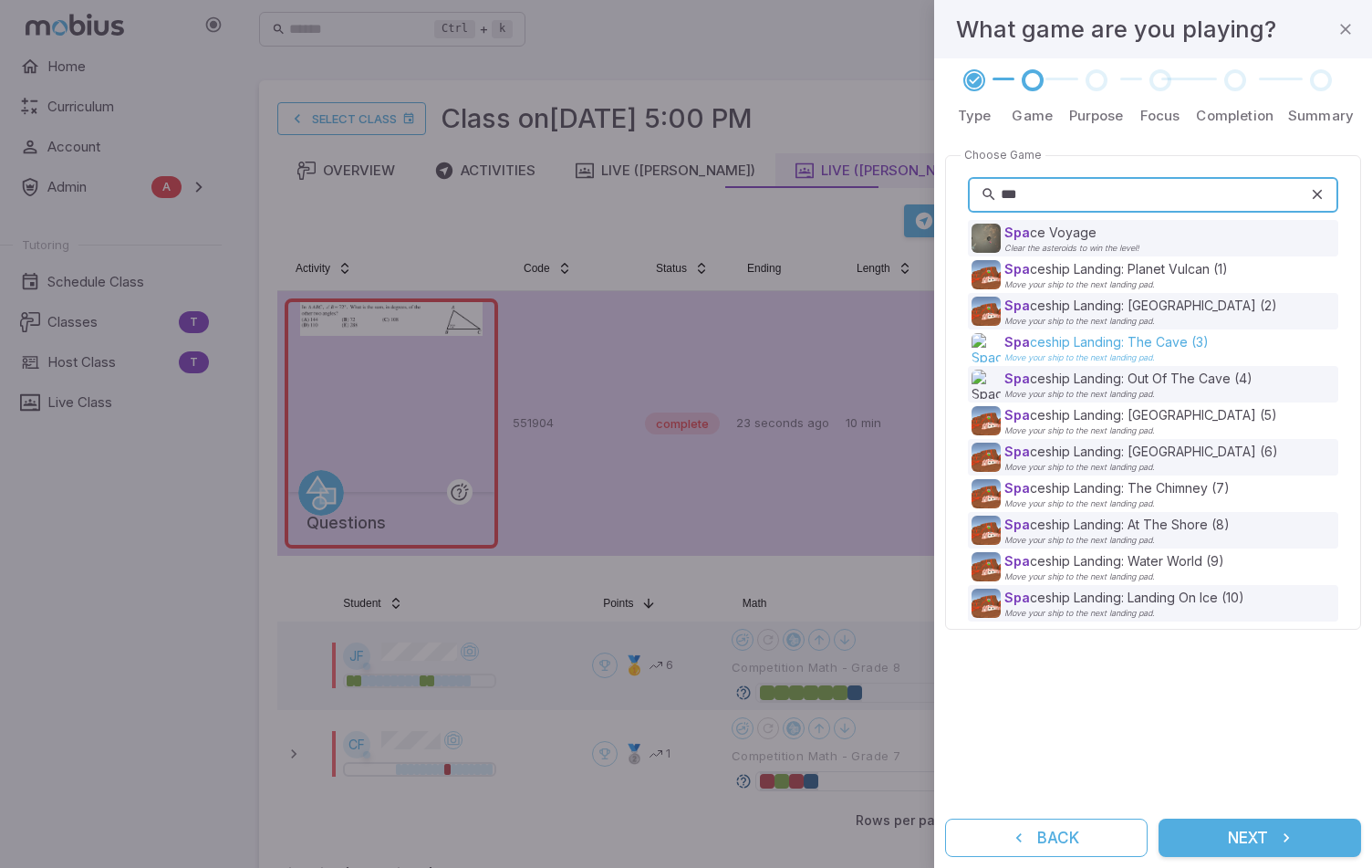
type input "***"
click at [1103, 346] on p "Spa ceship Landing: The Cave (3)" at bounding box center [1106, 342] width 205 height 18
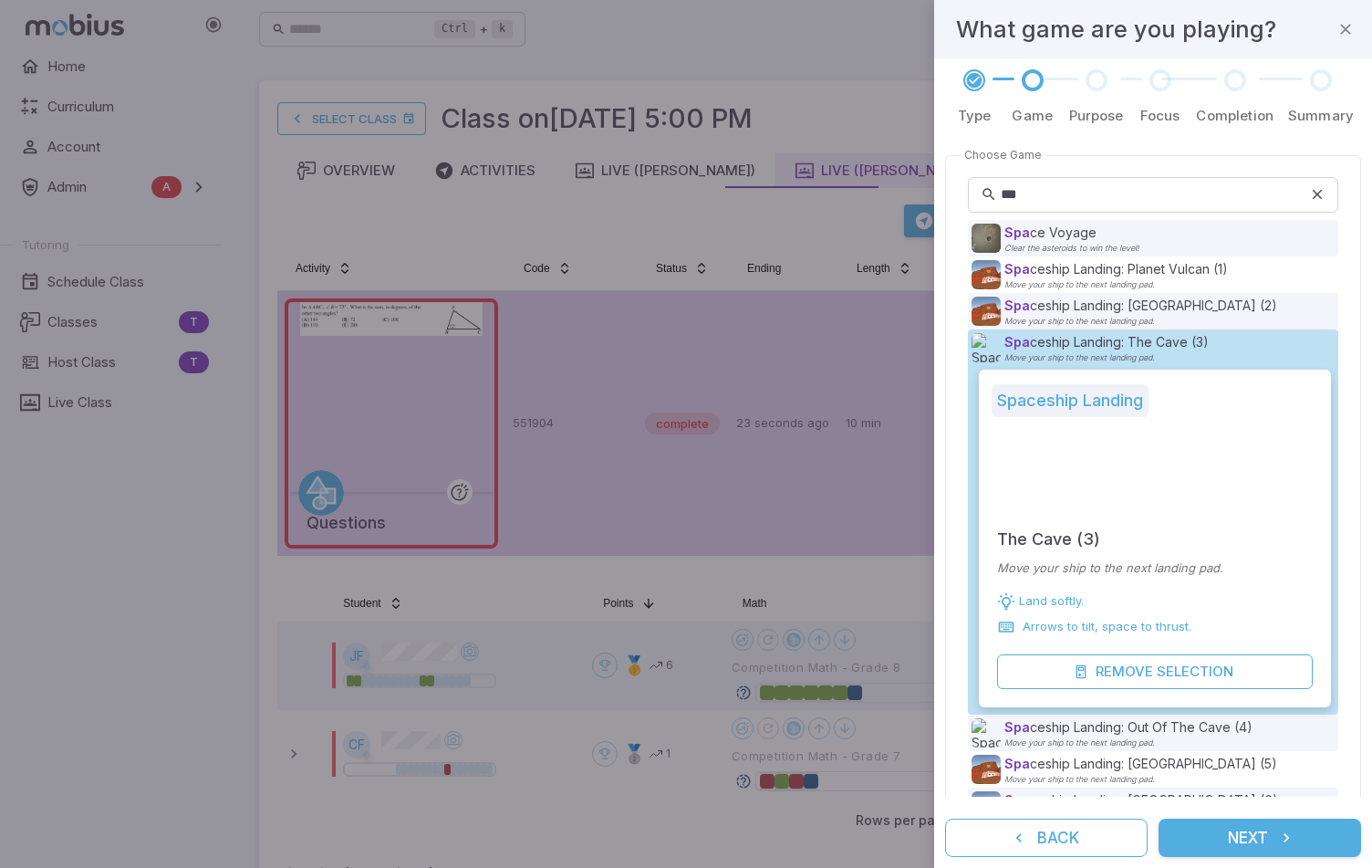
click at [1268, 834] on button "Next" at bounding box center [1260, 837] width 203 height 39
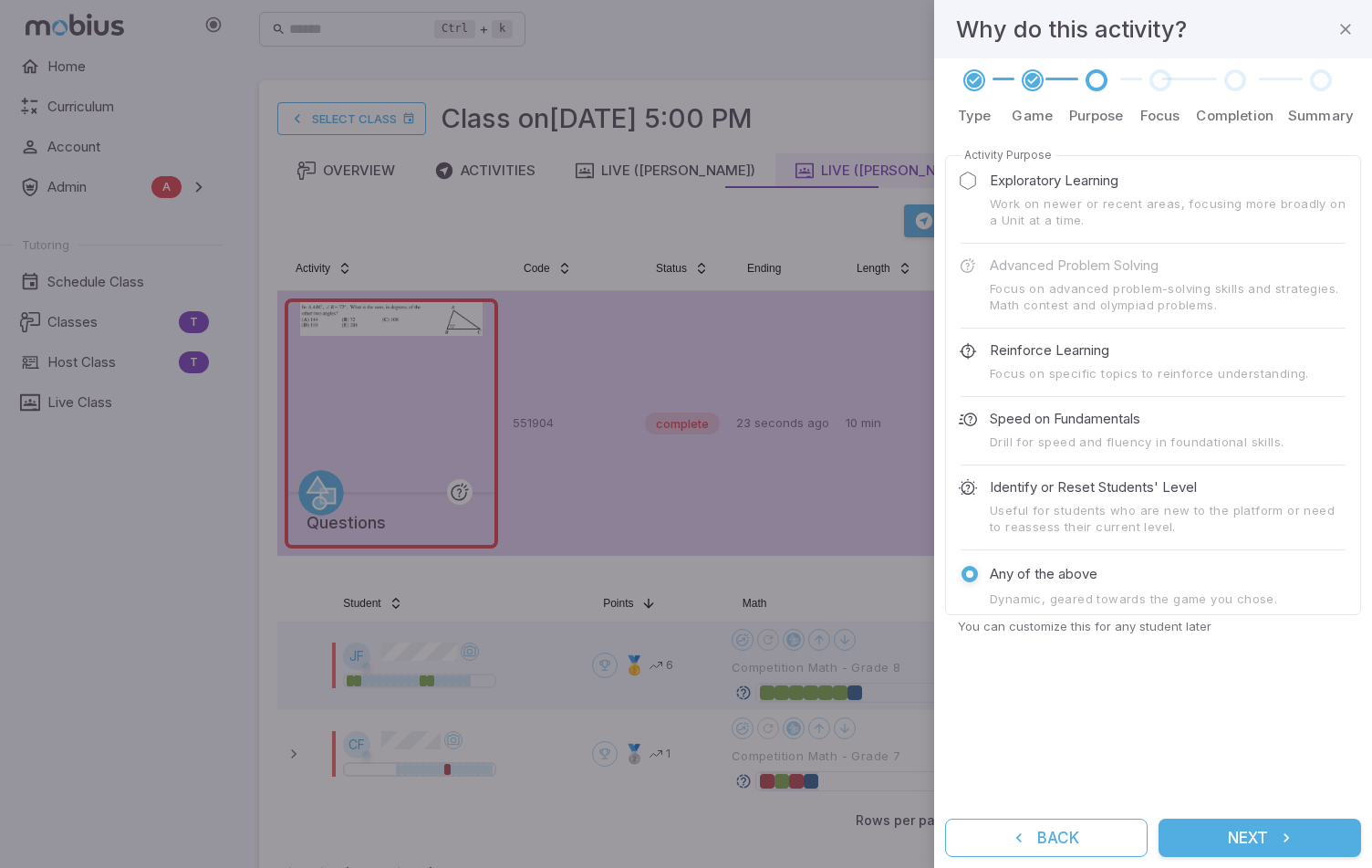
click at [1265, 834] on button "Next" at bounding box center [1260, 837] width 203 height 39
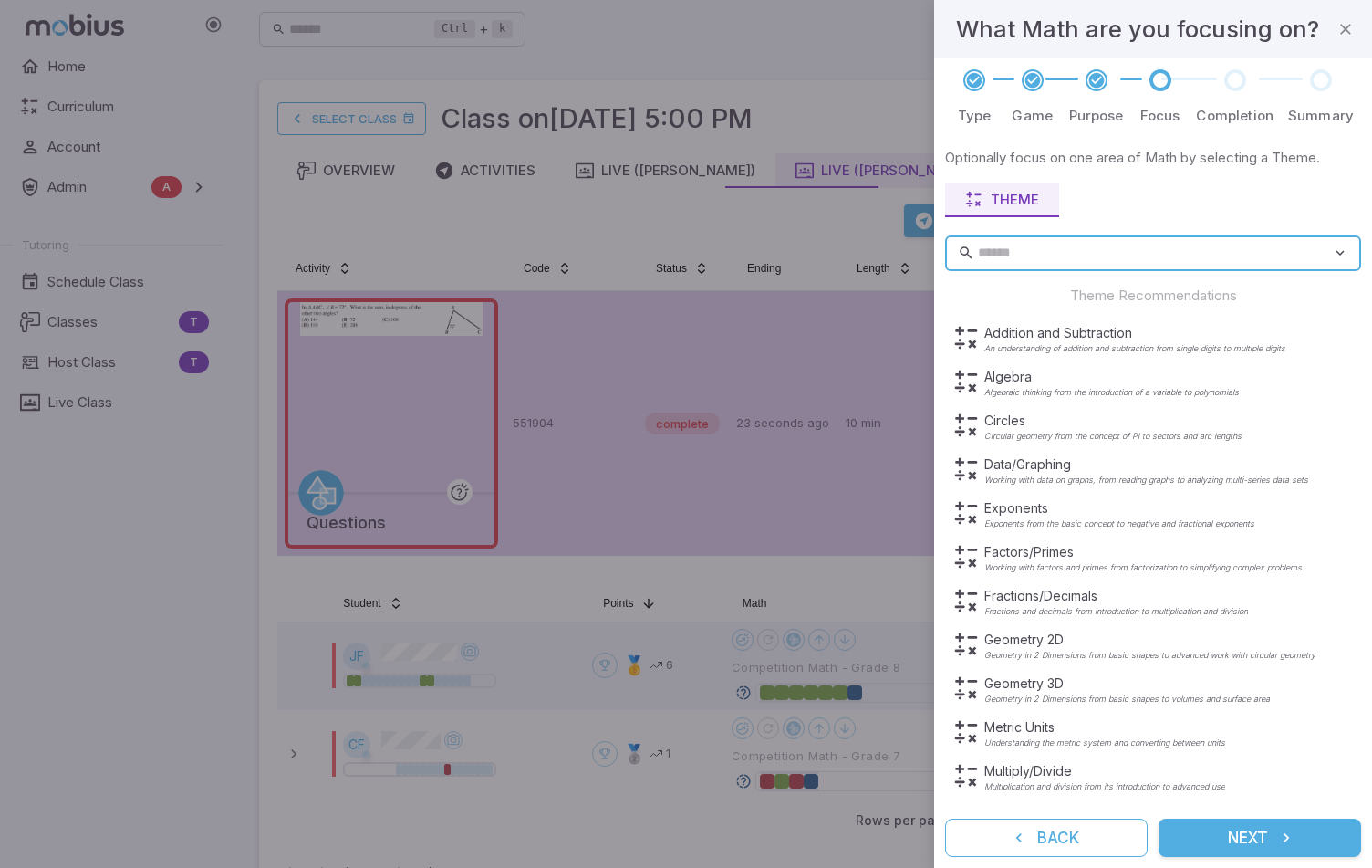
click at [1265, 834] on button "Next" at bounding box center [1260, 837] width 203 height 39
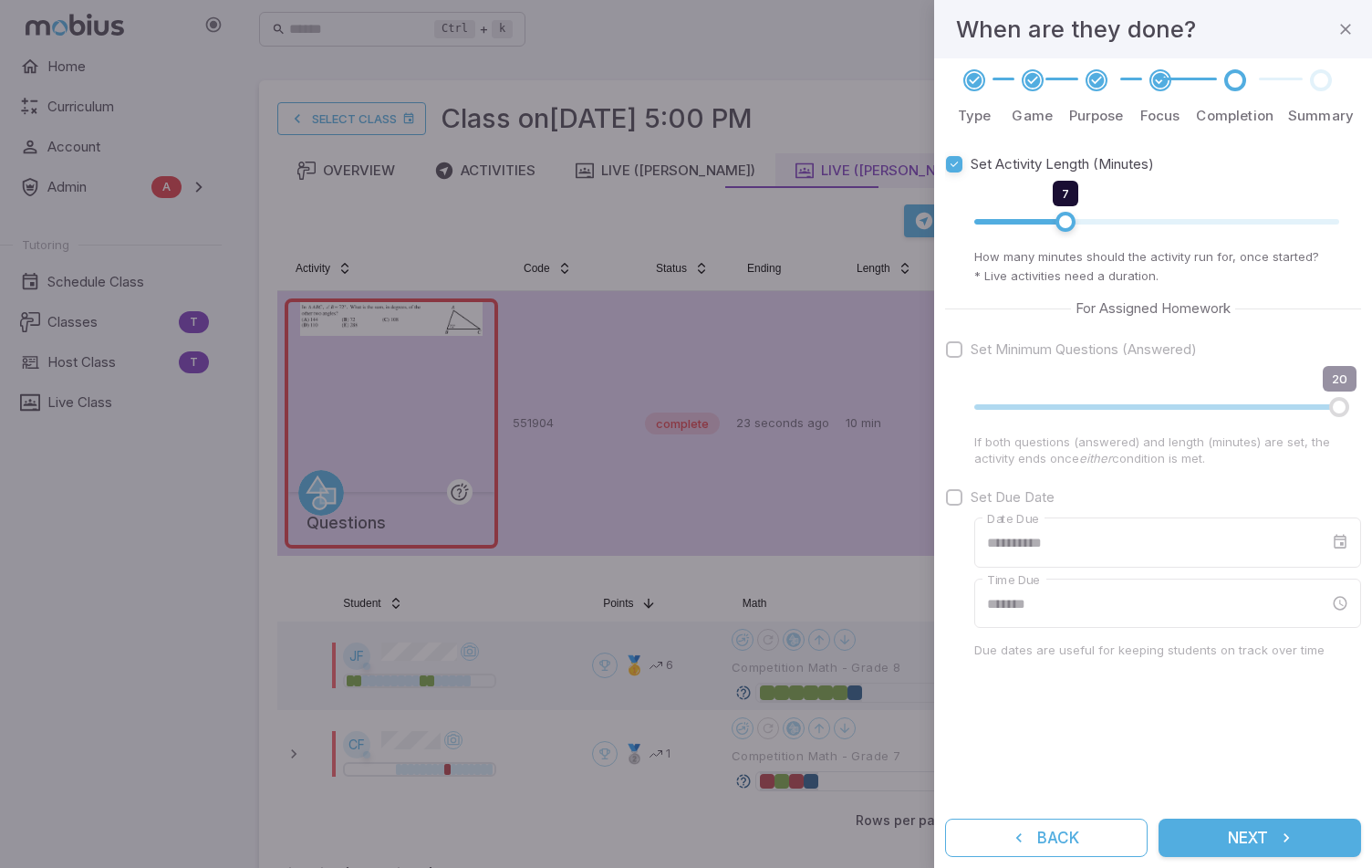
click at [1265, 834] on button "Next" at bounding box center [1260, 837] width 203 height 39
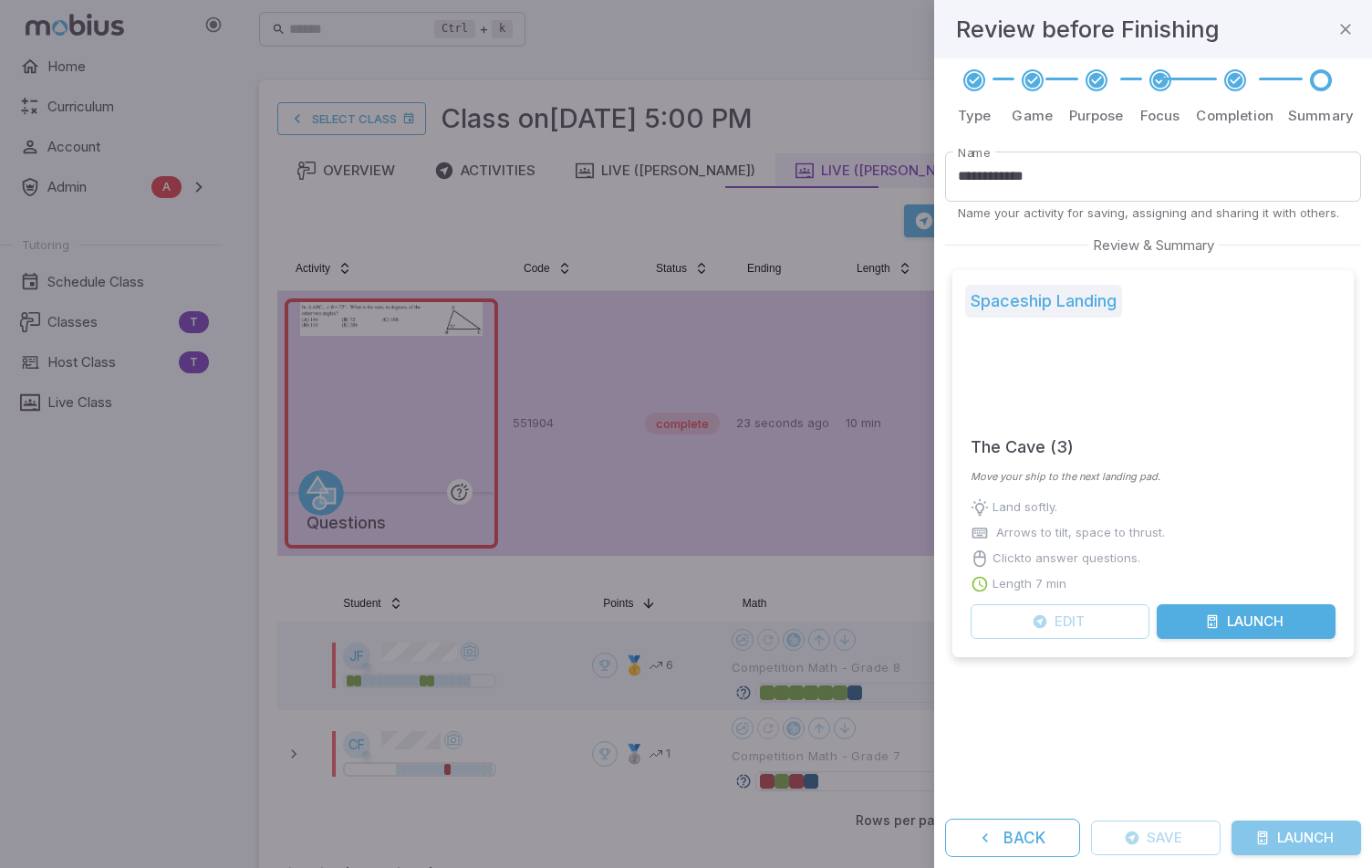
click at [1265, 834] on icon "submit" at bounding box center [1262, 837] width 14 height 14
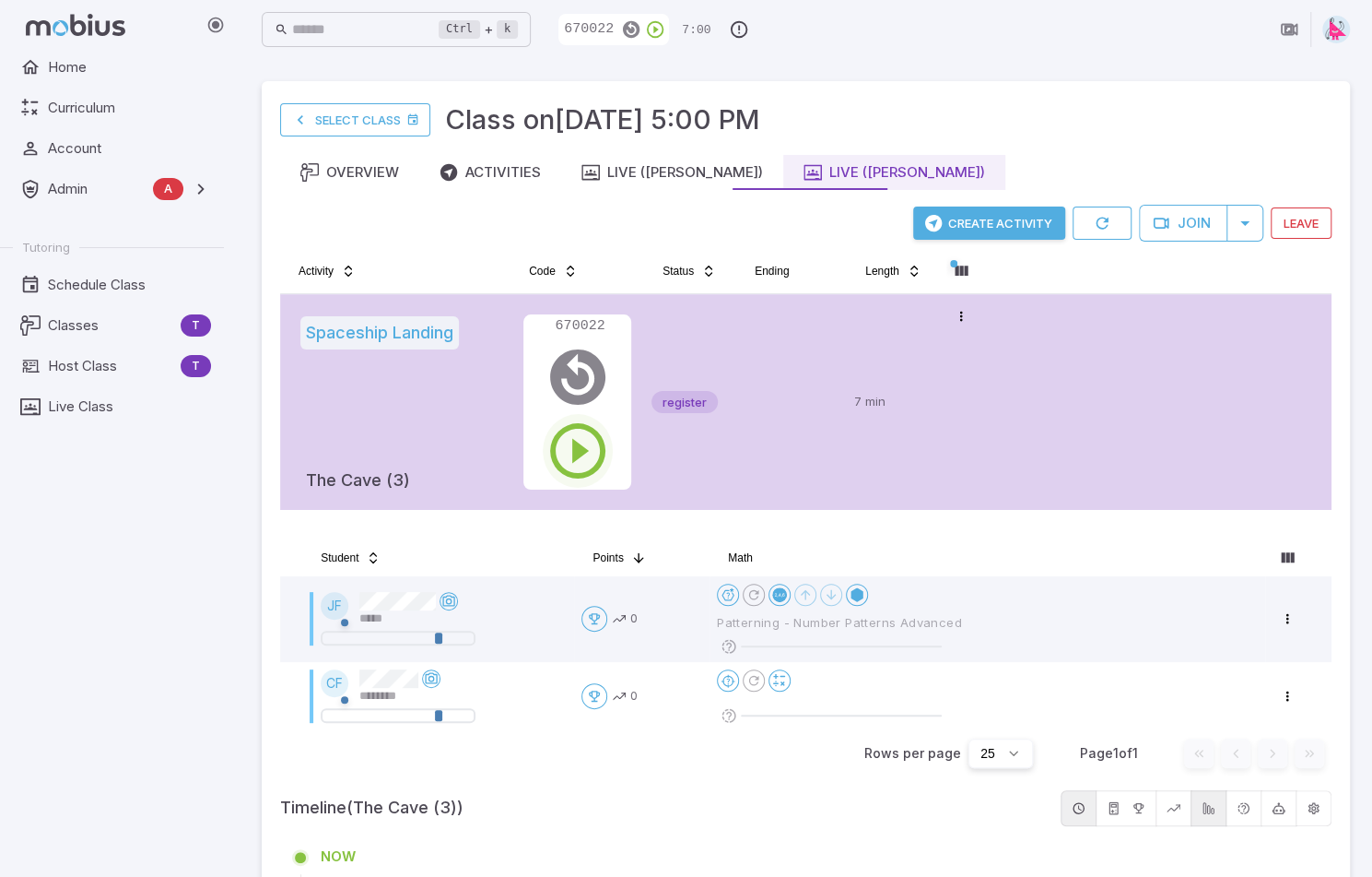
click at [566, 453] on icon "button" at bounding box center [577, 451] width 66 height 66
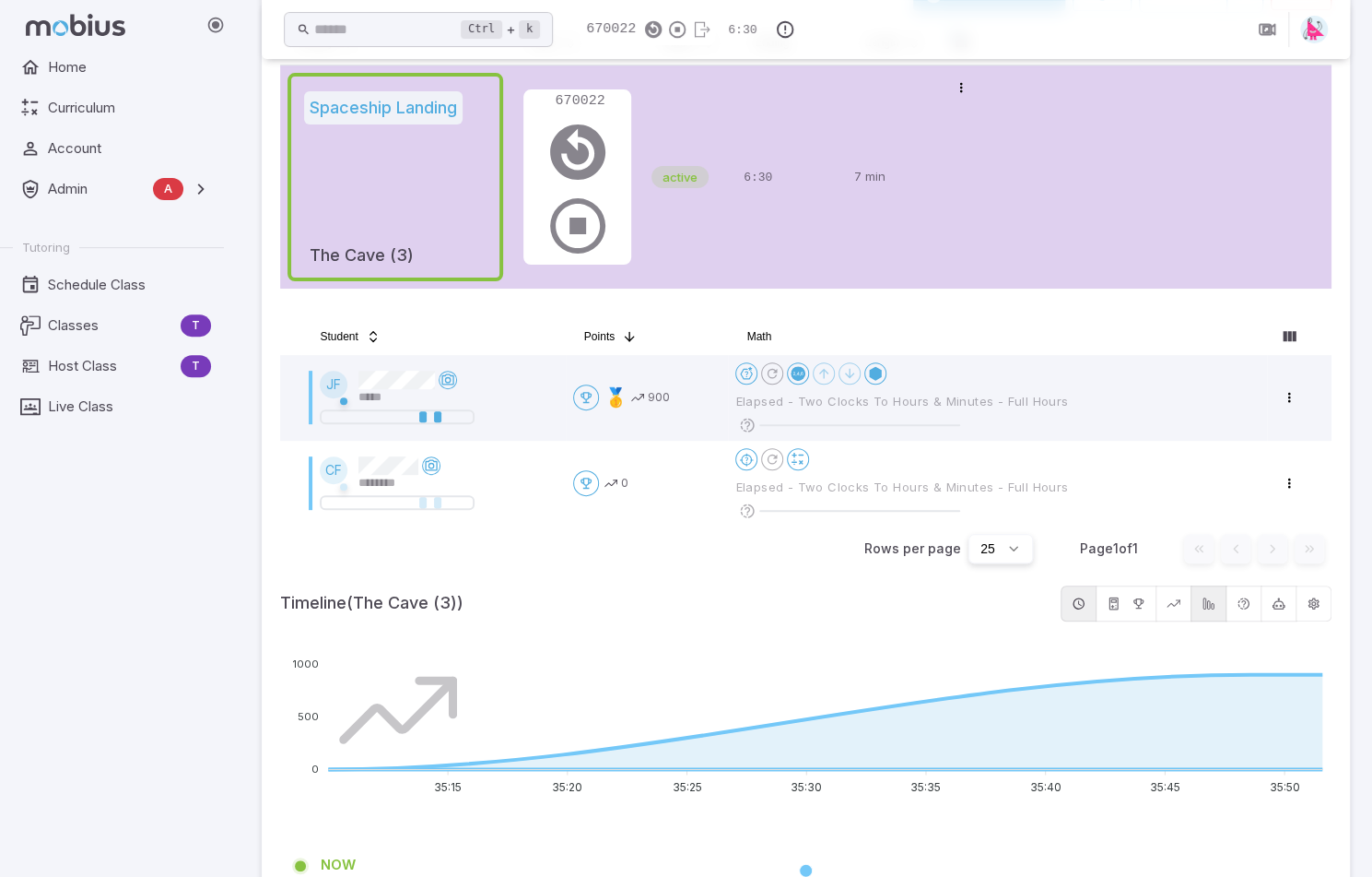
scroll to position [276, 0]
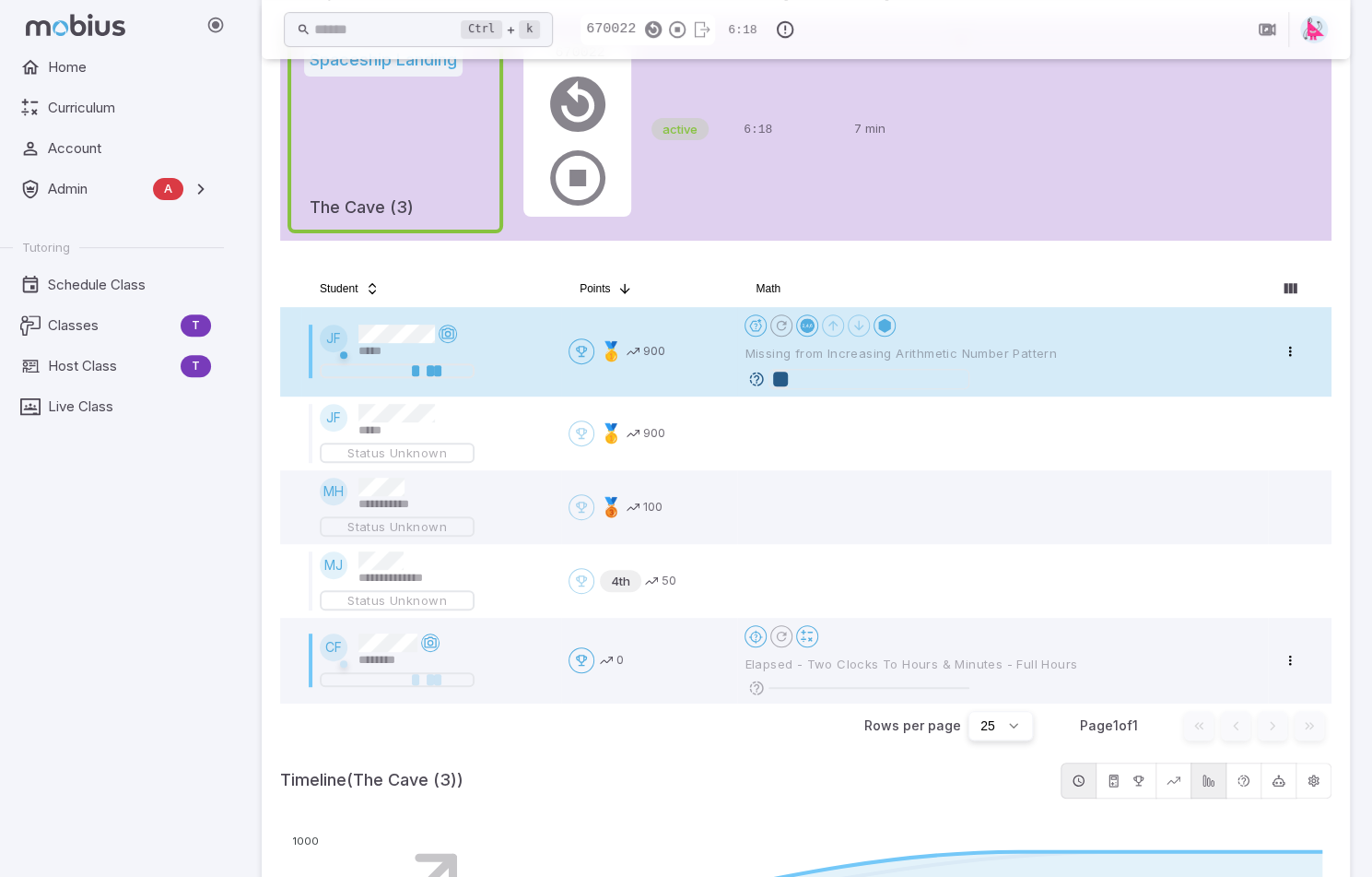
click at [754, 379] on icon at bounding box center [756, 379] width 17 height 17
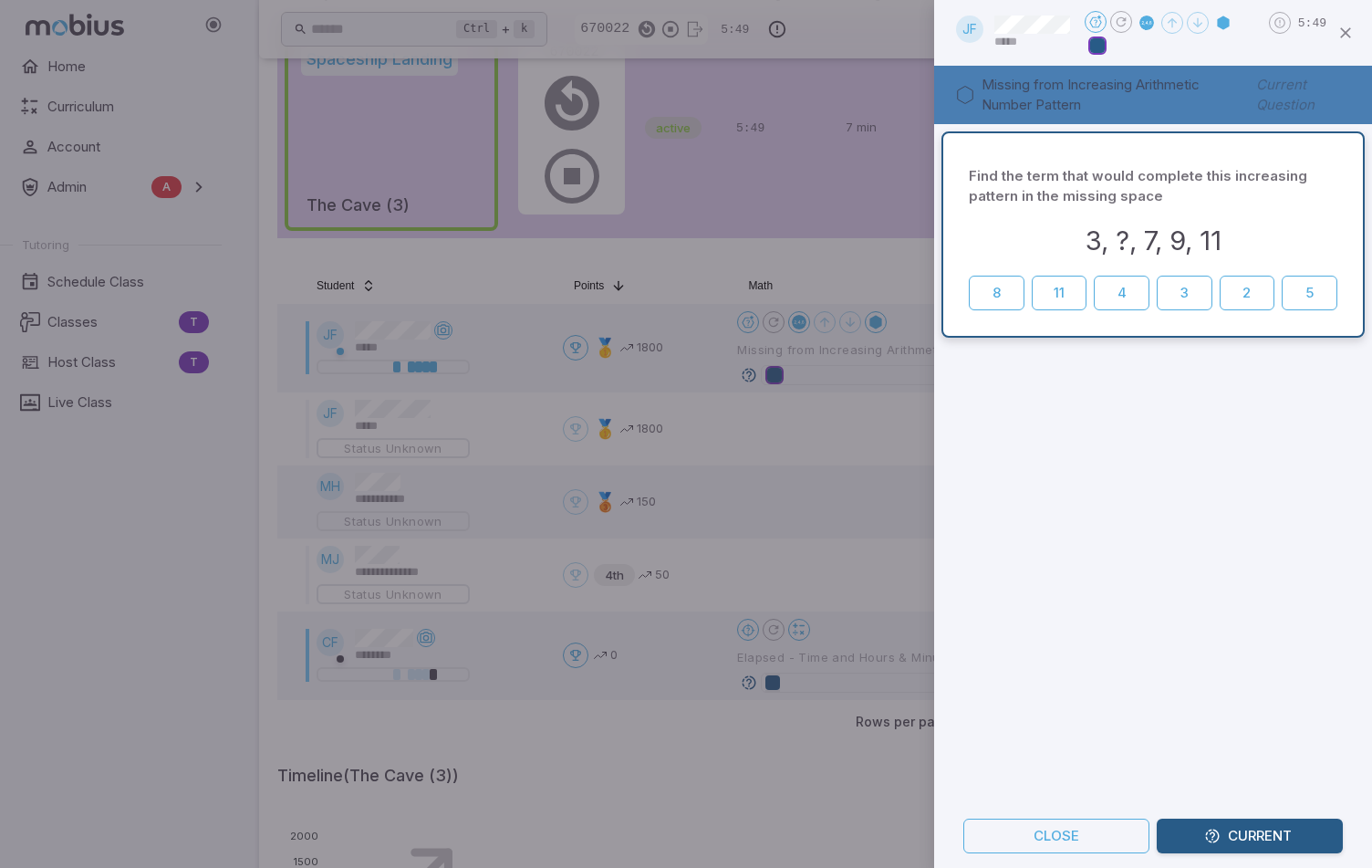
click at [814, 288] on div at bounding box center [686, 434] width 1372 height 868
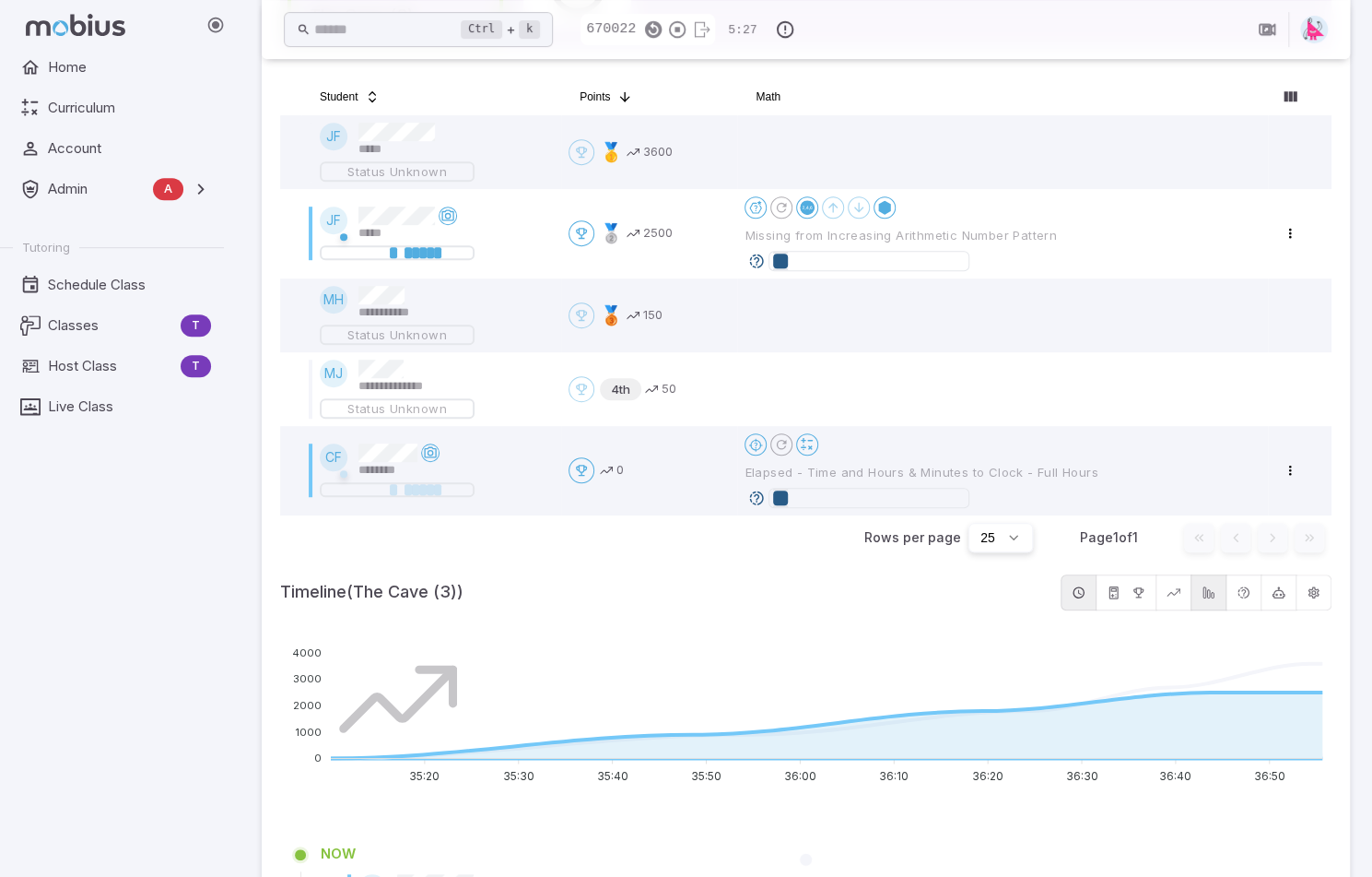
scroll to position [369, 0]
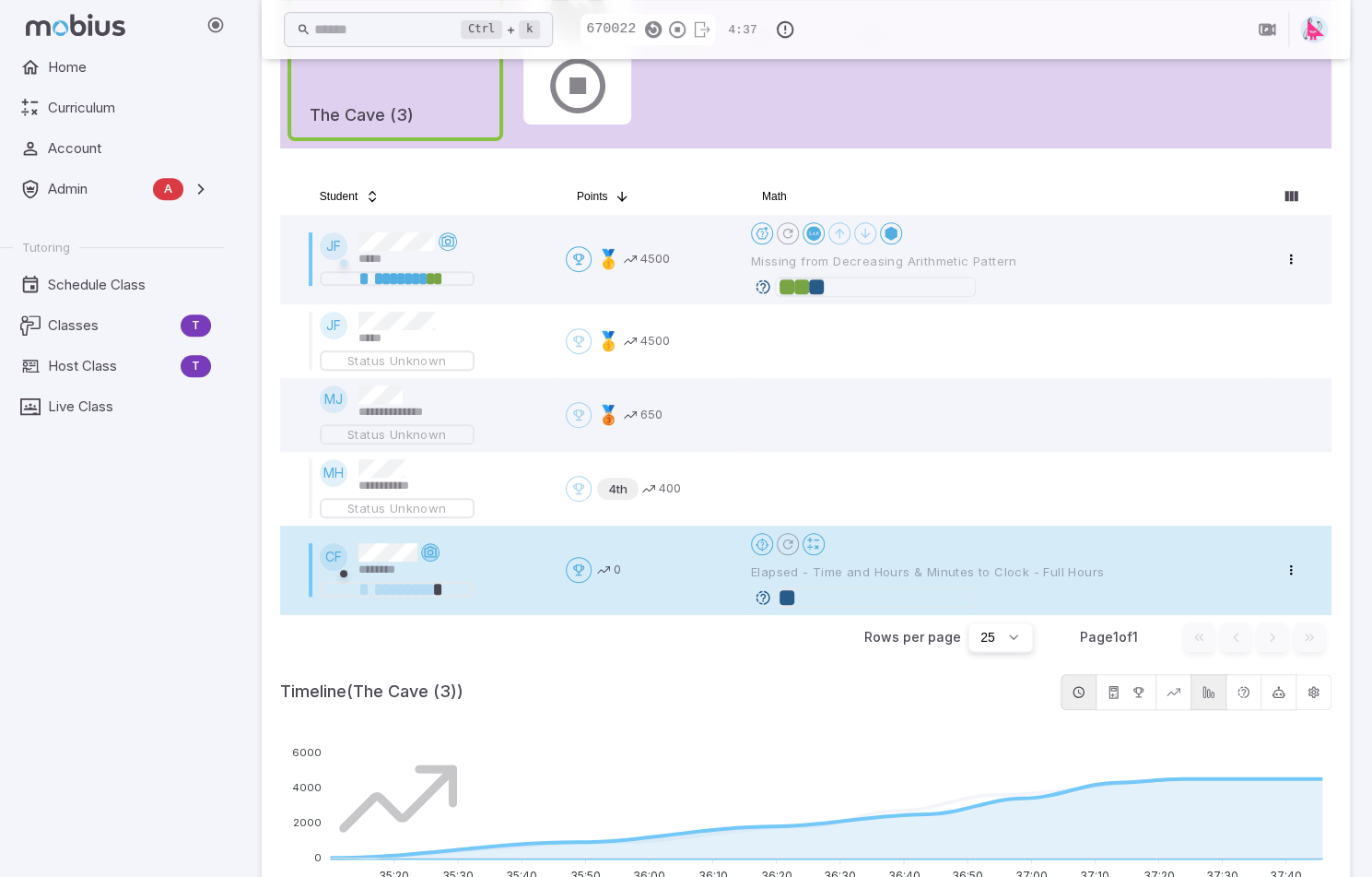
click at [435, 549] on icon at bounding box center [430, 551] width 15 height 15
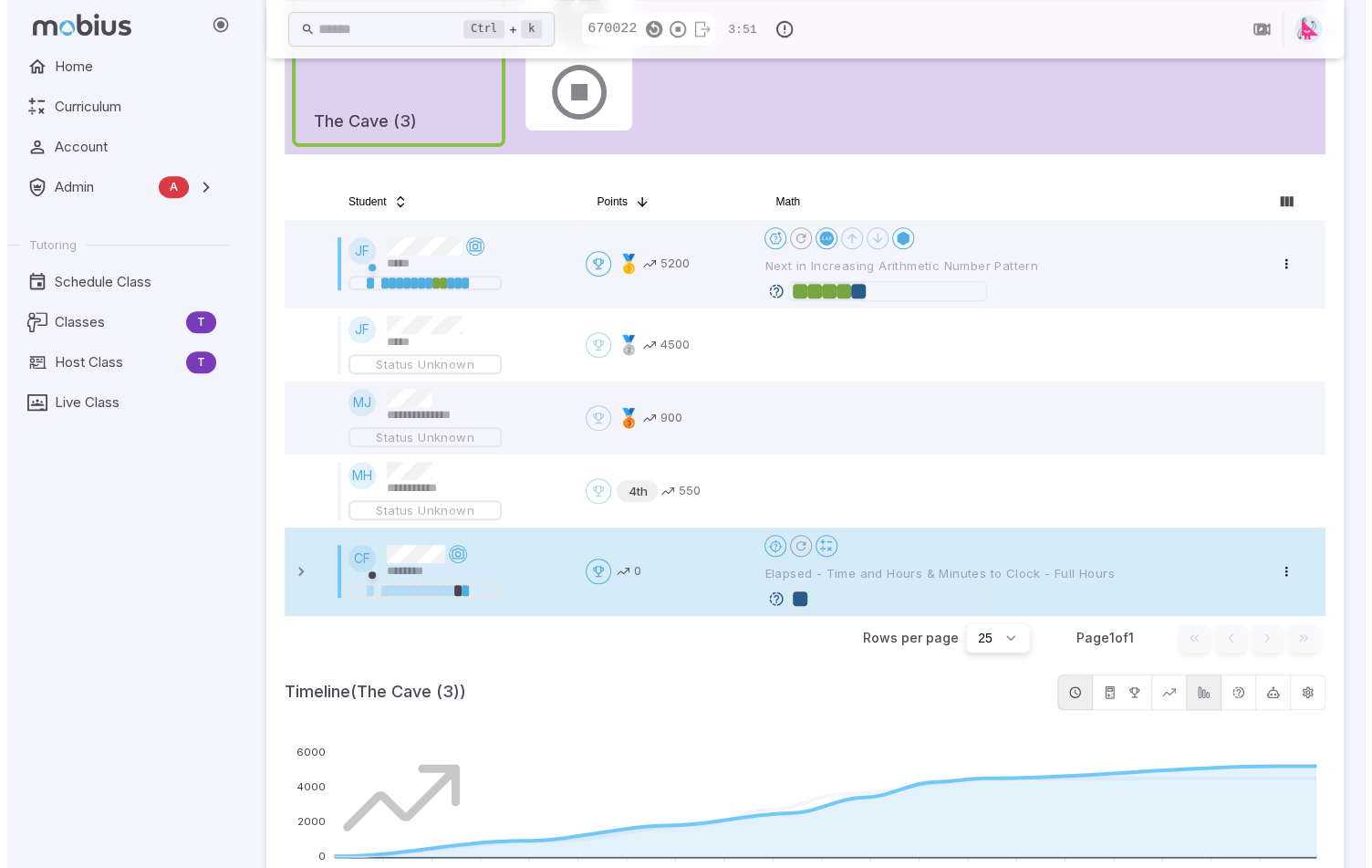
scroll to position [185, 0]
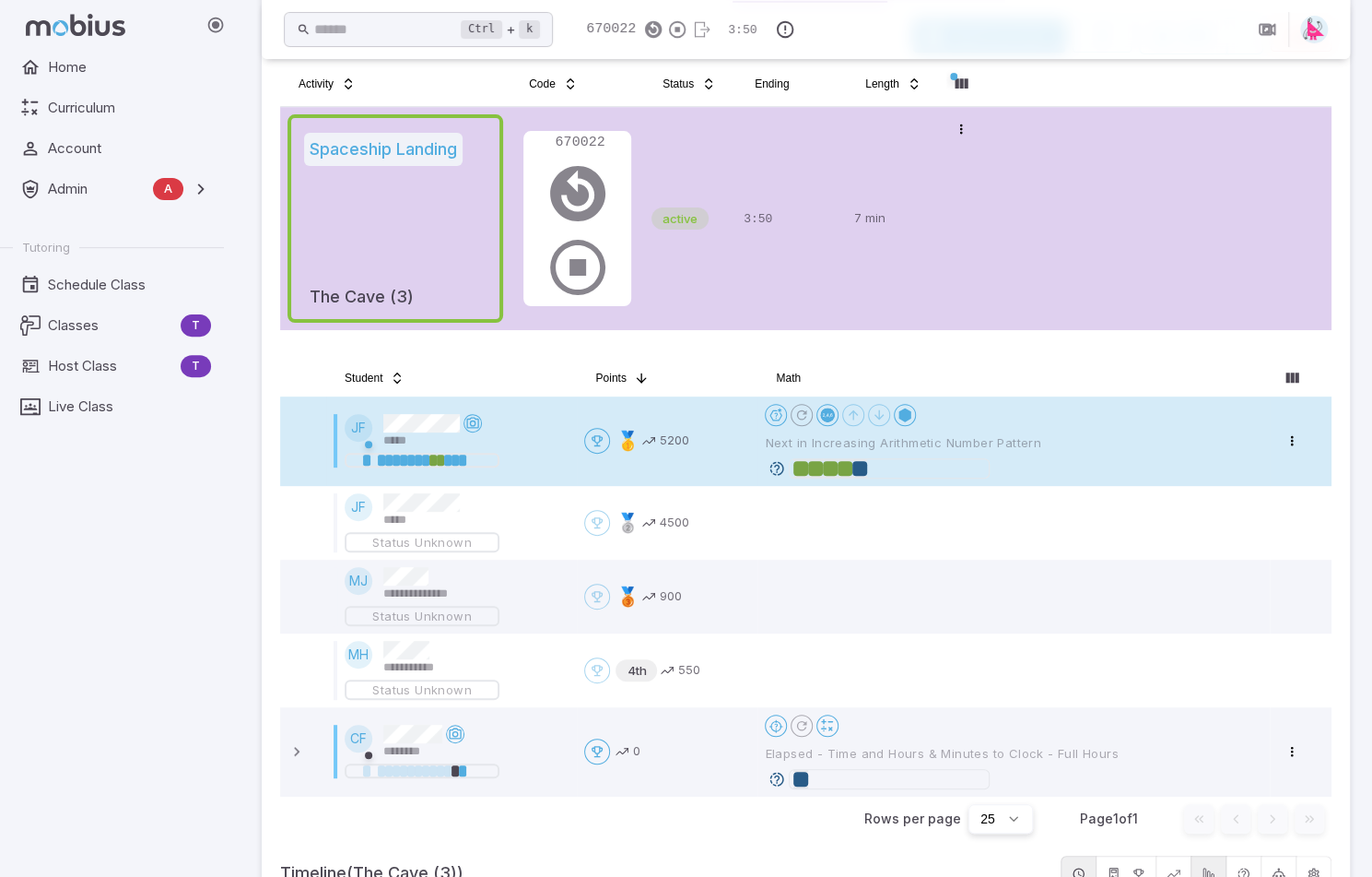
click at [773, 465] on icon at bounding box center [776, 467] width 17 height 17
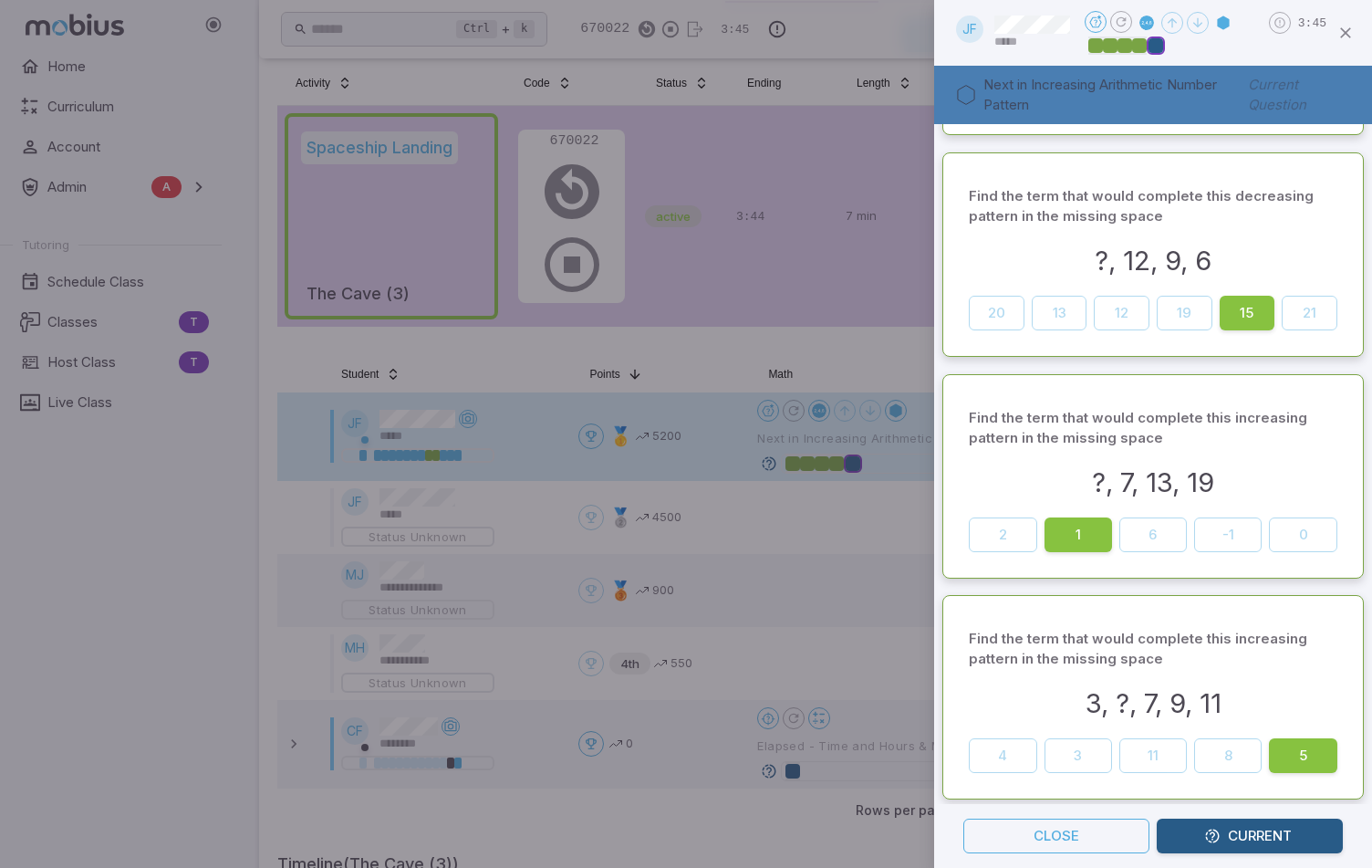
scroll to position [0, 0]
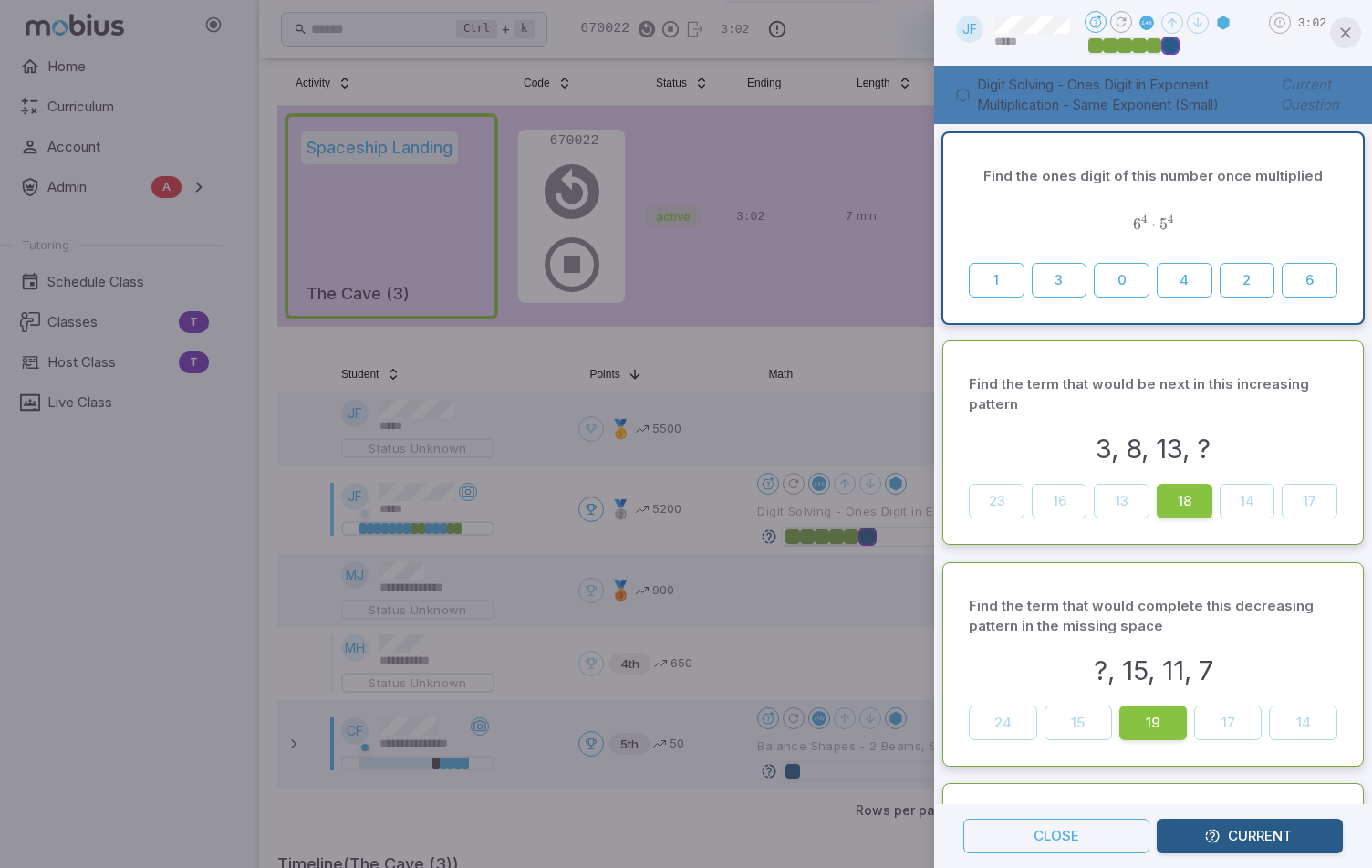
click at [1344, 37] on icon "button" at bounding box center [1345, 33] width 18 height 18
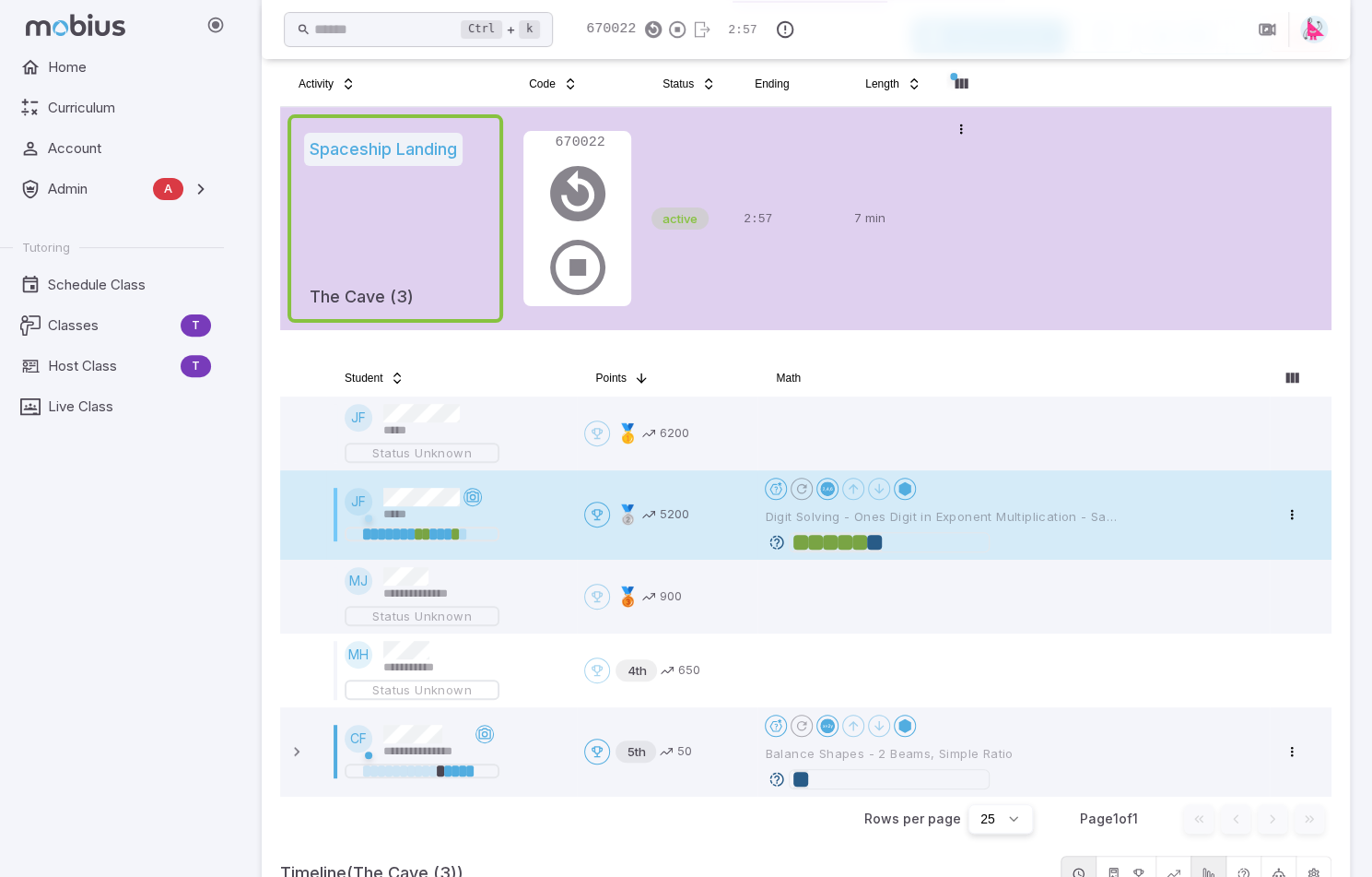
click at [776, 539] on icon at bounding box center [776, 541] width 17 height 17
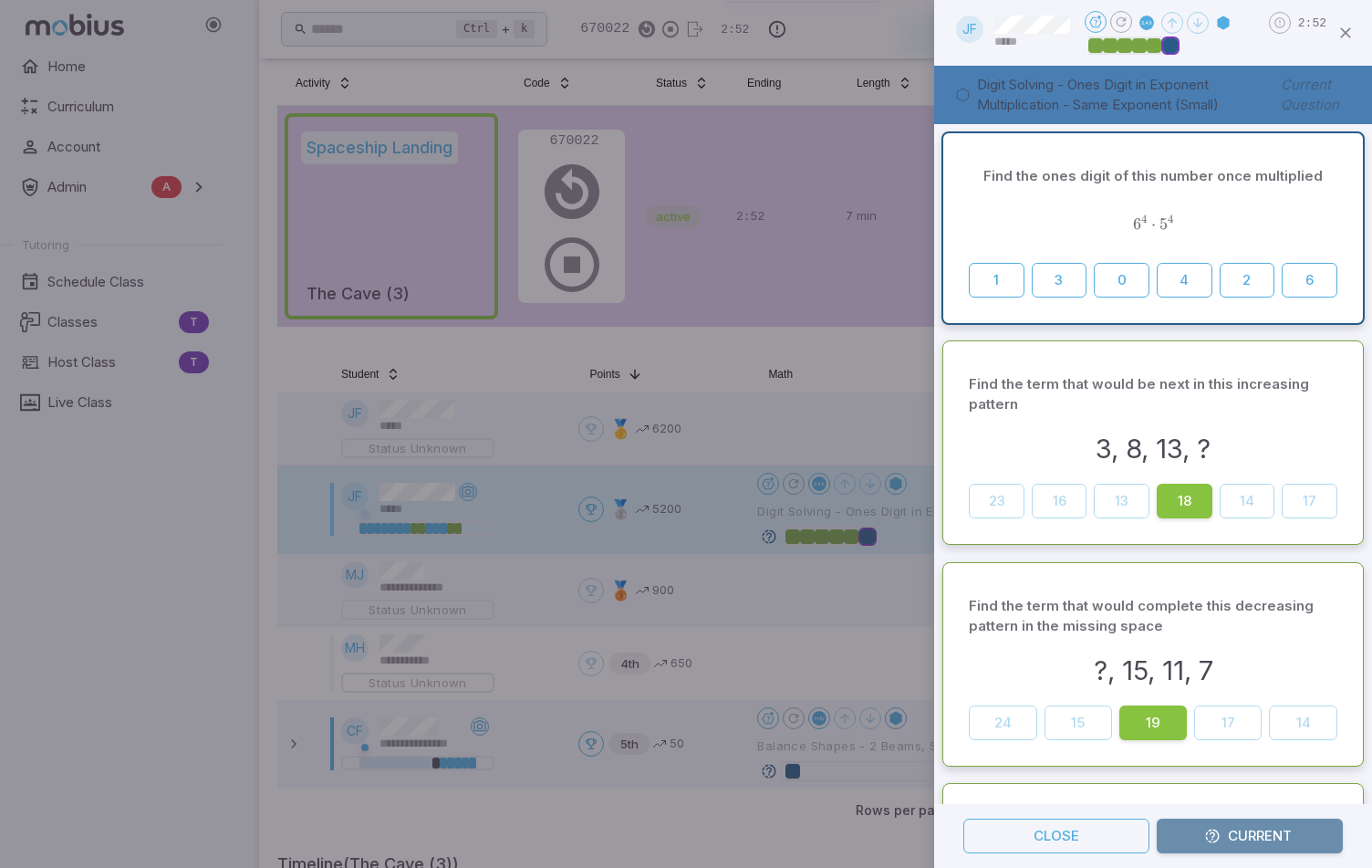
click at [1218, 832] on icon "button" at bounding box center [1212, 835] width 16 height 16
click at [1109, 281] on button "0" at bounding box center [1122, 280] width 56 height 35
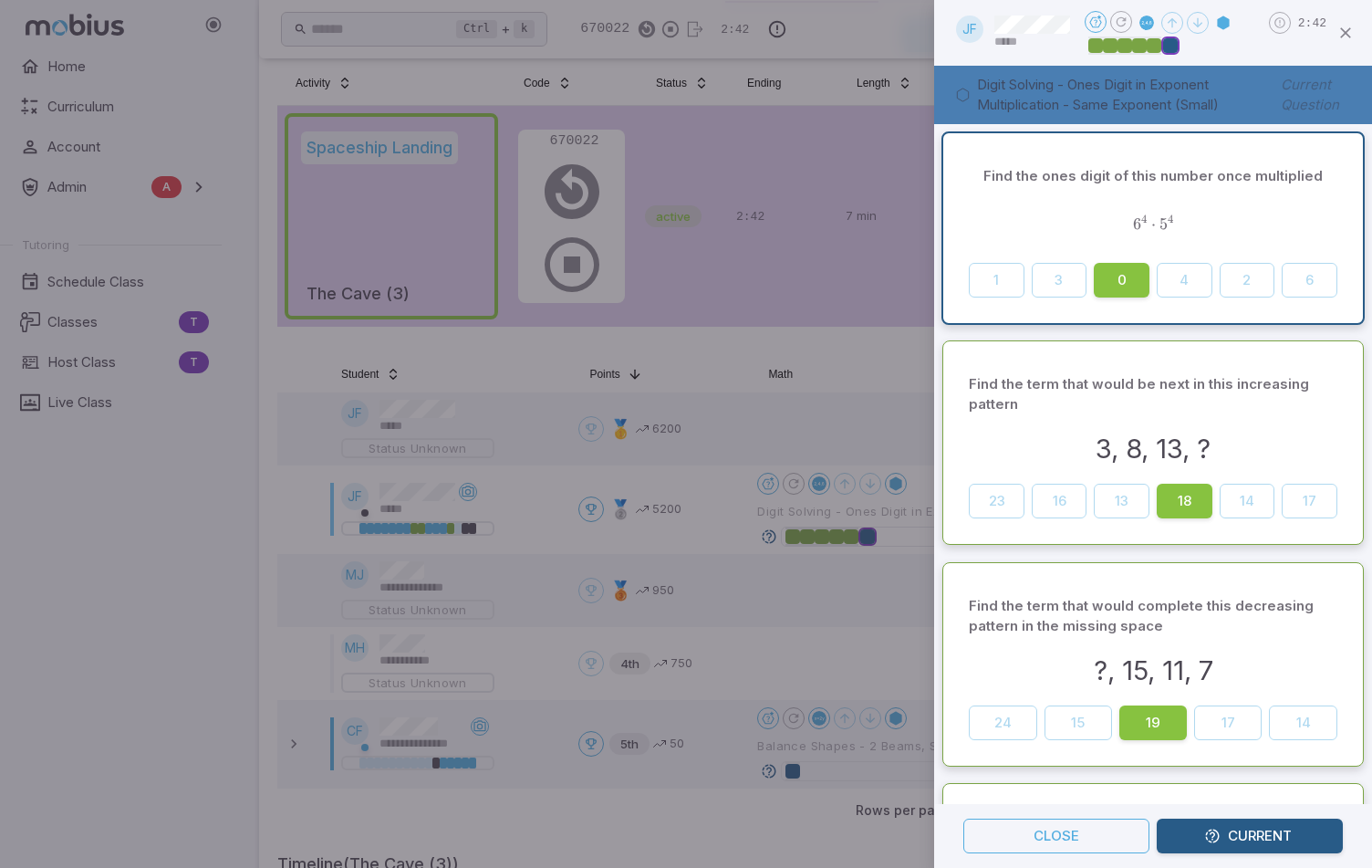
click at [750, 357] on div at bounding box center [686, 434] width 1372 height 868
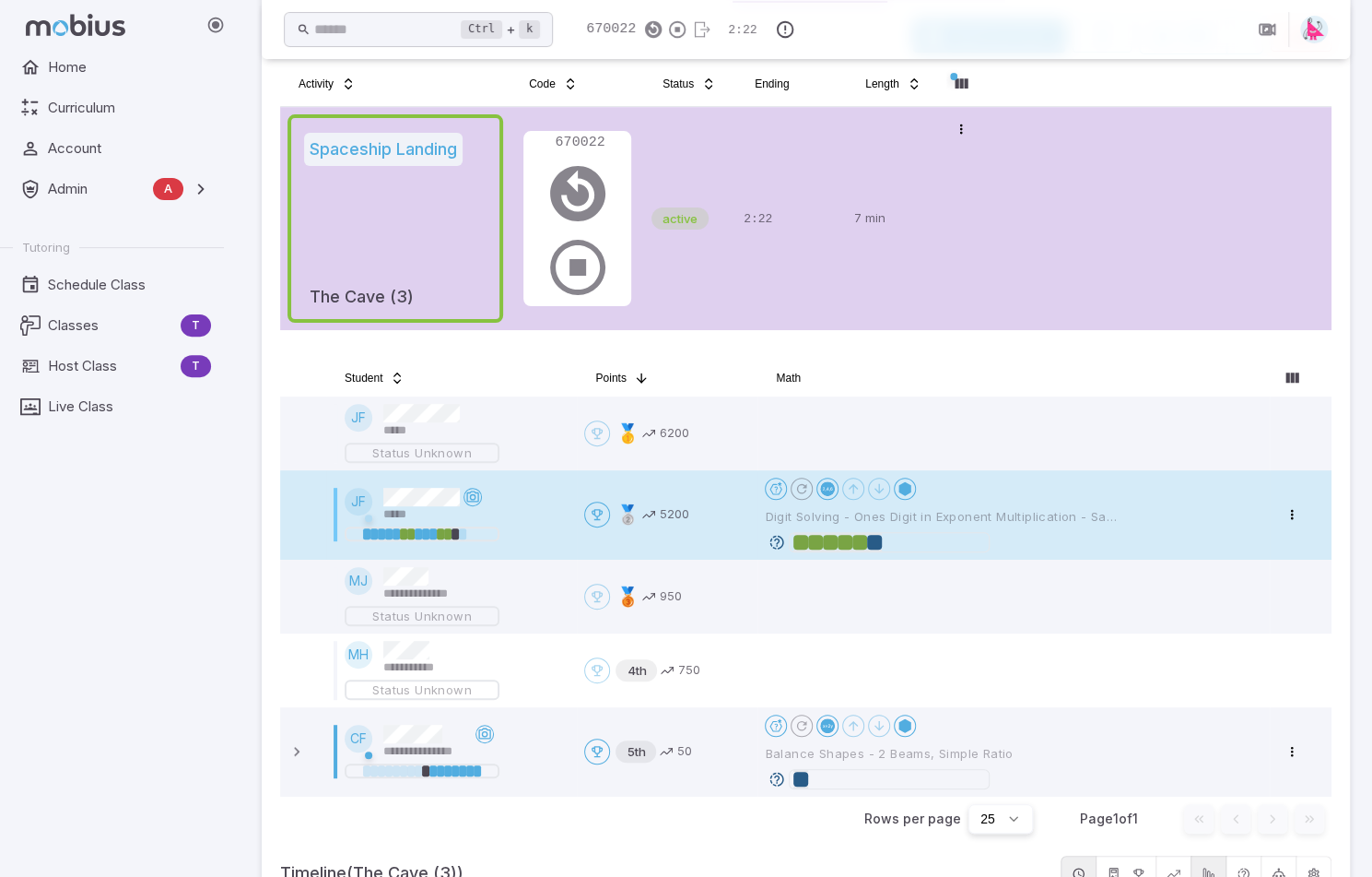
click at [779, 538] on icon at bounding box center [776, 541] width 17 height 17
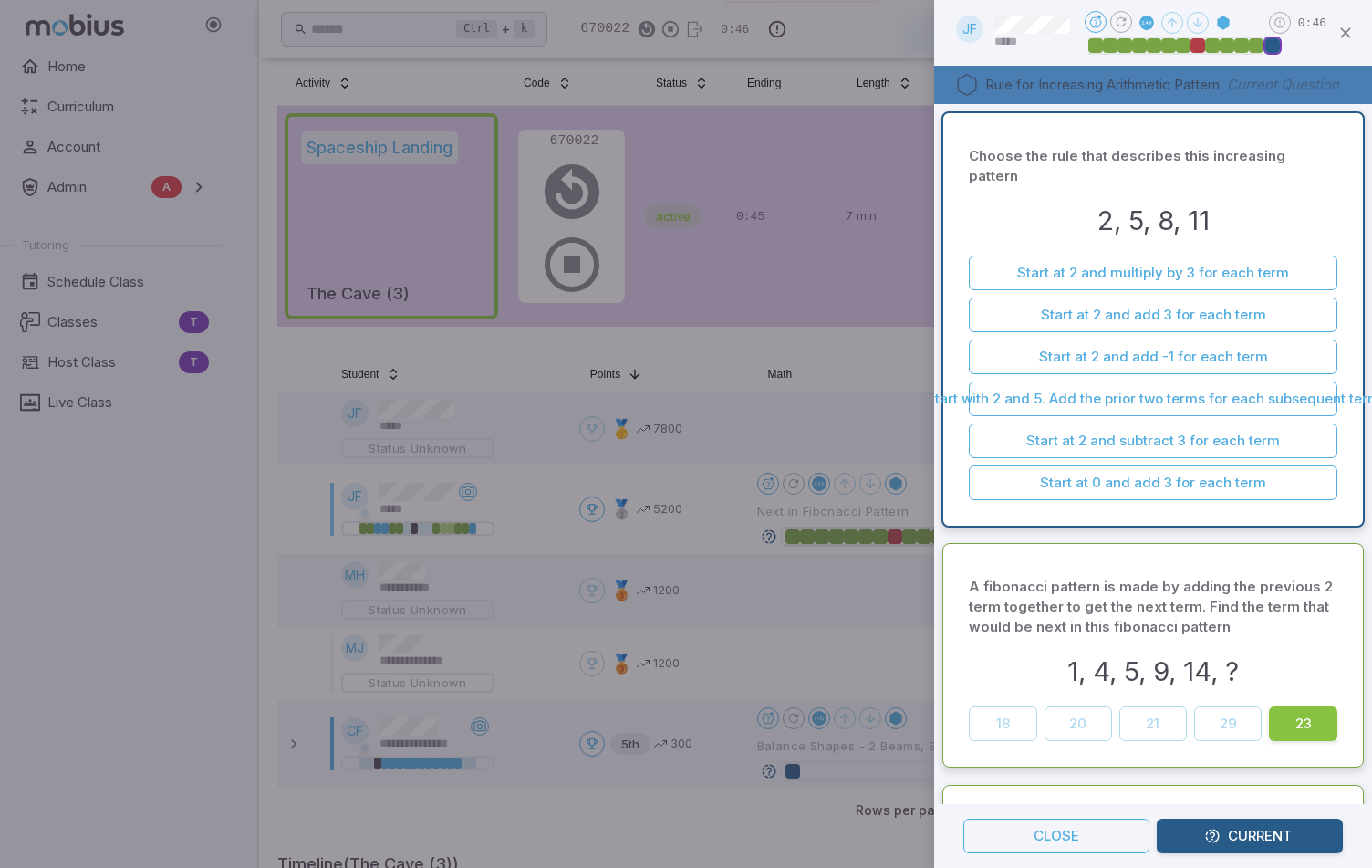
click at [1351, 31] on icon "button" at bounding box center [1345, 33] width 18 height 18
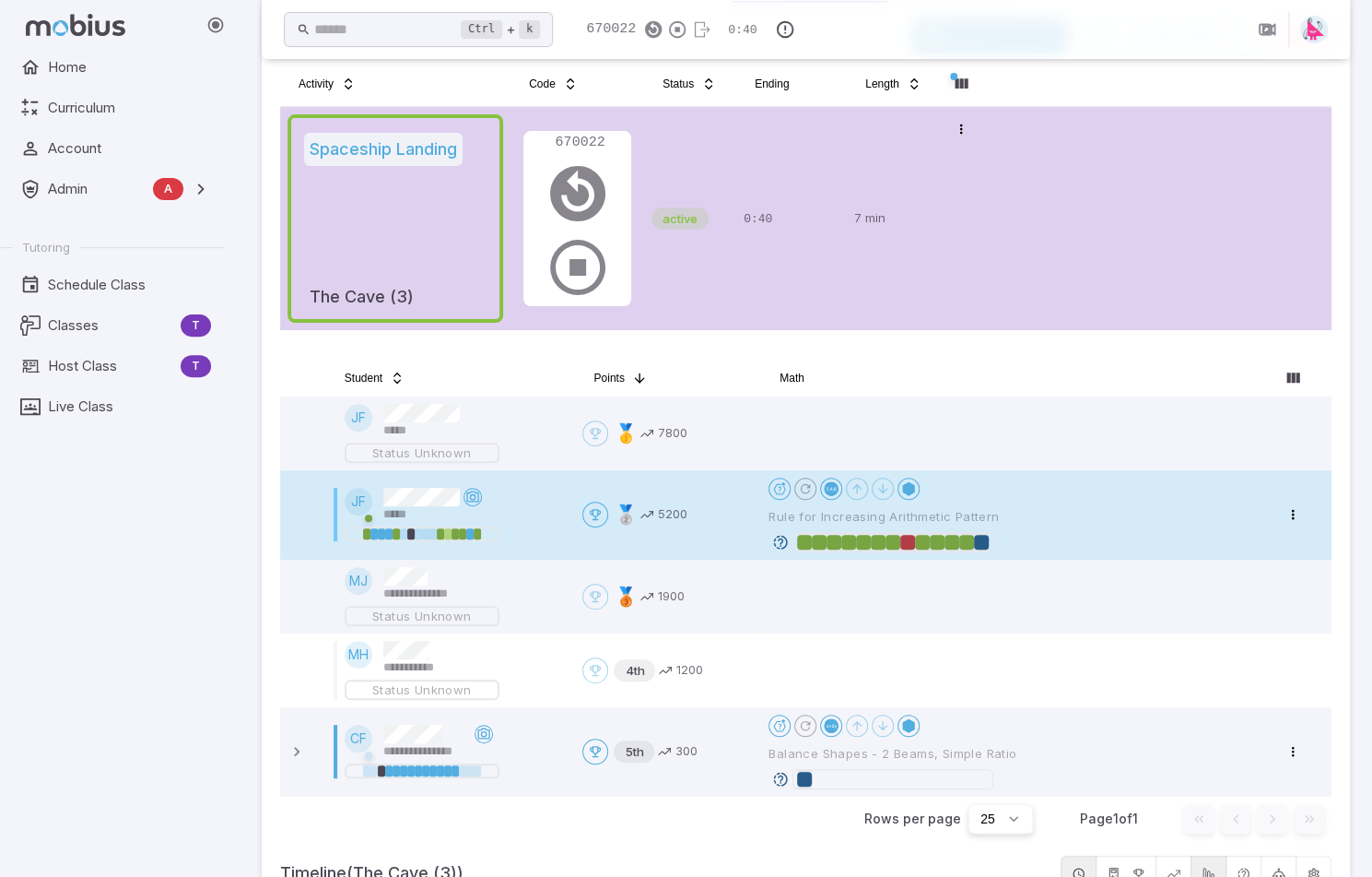
click at [778, 540] on icon at bounding box center [780, 541] width 17 height 17
